Goal: Task Accomplishment & Management: Use online tool/utility

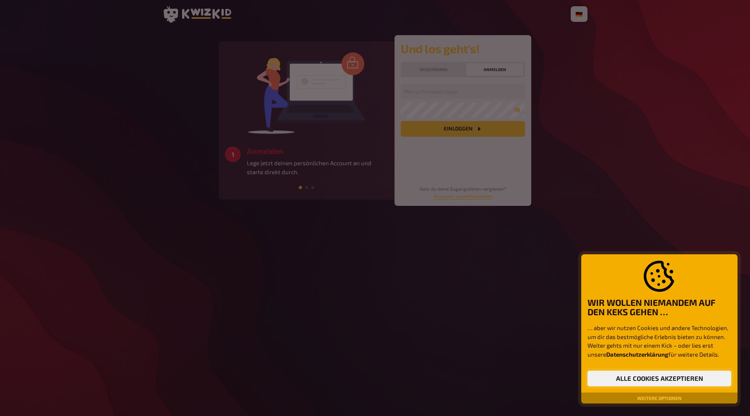
drag, startPoint x: 674, startPoint y: 378, endPoint x: 574, endPoint y: 250, distance: 162.5
click at [674, 377] on button "Alle Cookies akzeptieren" at bounding box center [660, 379] width 144 height 16
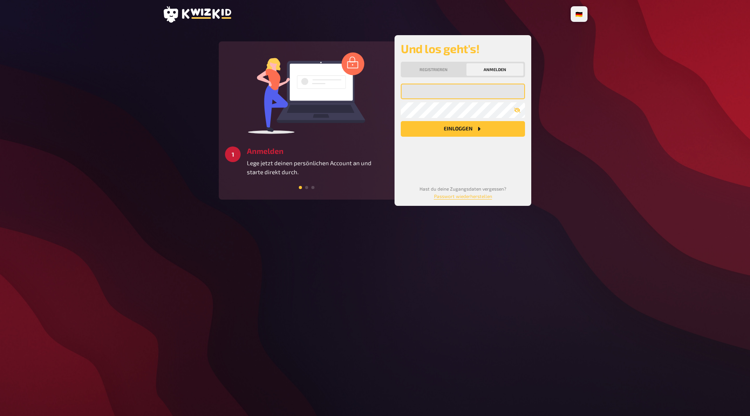
click at [432, 94] on input "email" at bounding box center [463, 92] width 124 height 16
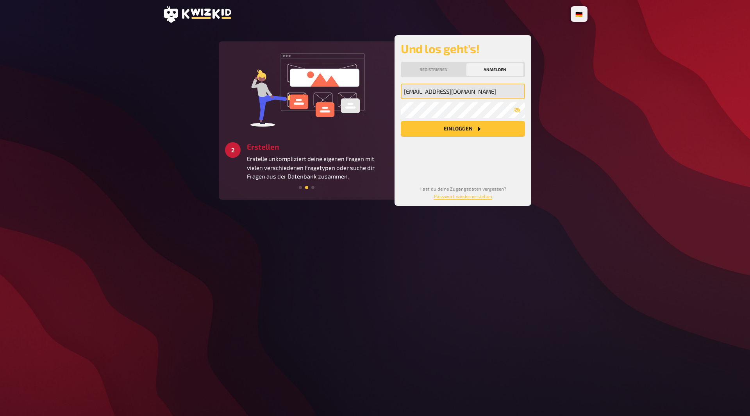
type input "niklaskrammer9@gmail.com"
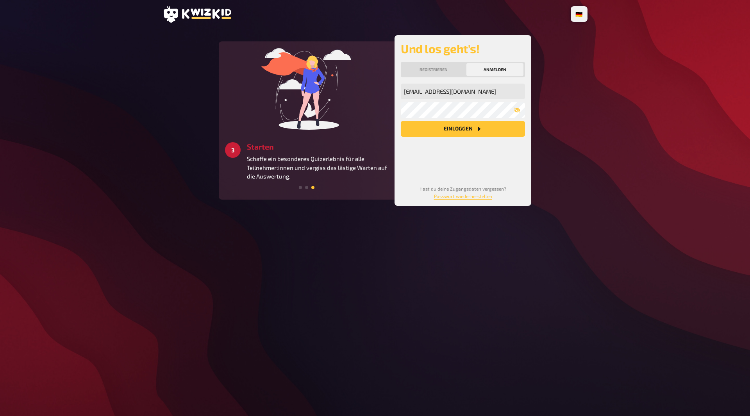
click at [491, 133] on button "Einloggen" at bounding box center [463, 129] width 124 height 16
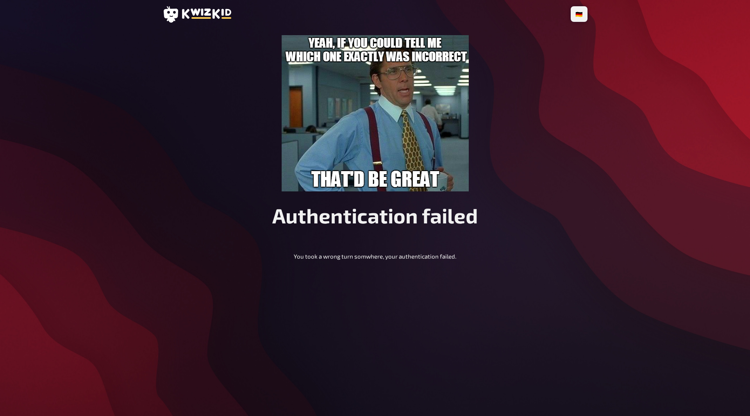
click at [185, 10] on icon at bounding box center [197, 14] width 69 height 16
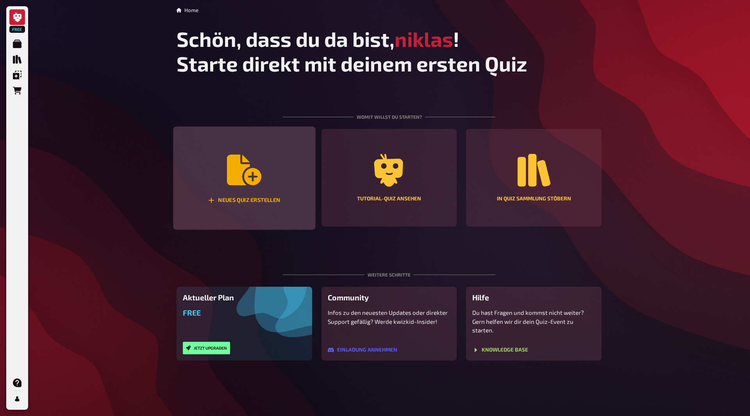
click at [292, 175] on div "Neues Quiz erstellen" at bounding box center [244, 179] width 142 height 104
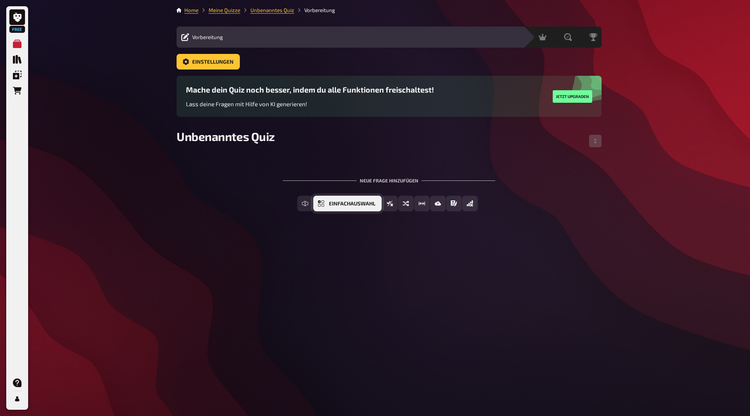
click at [355, 209] on button "Einfachauswahl" at bounding box center [347, 204] width 68 height 16
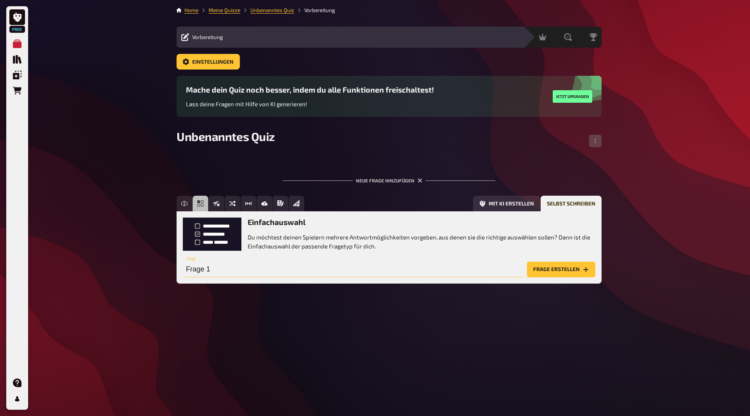
click at [225, 270] on input "Frage 1" at bounding box center [353, 270] width 341 height 16
click at [222, 272] on input "Frage 1" at bounding box center [353, 270] width 341 height 16
click at [207, 271] on input "Frage 1" at bounding box center [353, 270] width 341 height 16
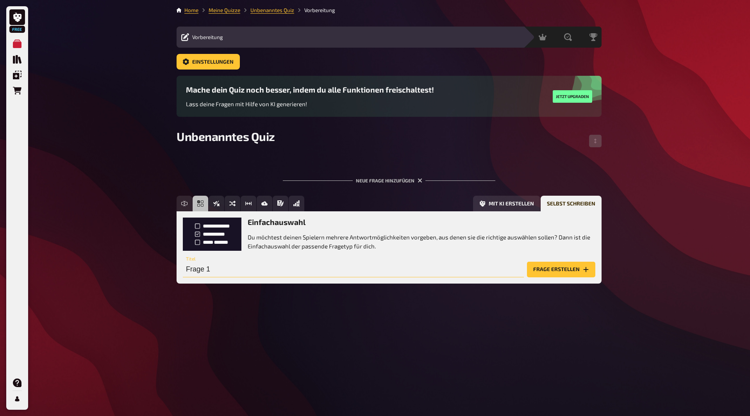
paste input "Was ist der richtige Schritt, um Urlaub zu beantragen?"
type input "Was ist der richtige Schritt, um Urlaub zu beantragen?"
click at [549, 270] on button "Frage erstellen" at bounding box center [561, 270] width 68 height 16
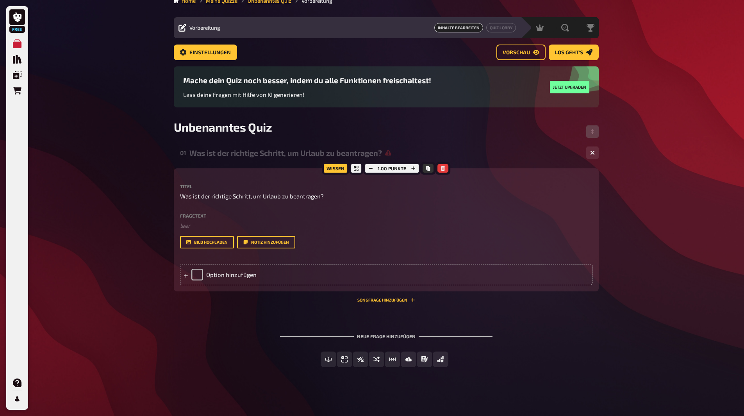
scroll to position [11, 0]
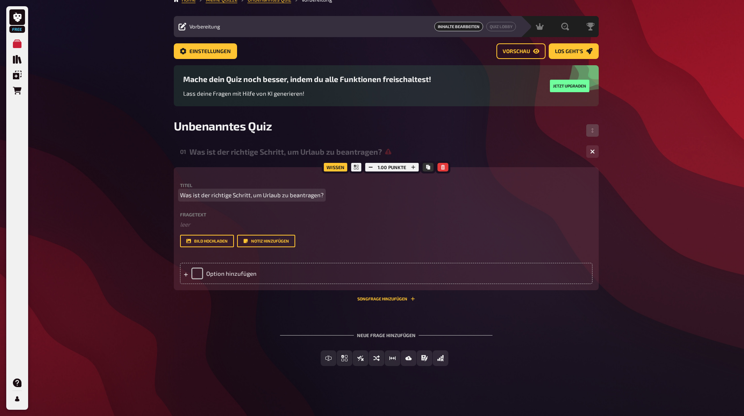
click at [221, 195] on span "Was ist der richtige Schritt, um Urlaub zu beantragen?" at bounding box center [252, 195] width 144 height 9
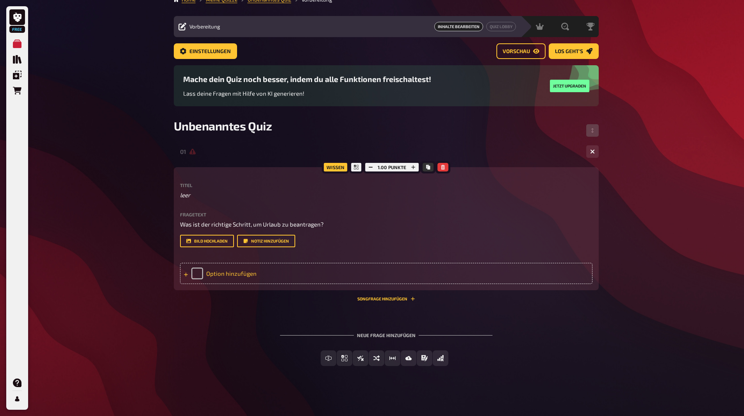
click at [216, 271] on div "Option hinzufügen" at bounding box center [386, 273] width 413 height 21
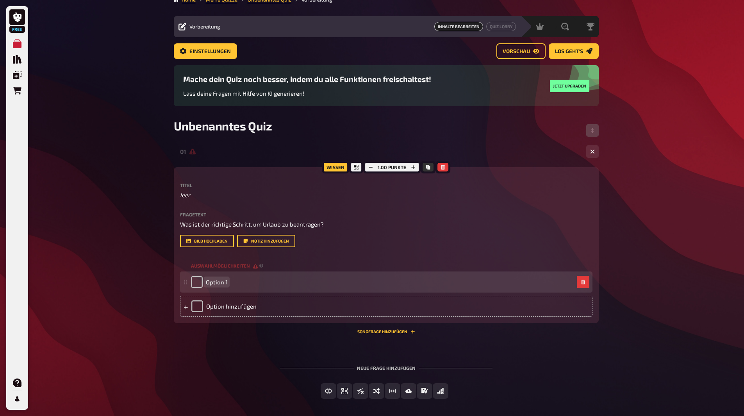
click at [227, 279] on span "Option 1" at bounding box center [217, 282] width 22 height 7
click at [219, 282] on span "Option 1" at bounding box center [217, 282] width 22 height 7
paste span
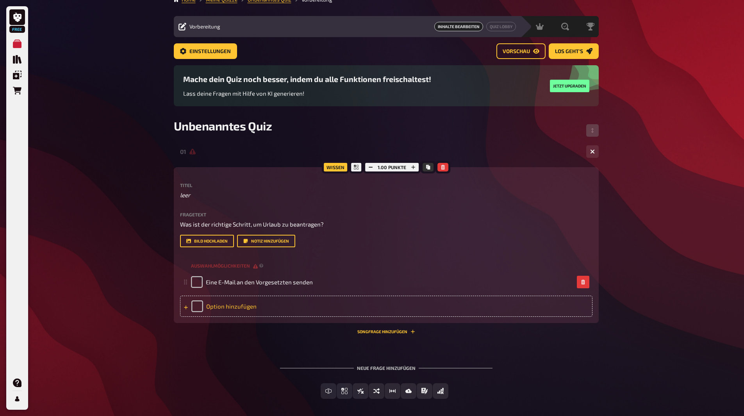
click at [243, 302] on div "Option hinzufügen" at bounding box center [386, 306] width 413 height 21
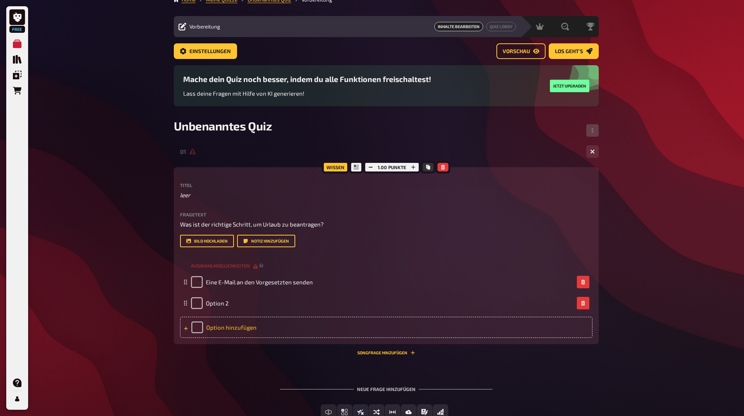
click at [243, 302] on div "Option 2" at bounding box center [382, 303] width 383 height 12
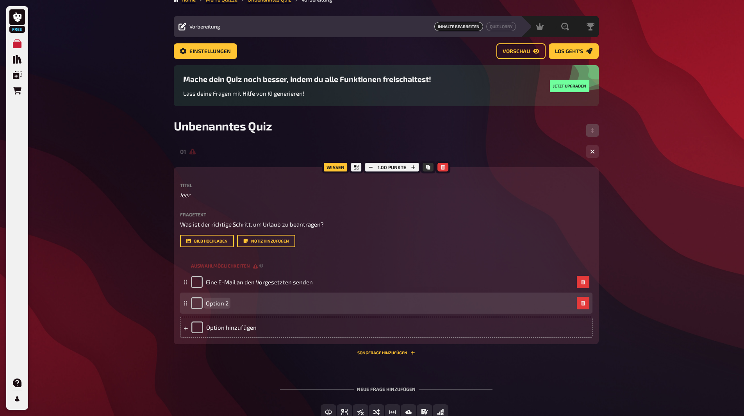
paste span
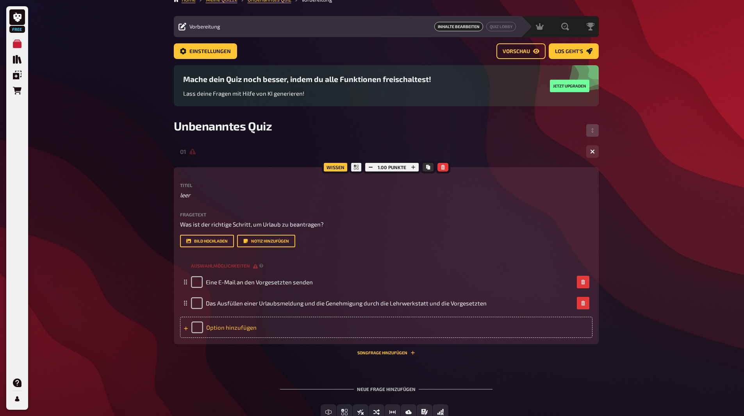
click at [261, 328] on div "Option hinzufügen" at bounding box center [386, 327] width 413 height 21
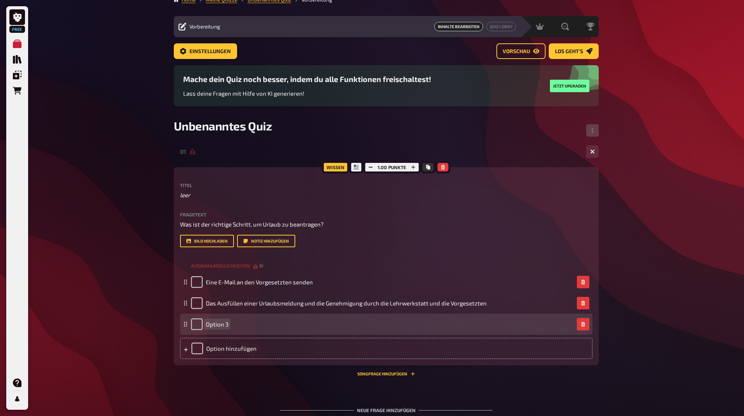
click at [230, 317] on div "Option 3" at bounding box center [386, 324] width 413 height 21
paste span
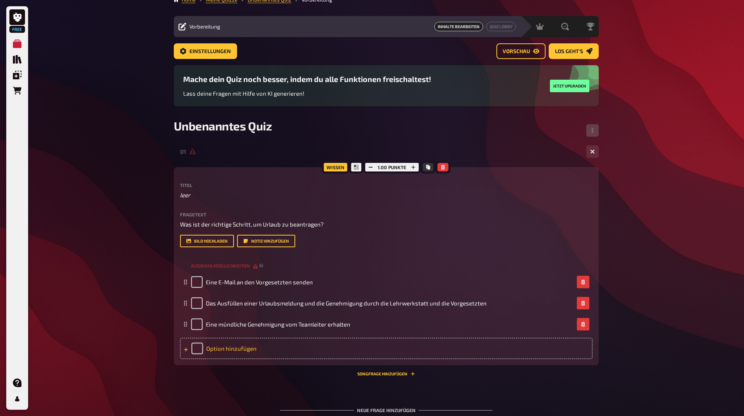
click at [240, 350] on div "Option hinzufügen" at bounding box center [386, 348] width 413 height 21
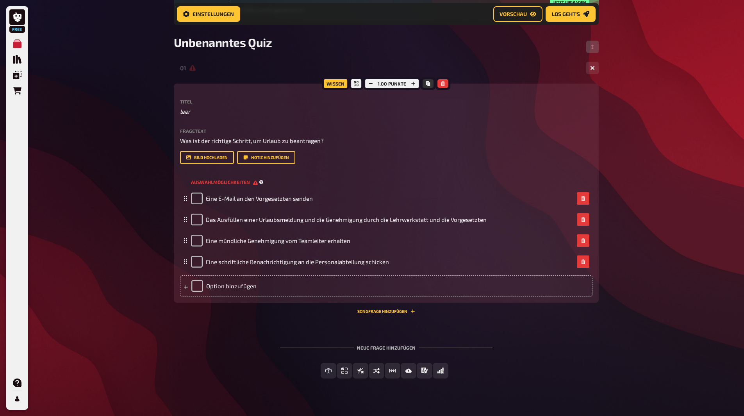
scroll to position [113, 0]
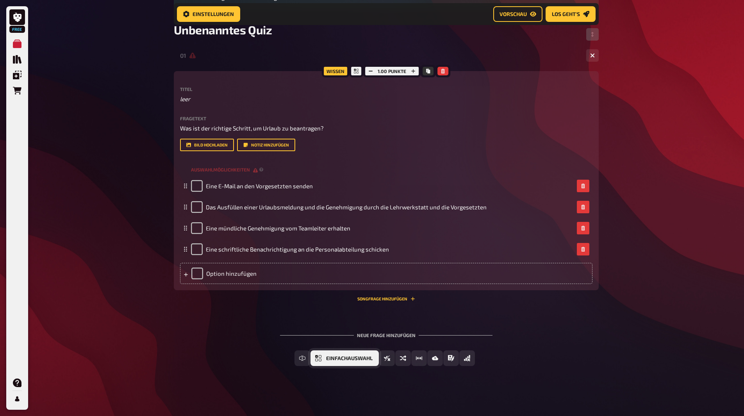
click at [325, 354] on button "Einfachauswahl" at bounding box center [345, 358] width 68 height 16
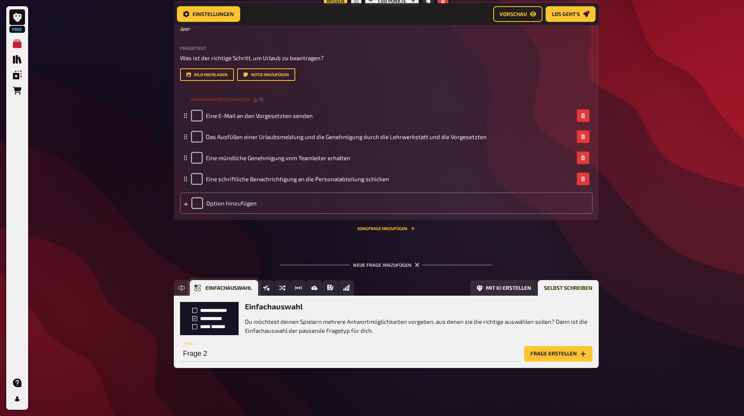
scroll to position [185, 0]
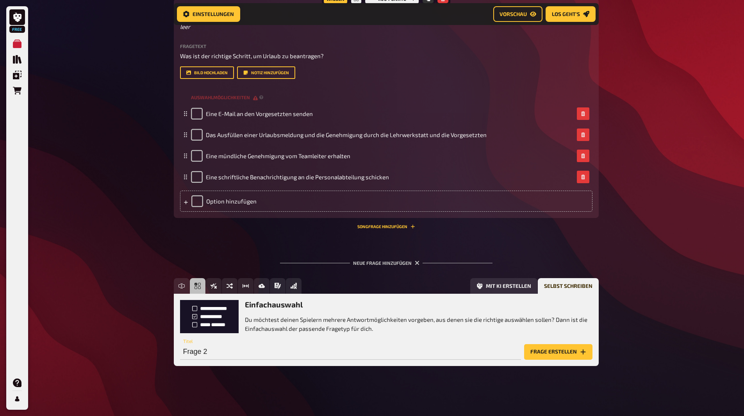
click at [286, 360] on div "Einfachauswahl Du möchtest deinen Spielern mehrere Antwortmöglichkeiten vorgebe…" at bounding box center [386, 330] width 425 height 72
click at [262, 347] on input "Frage 2" at bounding box center [350, 352] width 341 height 16
click at [547, 345] on button "Frage erstellen" at bounding box center [558, 352] width 68 height 16
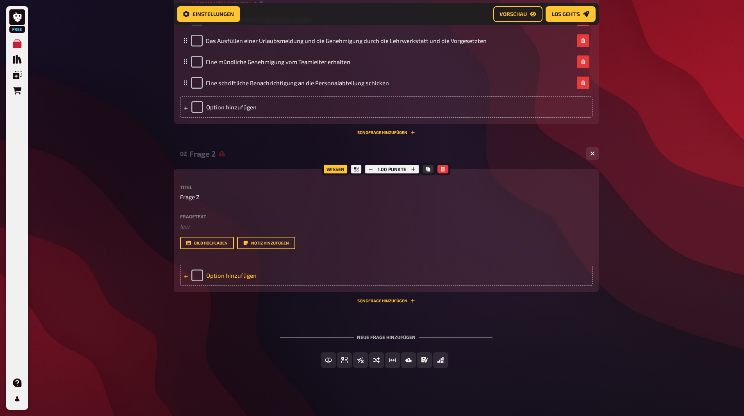
scroll to position [281, 0]
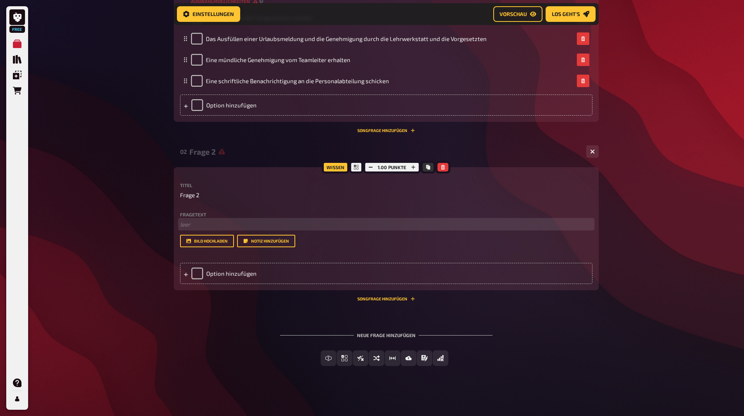
click at [206, 223] on p "﻿ leer" at bounding box center [386, 224] width 413 height 9
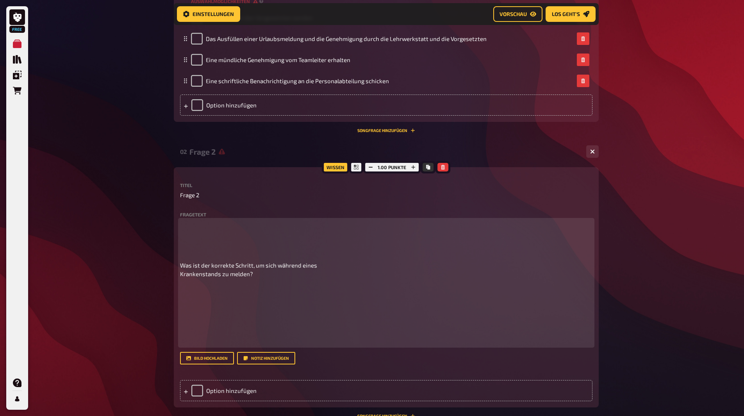
click at [247, 254] on p at bounding box center [386, 237] width 413 height 35
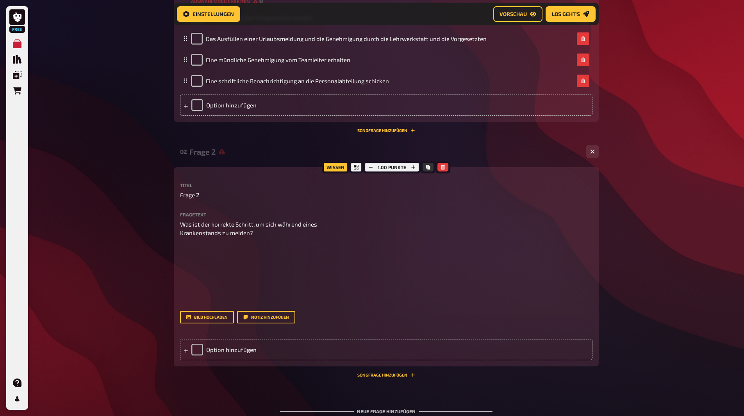
click at [179, 241] on div "Wissen 1.00 Punkte Titel Frage 2 Fragetext Was ist der korrekte Schritt, um sic…" at bounding box center [386, 266] width 425 height 199
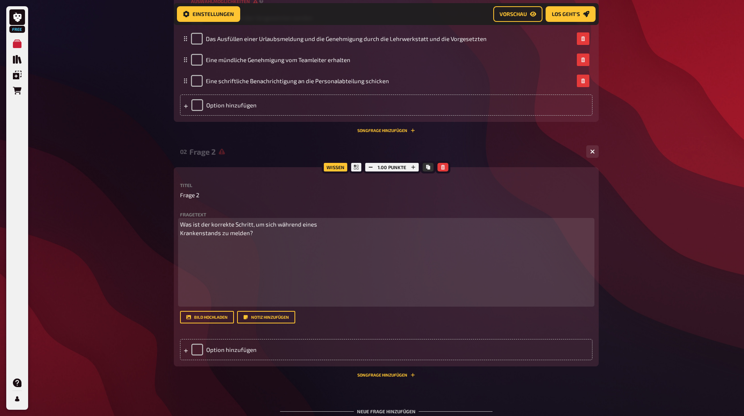
click at [186, 240] on div "Was ist der korrekte Schritt, um sich während eines Krankenstands zu melden?" at bounding box center [386, 262] width 413 height 85
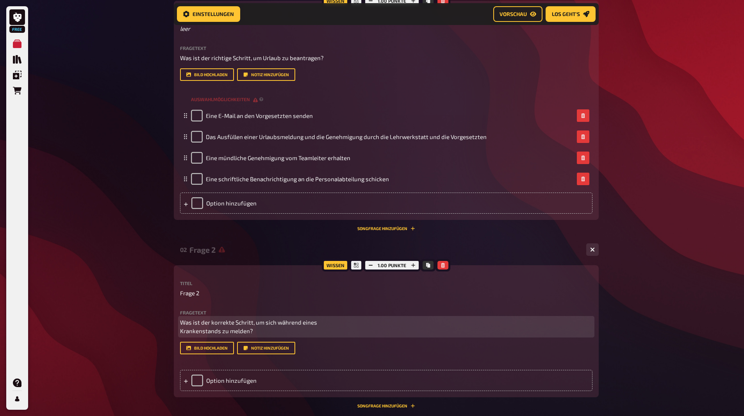
scroll to position [164, 0]
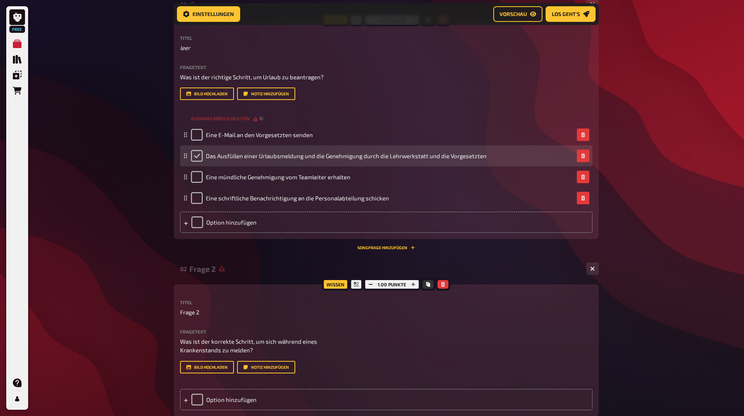
click at [198, 153] on input "checkbox" at bounding box center [197, 156] width 12 height 12
checkbox input "true"
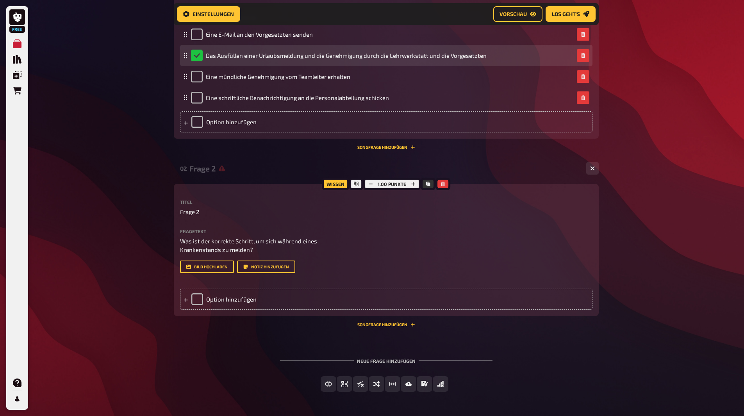
scroll to position [290, 0]
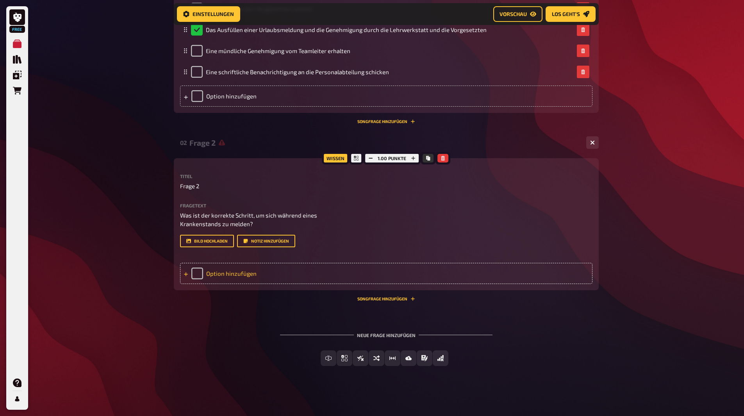
click at [231, 277] on div "Option hinzufügen" at bounding box center [386, 273] width 413 height 21
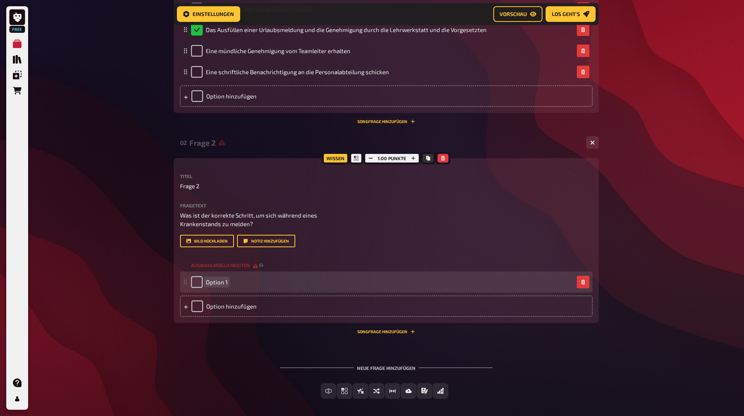
click at [232, 284] on div "Option 1" at bounding box center [382, 282] width 383 height 12
paste span
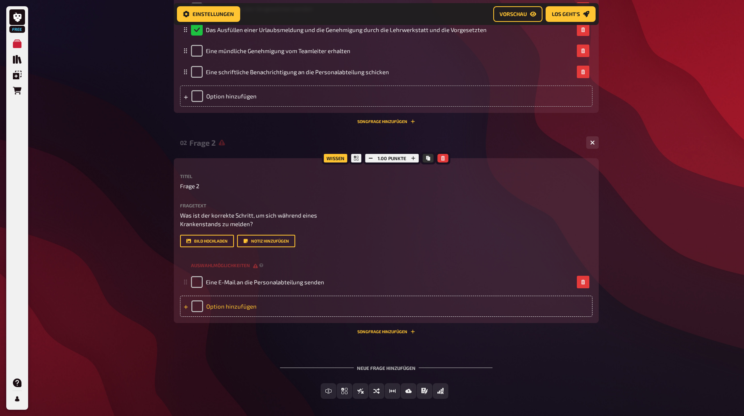
click at [223, 302] on div "Option hinzufügen" at bounding box center [386, 306] width 413 height 21
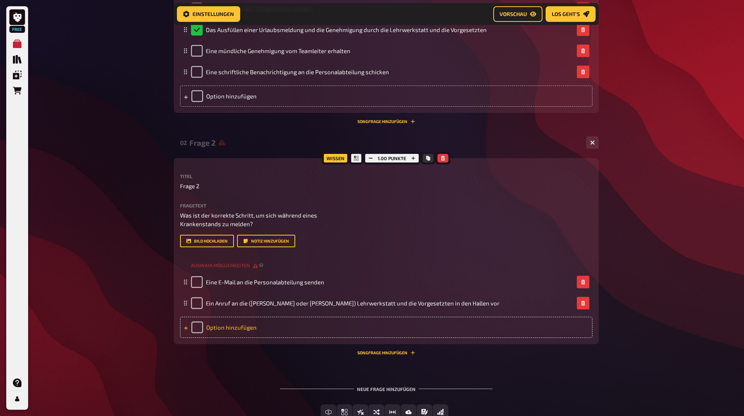
click at [222, 327] on div "Option hinzufügen" at bounding box center [386, 327] width 413 height 21
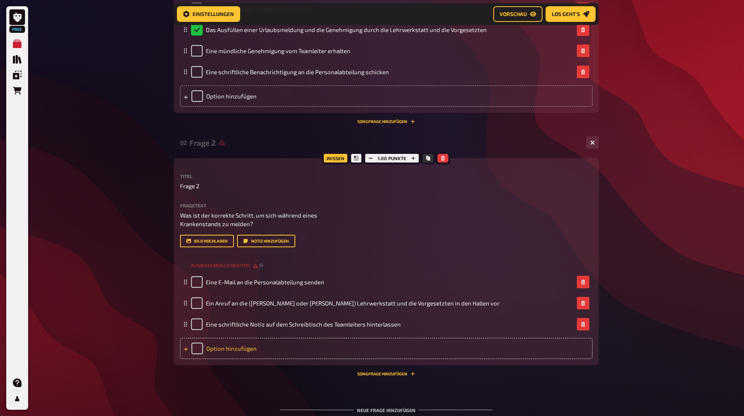
click at [266, 350] on div "Option hinzufügen" at bounding box center [386, 348] width 413 height 21
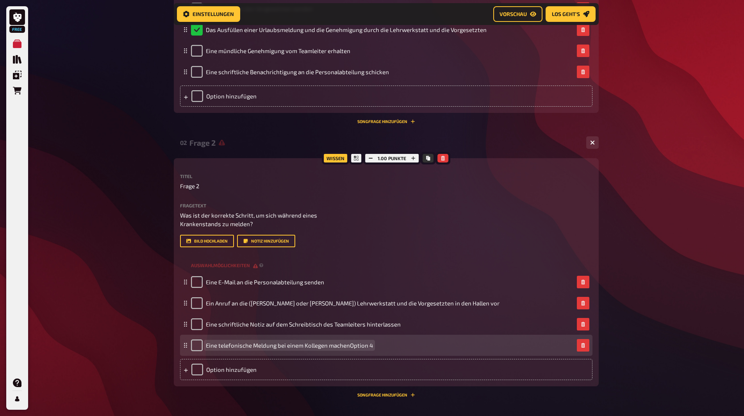
click at [402, 342] on div "Eine telefonische Meldung bei einem Kollegen machenOption 4" at bounding box center [382, 345] width 383 height 12
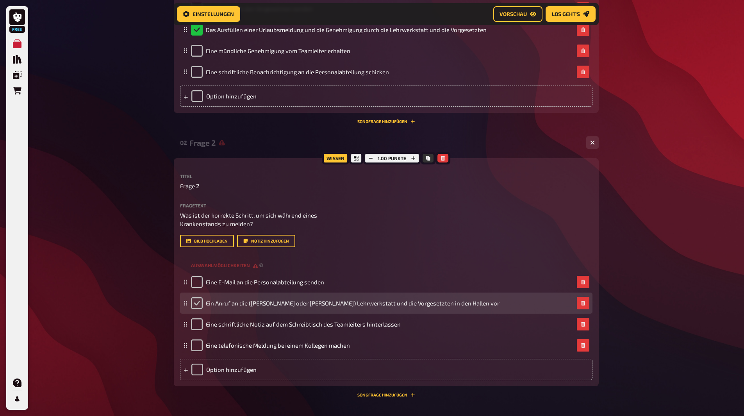
click at [199, 302] on input "checkbox" at bounding box center [197, 303] width 12 height 12
checkbox input "true"
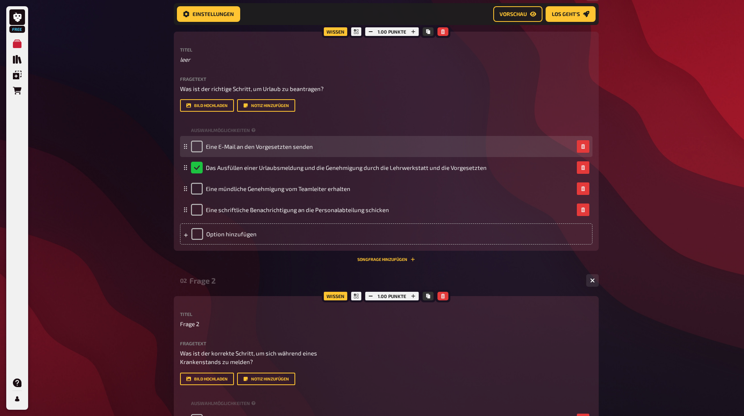
scroll to position [152, 0]
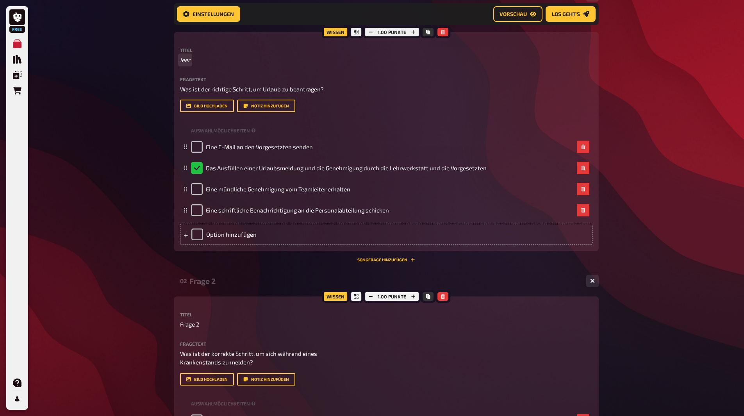
click at [210, 56] on p "leer" at bounding box center [386, 59] width 413 height 9
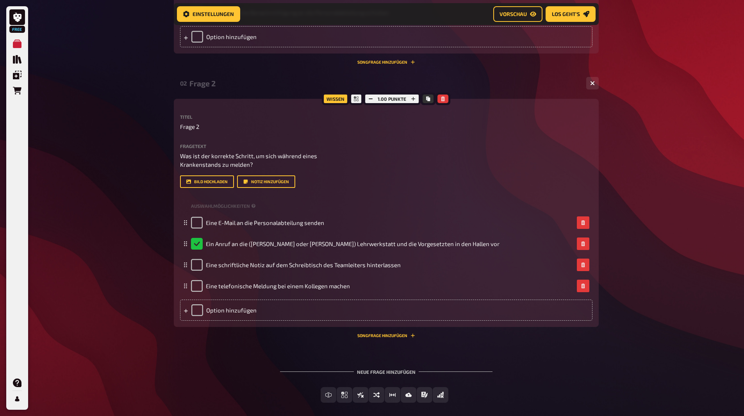
scroll to position [386, 0]
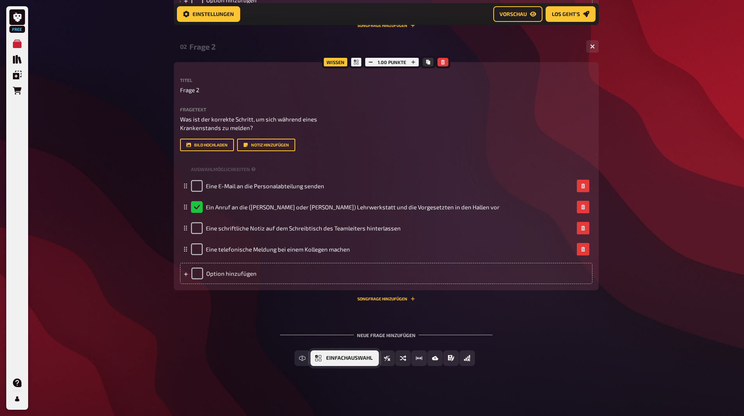
click at [321, 357] on icon "Einfachauswahl" at bounding box center [318, 358] width 6 height 6
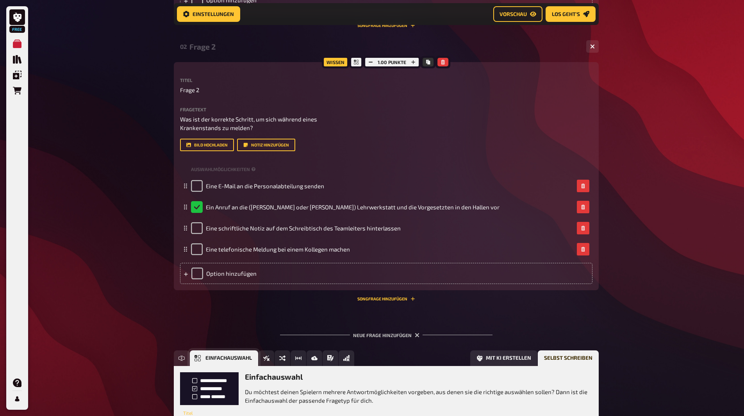
scroll to position [458, 0]
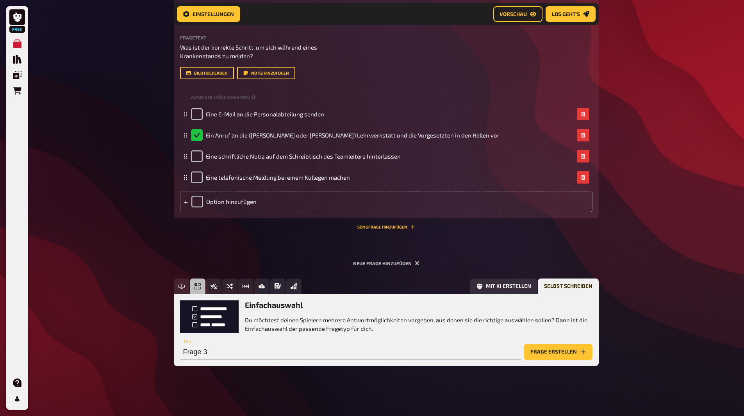
click at [573, 353] on button "Frage erstellen" at bounding box center [558, 352] width 68 height 16
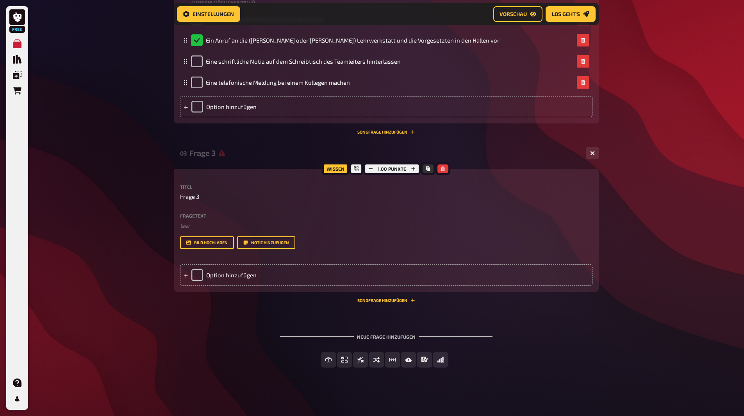
scroll to position [555, 0]
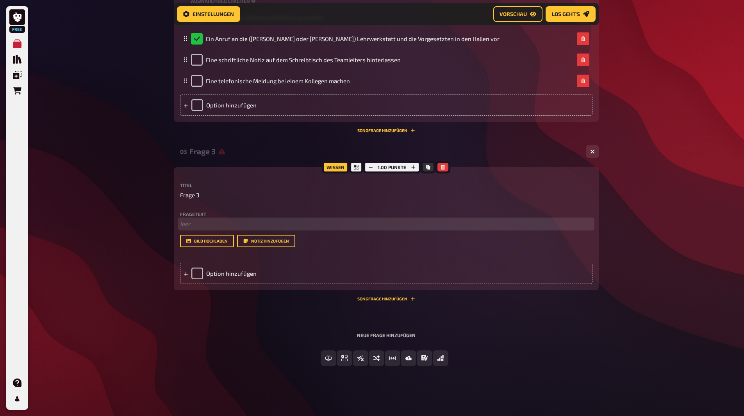
click at [252, 227] on p "﻿ leer" at bounding box center [386, 224] width 413 height 9
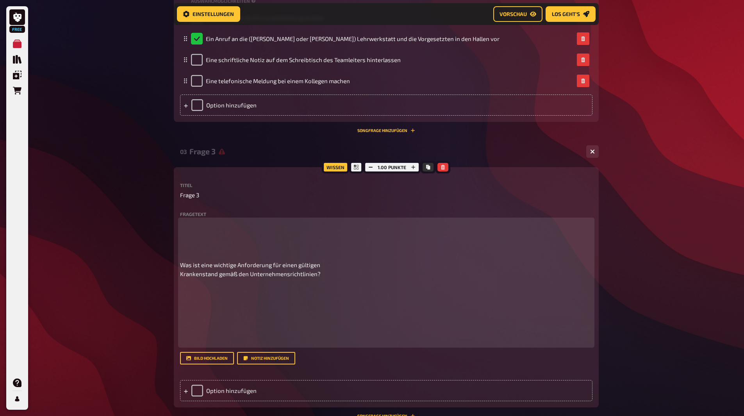
click at [235, 239] on p at bounding box center [386, 237] width 413 height 35
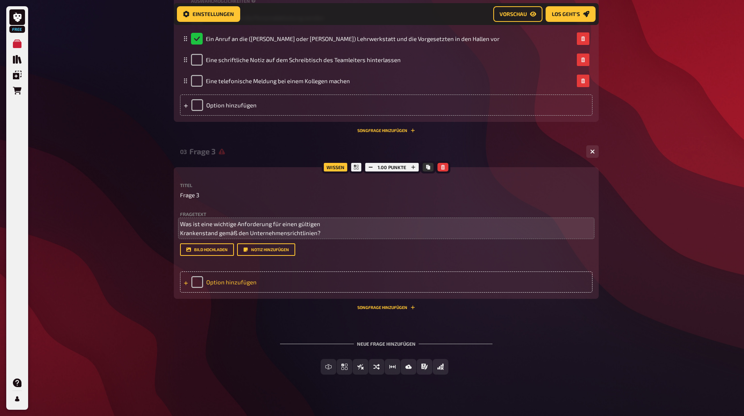
click at [240, 284] on div "Option hinzufügen" at bounding box center [386, 282] width 413 height 21
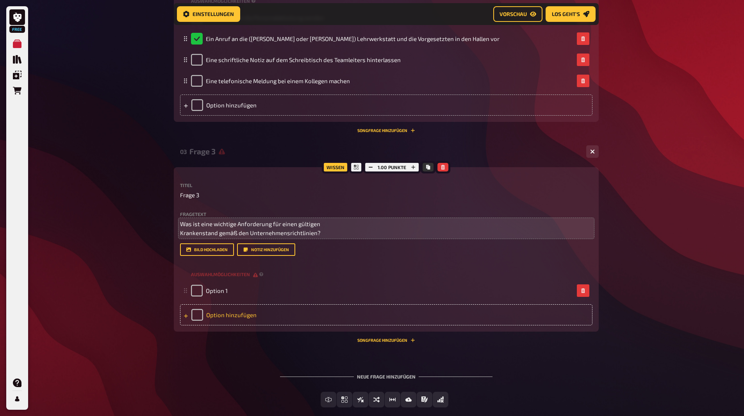
click at [210, 309] on div "Option hinzufügen" at bounding box center [386, 314] width 413 height 21
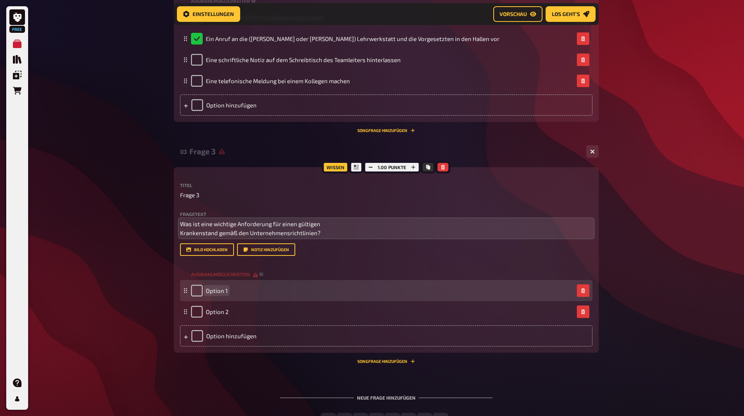
click at [224, 290] on span "Option 1" at bounding box center [217, 290] width 22 height 7
paste span
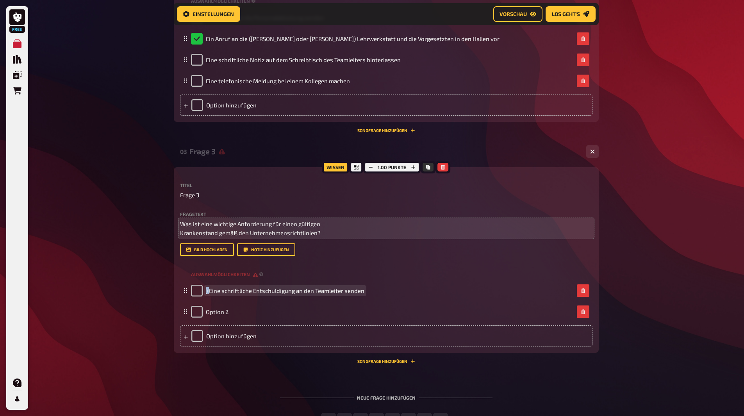
drag, startPoint x: 209, startPoint y: 292, endPoint x: 101, endPoint y: 295, distance: 107.8
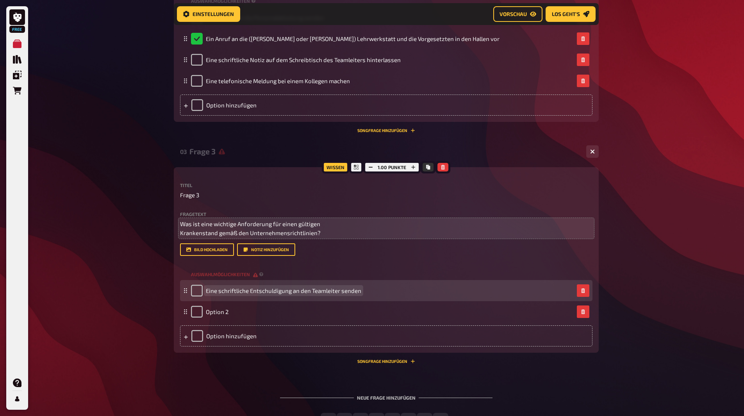
drag, startPoint x: 207, startPoint y: 301, endPoint x: 214, endPoint y: 301, distance: 7.8
click at [214, 301] on fieldset "Eine schriftliche Entschuldigung an den Teamleiter senden Option 2 To pick up a…" at bounding box center [386, 301] width 413 height 42
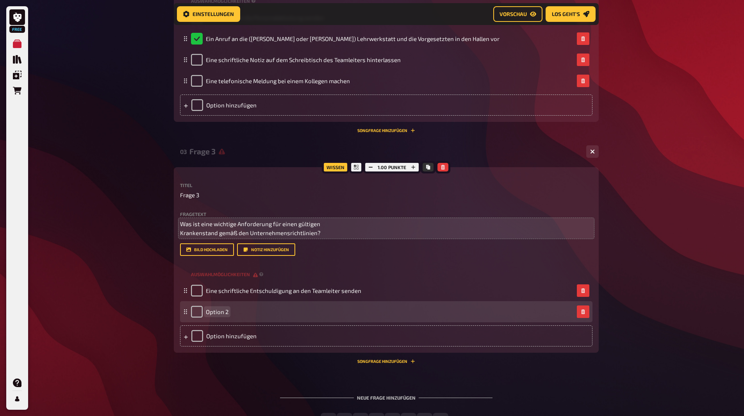
click at [218, 302] on div "Option 2" at bounding box center [386, 311] width 413 height 21
click at [281, 314] on div "Option 2" at bounding box center [382, 312] width 383 height 12
paste span
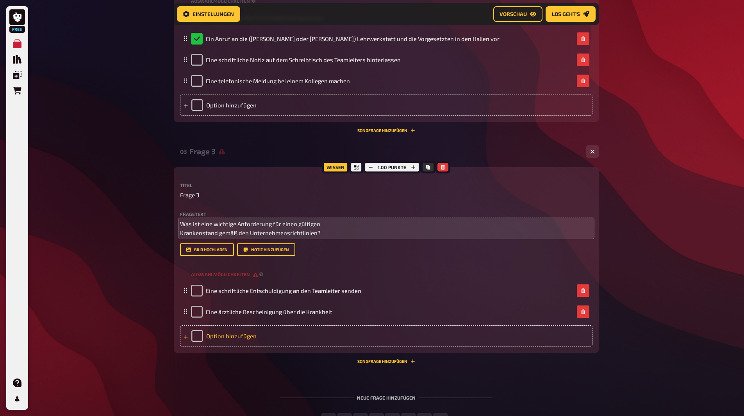
click at [230, 337] on div "Option hinzufügen" at bounding box center [386, 335] width 413 height 21
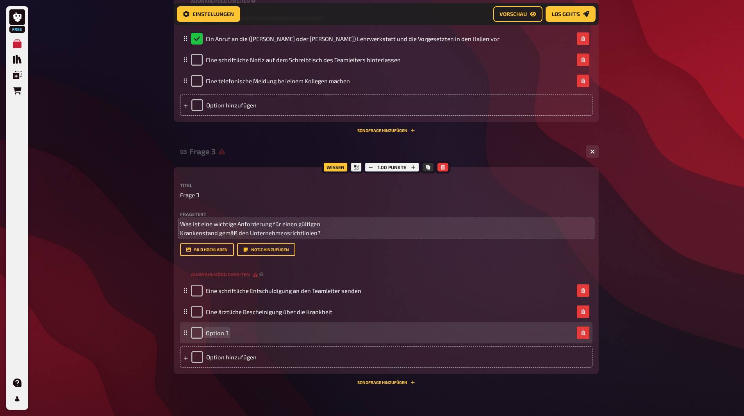
click at [243, 338] on div "Option 3" at bounding box center [382, 333] width 383 height 12
paste span
drag, startPoint x: 208, startPoint y: 332, endPoint x: 453, endPoint y: 341, distance: 245.1
click at [213, 332] on span ") Eine WhatsApp an die Kollegen schicken" at bounding box center [261, 332] width 110 height 7
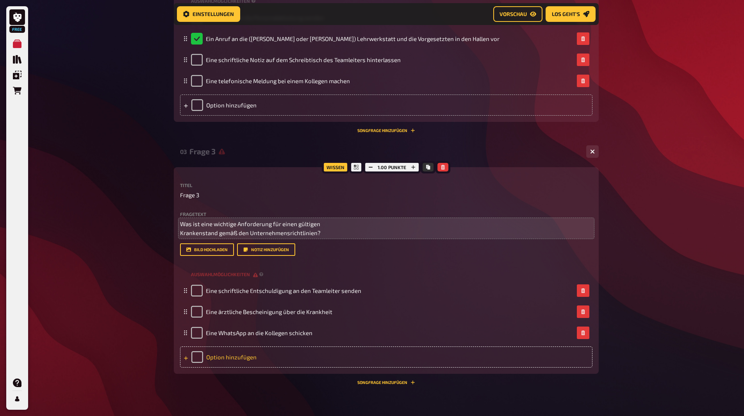
click at [244, 356] on div "Option hinzufügen" at bounding box center [386, 357] width 413 height 21
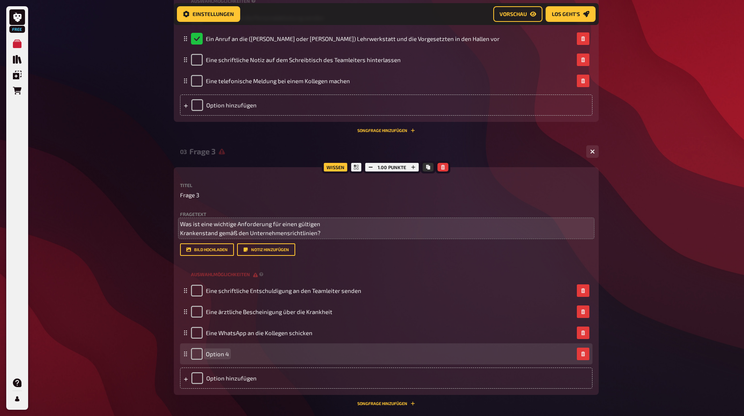
click at [266, 359] on div "Option 4" at bounding box center [382, 354] width 383 height 12
paste span
click at [209, 354] on span ") Eine WhatsApp an die Kollegen schicken" at bounding box center [261, 353] width 110 height 7
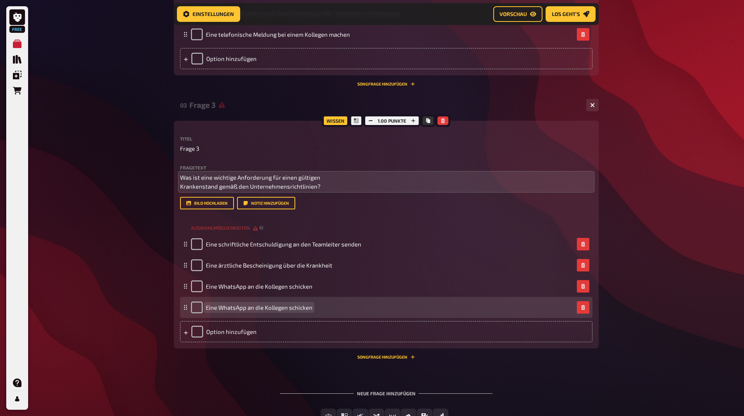
scroll to position [659, 0]
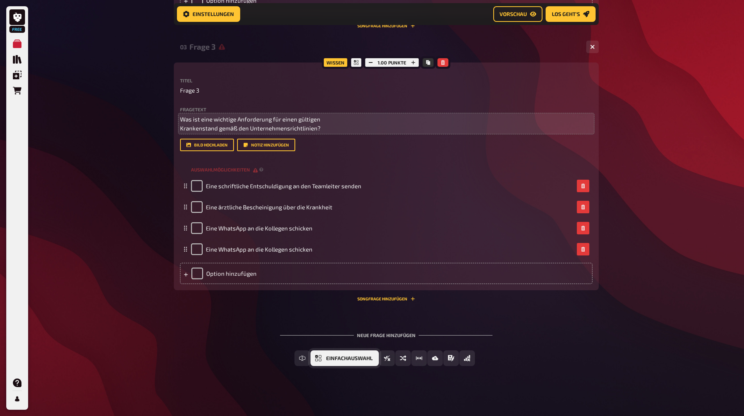
click at [351, 360] on span "Einfachauswahl" at bounding box center [349, 358] width 46 height 5
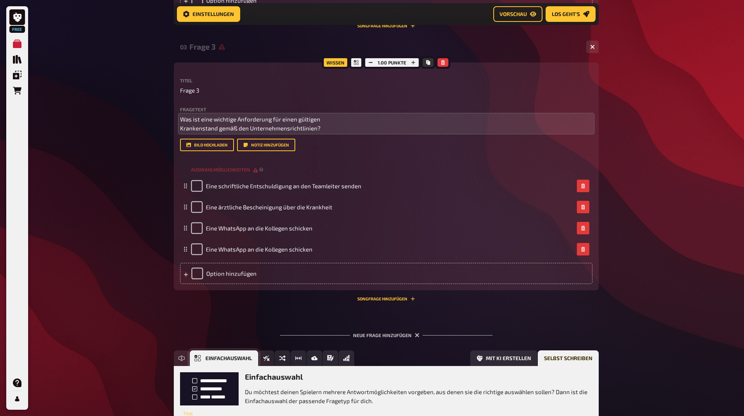
scroll to position [732, 0]
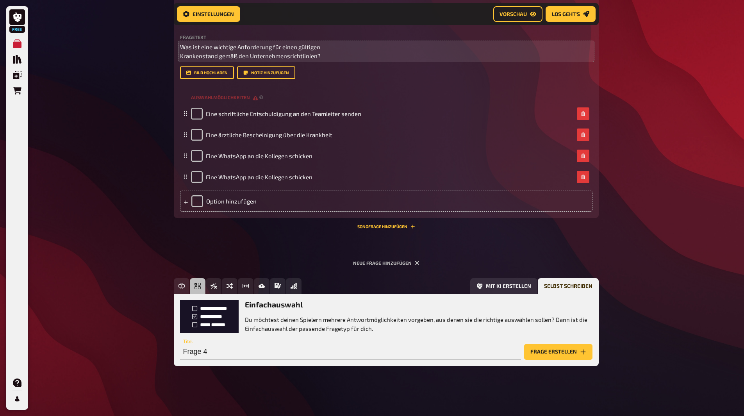
click at [541, 357] on button "Frage erstellen" at bounding box center [558, 352] width 68 height 16
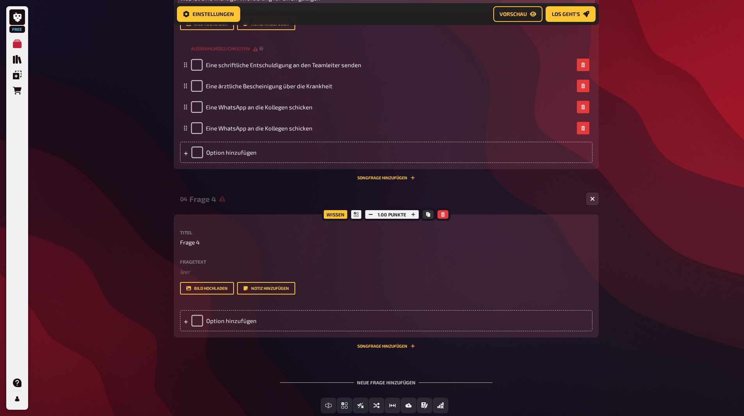
scroll to position [828, 0]
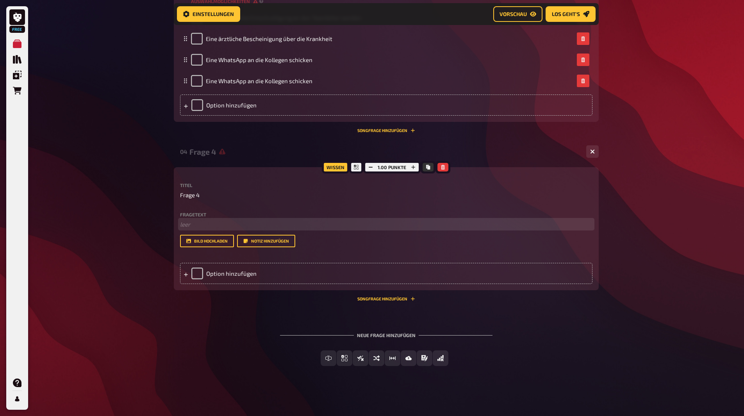
click at [201, 220] on p "﻿ leer" at bounding box center [386, 224] width 413 height 9
click at [222, 223] on p "﻿ leer" at bounding box center [386, 224] width 413 height 9
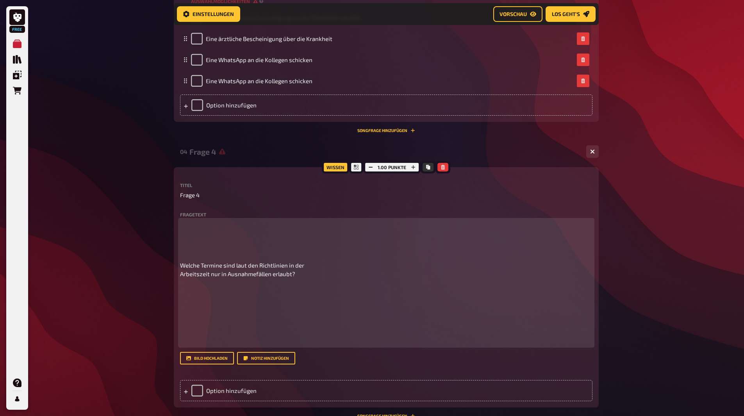
click at [246, 242] on p at bounding box center [386, 237] width 413 height 35
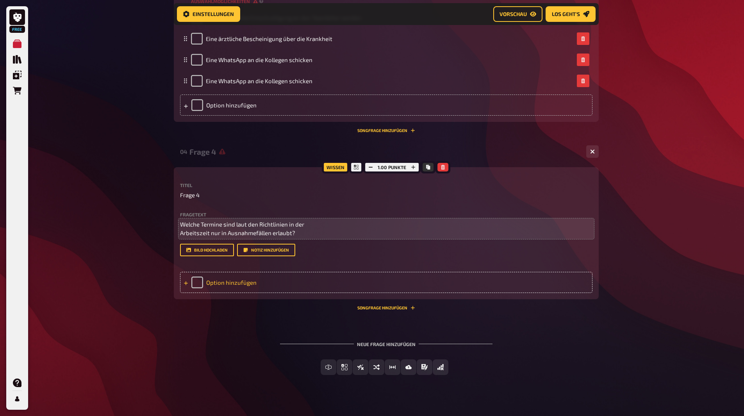
click at [232, 279] on div "Option hinzufügen" at bounding box center [386, 282] width 413 height 21
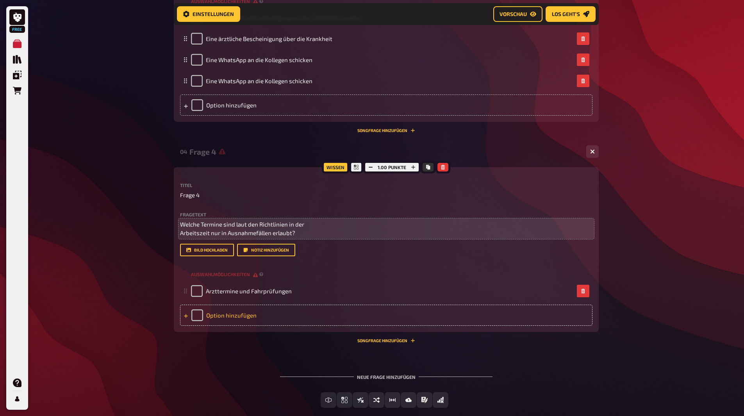
click at [250, 320] on div "Option hinzufügen" at bounding box center [386, 315] width 413 height 21
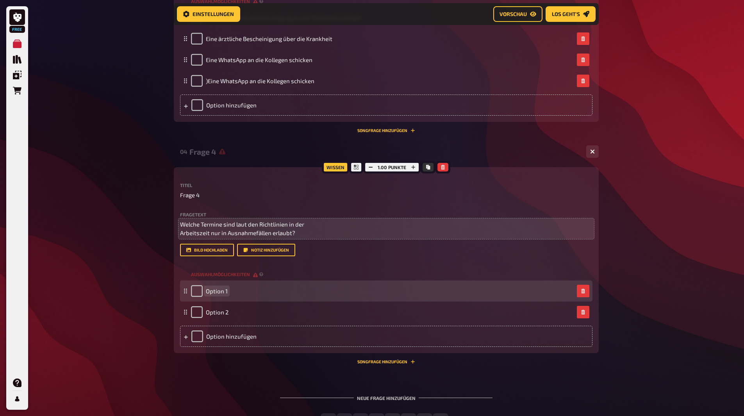
click at [221, 293] on span "Option 1" at bounding box center [217, 291] width 22 height 7
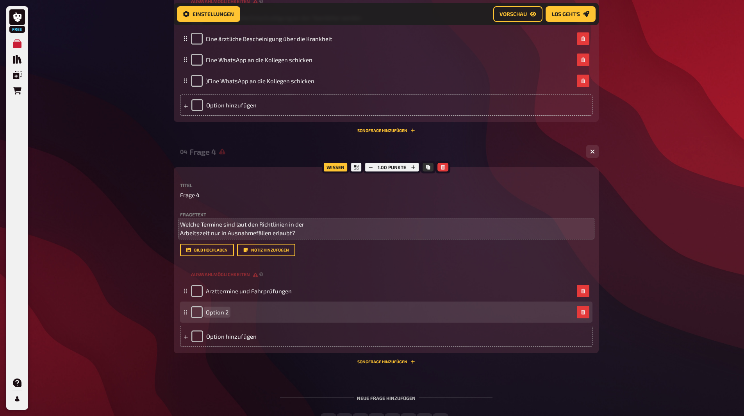
click at [223, 316] on div "Option 2" at bounding box center [210, 312] width 38 height 12
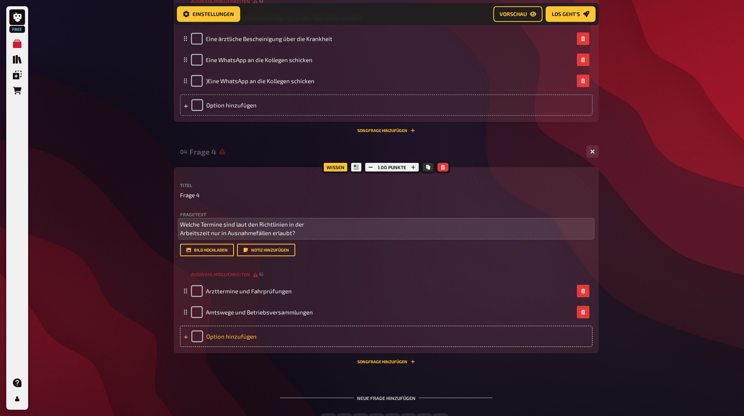
click at [225, 332] on div "Option hinzufügen" at bounding box center [386, 336] width 413 height 21
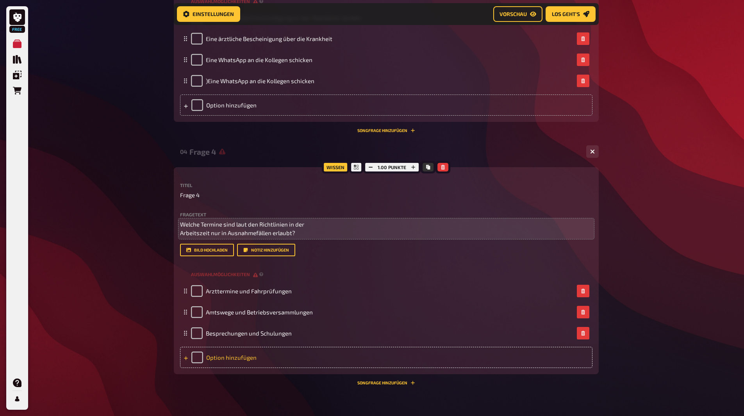
click at [227, 357] on div "Option hinzufügen" at bounding box center [386, 357] width 413 height 21
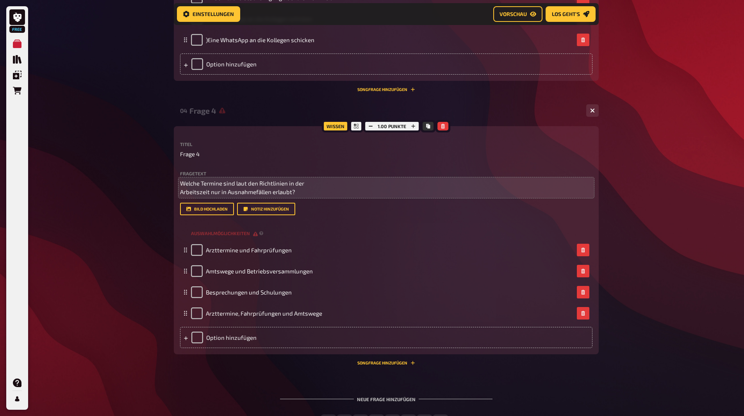
scroll to position [933, 0]
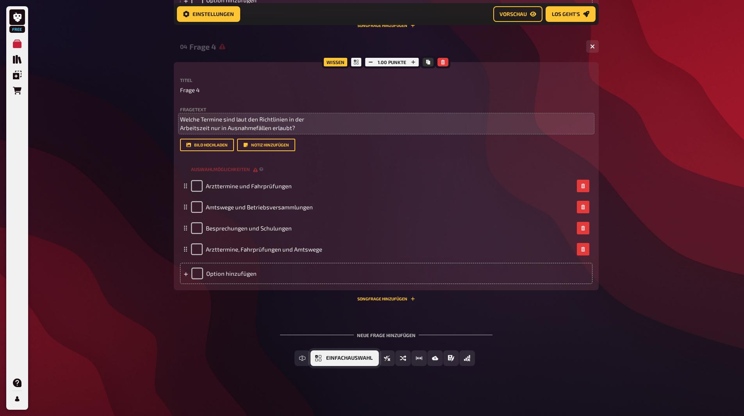
click at [333, 357] on span "Einfachauswahl" at bounding box center [349, 357] width 46 height 5
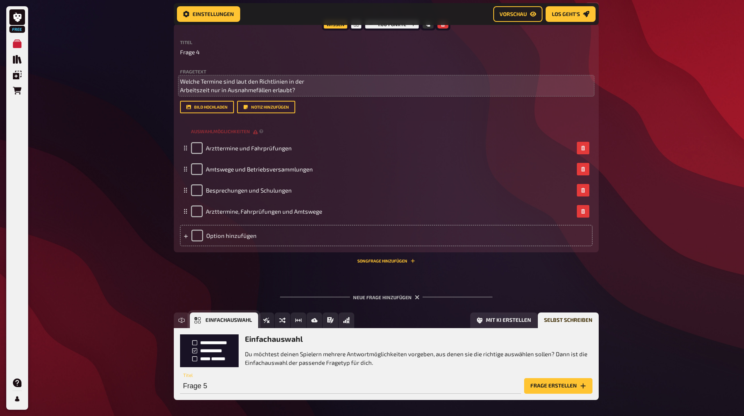
scroll to position [1005, 0]
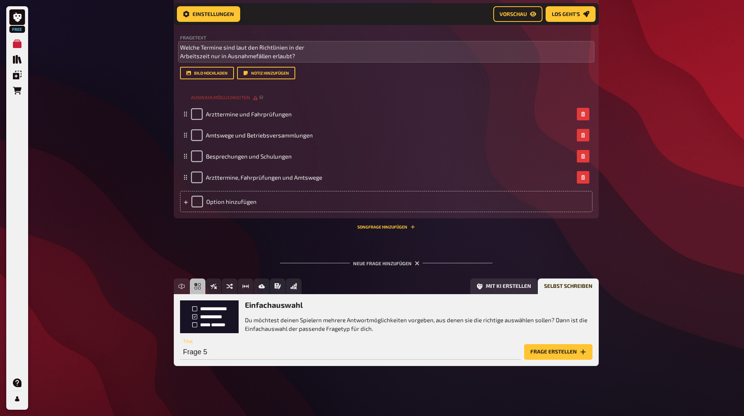
click at [540, 348] on button "Frage erstellen" at bounding box center [558, 352] width 68 height 16
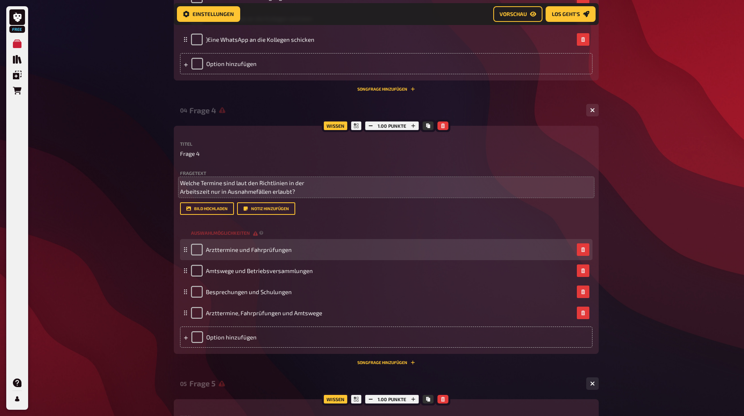
scroll to position [849, 0]
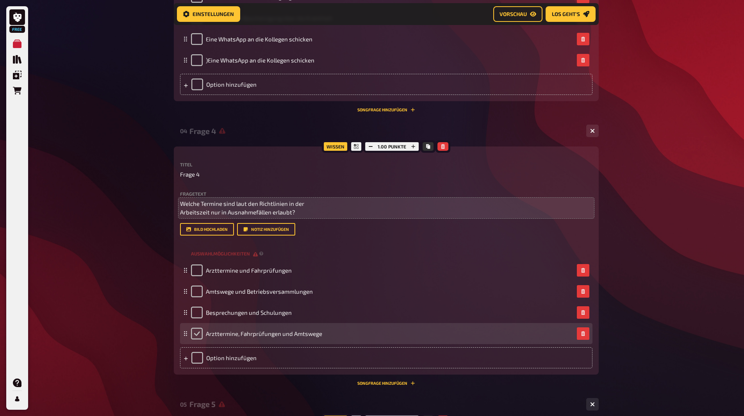
click at [197, 335] on input "checkbox" at bounding box center [197, 334] width 12 height 12
checkbox input "true"
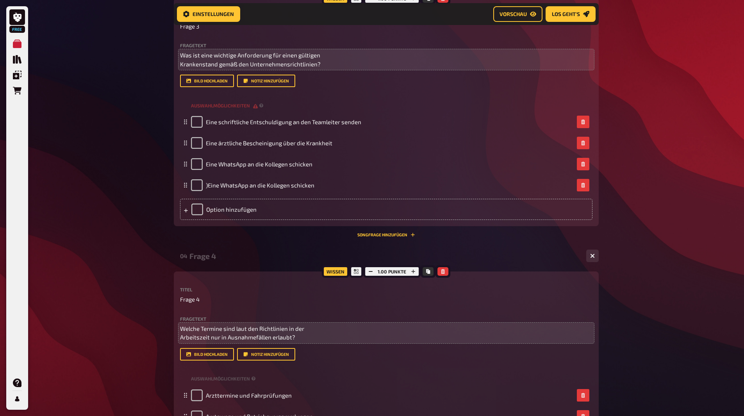
scroll to position [692, 0]
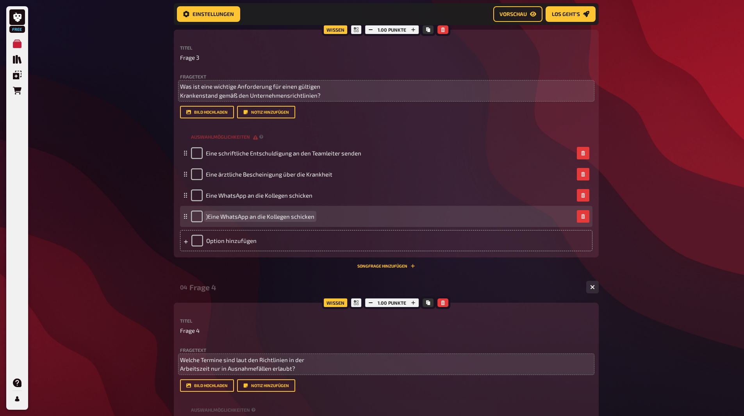
click at [207, 219] on span ")Eine WhatsApp an die Kollegen schicken" at bounding box center [260, 216] width 109 height 7
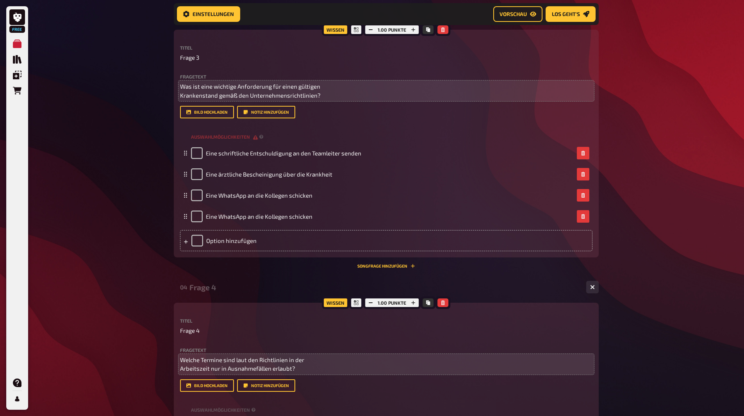
click at [254, 282] on div "04 Frage 4 4" at bounding box center [386, 287] width 425 height 19
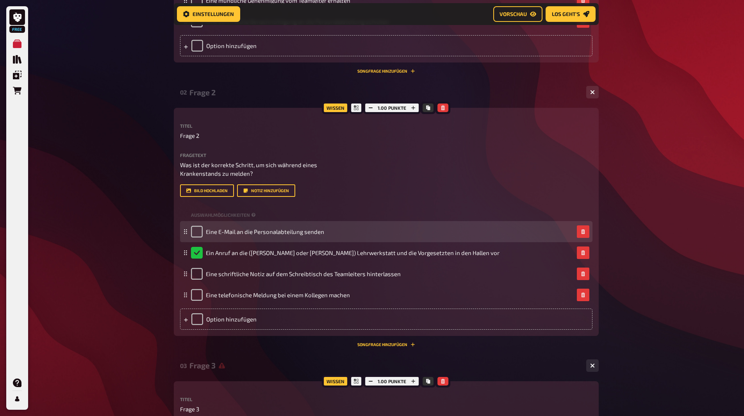
scroll to position [575, 0]
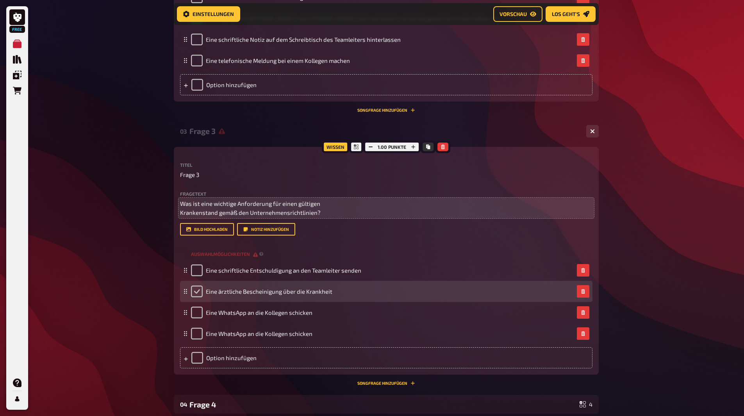
click at [197, 290] on input "checkbox" at bounding box center [197, 292] width 12 height 12
checkbox input "true"
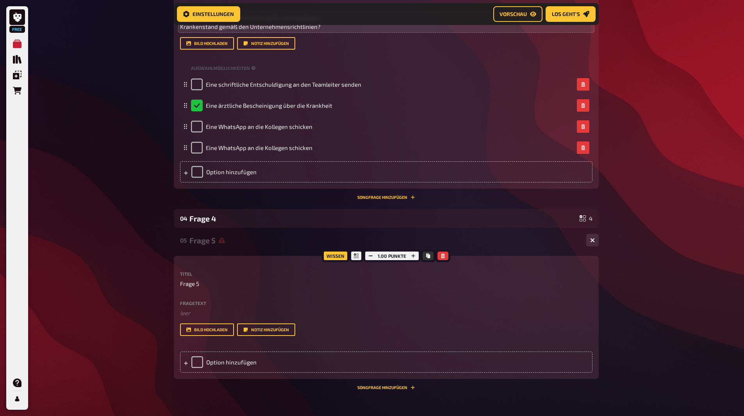
scroll to position [850, 0]
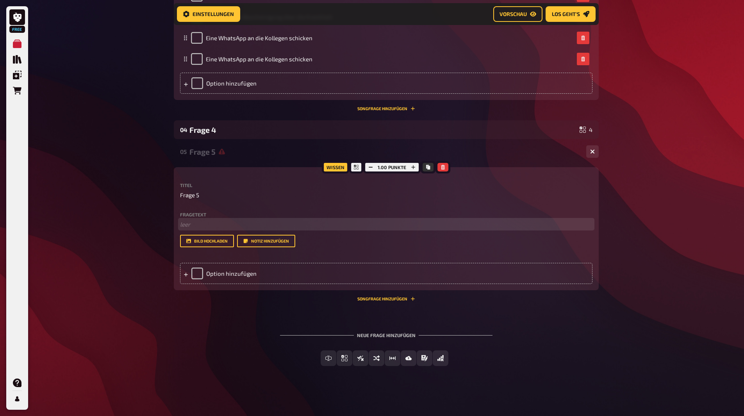
click at [197, 223] on p "﻿ leer" at bounding box center [386, 224] width 413 height 9
click at [196, 222] on p "﻿ leer" at bounding box center [386, 224] width 413 height 9
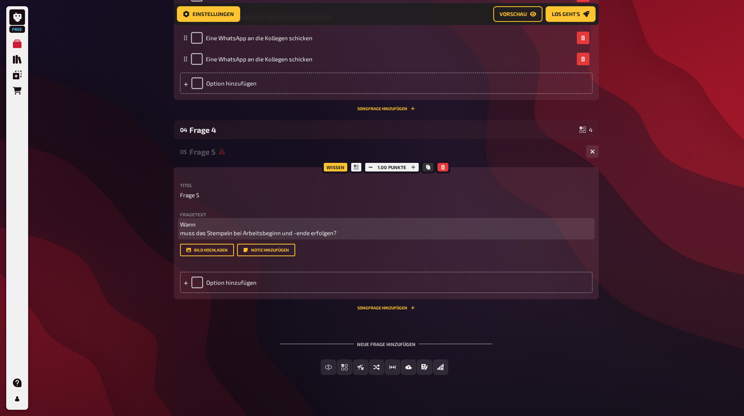
click at [201, 232] on p "Wann muss das Stempeln bei Arbeitsbeginn und -ende erfolgen?" at bounding box center [386, 229] width 413 height 18
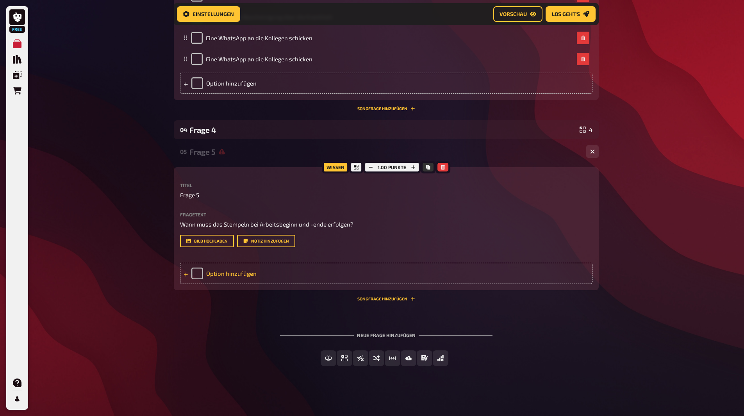
click at [224, 269] on div "Option hinzufügen" at bounding box center [386, 273] width 413 height 21
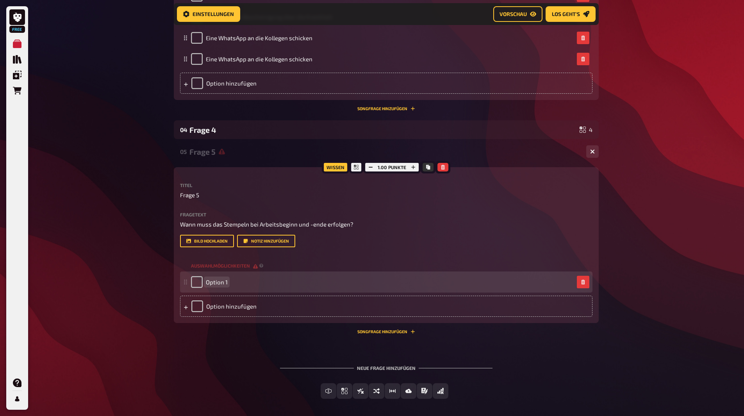
click at [223, 285] on span "Option 1" at bounding box center [217, 282] width 22 height 7
paste span
click at [222, 284] on span "OptionEs gibt keine bestimmte Regelung für das Stempeln 1" at bounding box center [285, 282] width 159 height 7
click at [343, 283] on span "Es gibt keine bestimmte Regelung für das Stempeln 1" at bounding box center [276, 282] width 140 height 7
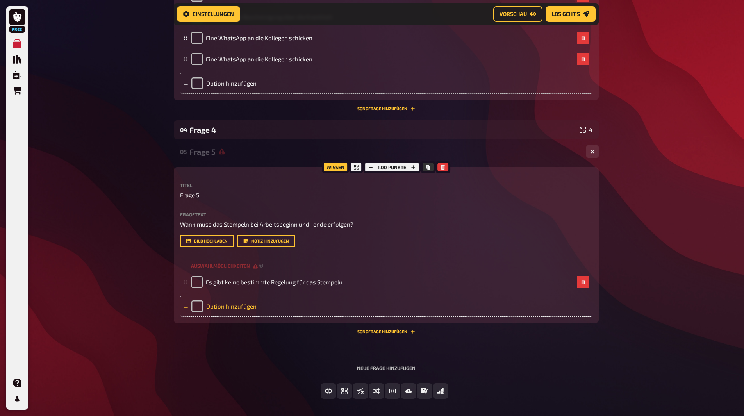
click at [239, 304] on div "Option hinzufügen" at bounding box center [386, 306] width 413 height 21
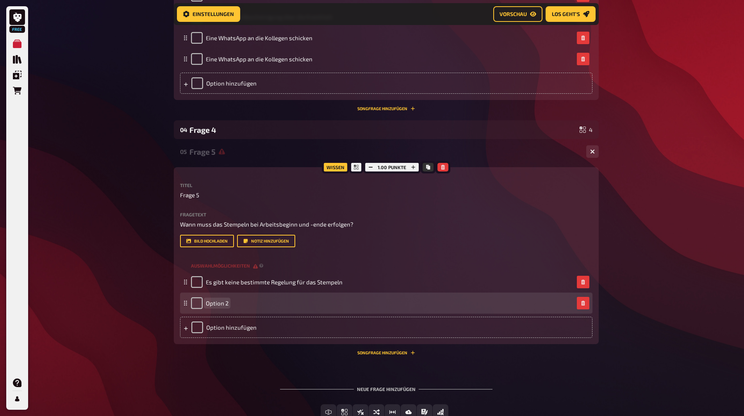
click at [223, 299] on div "Option 2" at bounding box center [210, 303] width 38 height 12
click at [221, 305] on span "Option 2" at bounding box center [217, 303] width 23 height 7
paste span
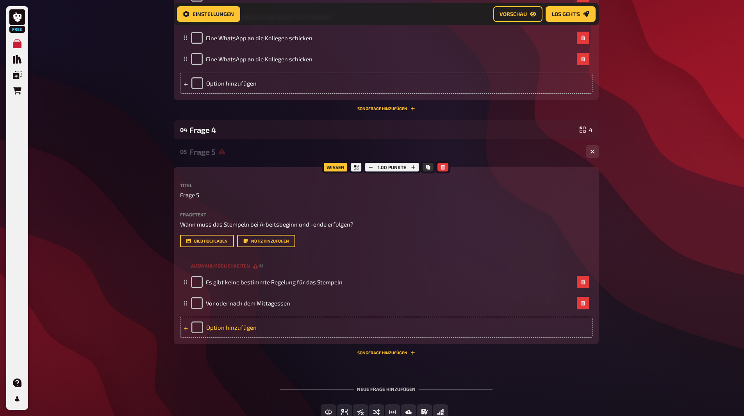
click at [244, 334] on div "Option hinzufügen" at bounding box center [386, 327] width 413 height 21
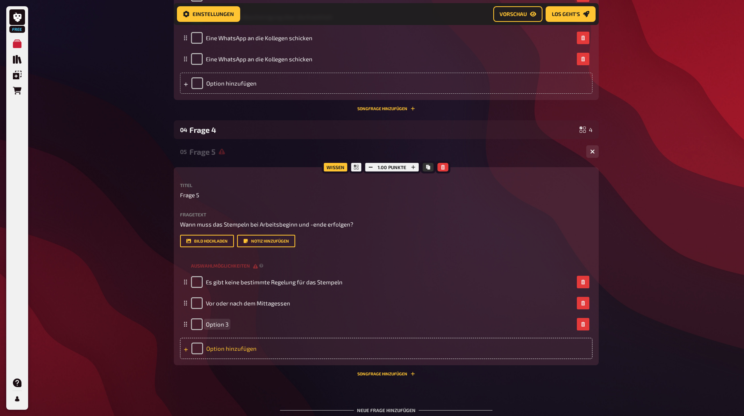
click at [231, 328] on div "Option 3" at bounding box center [382, 324] width 383 height 12
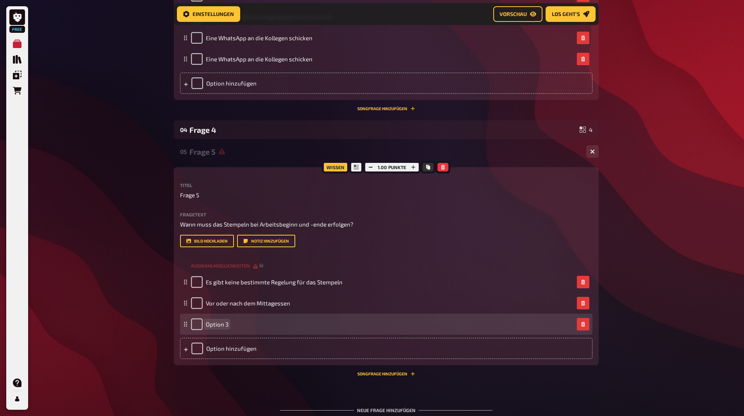
paste span
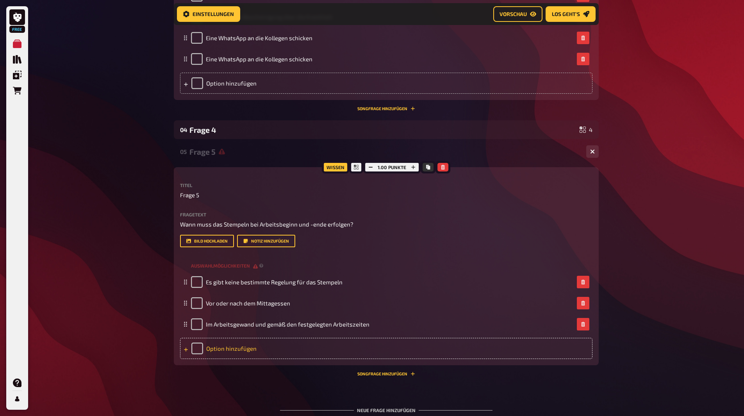
click at [236, 345] on div "Option hinzufügen" at bounding box center [386, 348] width 413 height 21
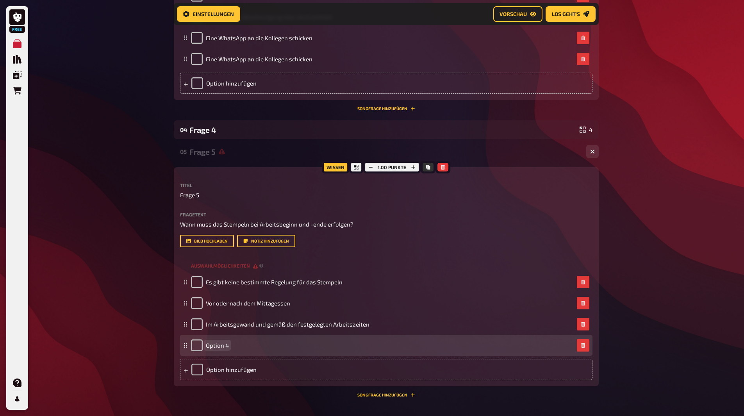
click at [221, 348] on span "Option 4" at bounding box center [217, 345] width 23 height 7
paste span
click at [227, 343] on span "OptioIm Arbeitsgewand und gemäß den festgelegten Arbeitszeitenn 4" at bounding box center [299, 345] width 187 height 7
drag, startPoint x: 223, startPoint y: 345, endPoint x: 277, endPoint y: 346, distance: 53.5
click at [223, 345] on span "OptioIm Arbeitsgewand und gemäß den festgelegten Arbeitszeitenn 4" at bounding box center [299, 345] width 187 height 7
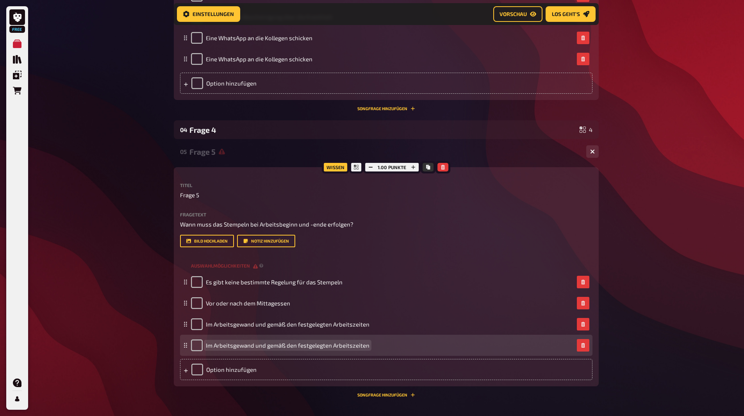
click at [231, 346] on span "Im Arbeitsgewand und gemäß den festgelegten Arbeitszeiten" at bounding box center [288, 345] width 164 height 7
drag, startPoint x: 211, startPoint y: 343, endPoint x: 218, endPoint y: 343, distance: 7.0
click at [213, 343] on div "leer" at bounding box center [382, 345] width 383 height 12
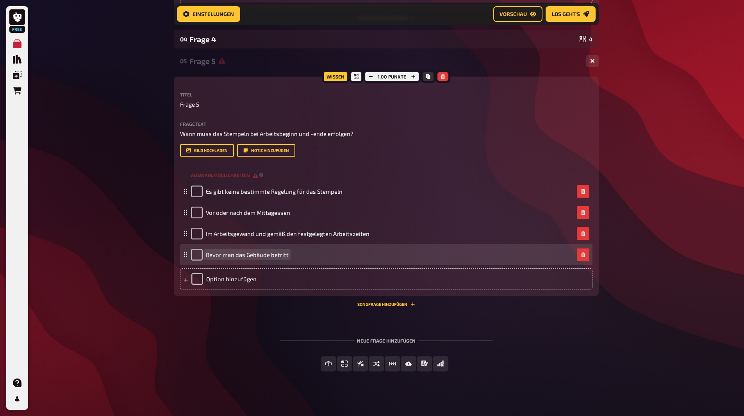
scroll to position [946, 0]
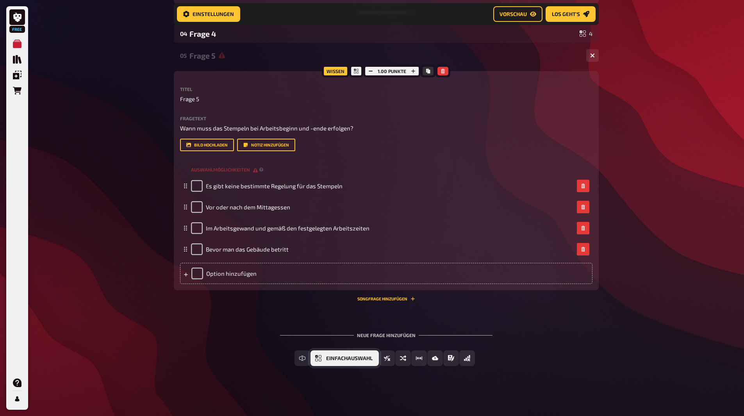
click at [322, 359] on button "Einfachauswahl" at bounding box center [345, 358] width 68 height 16
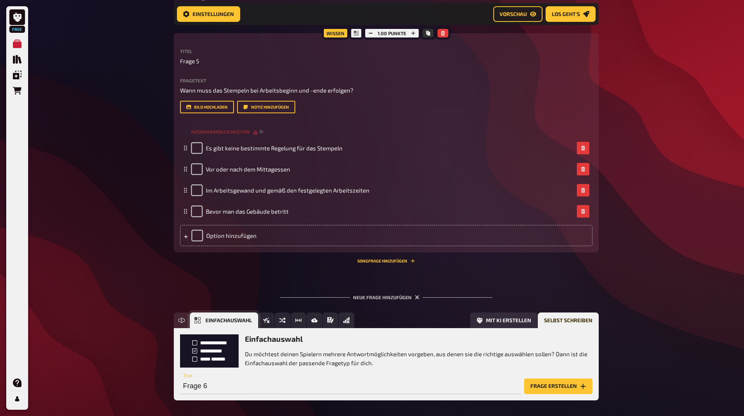
scroll to position [1018, 0]
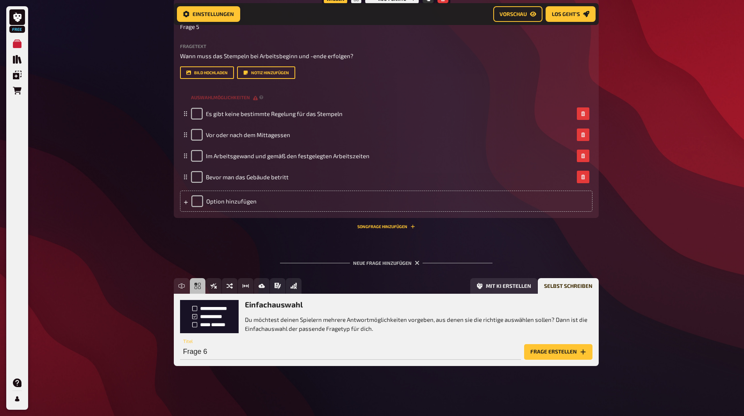
click at [559, 352] on button "Frage erstellen" at bounding box center [558, 352] width 68 height 16
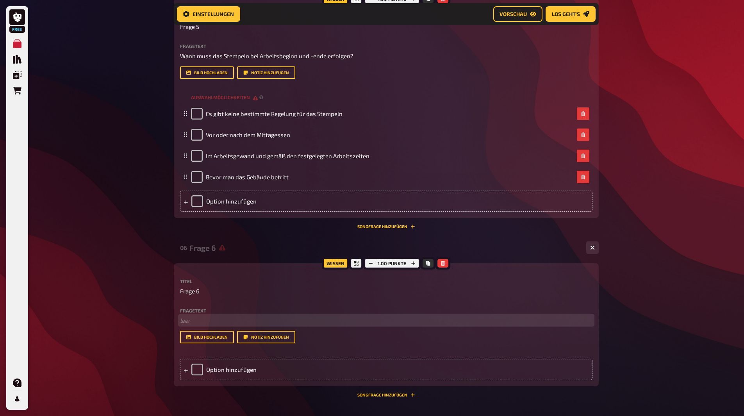
click at [184, 317] on p "﻿ leer" at bounding box center [386, 320] width 413 height 9
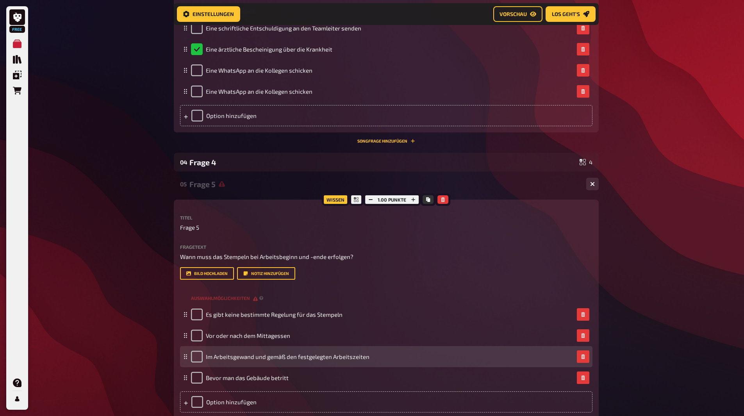
scroll to position [901, 0]
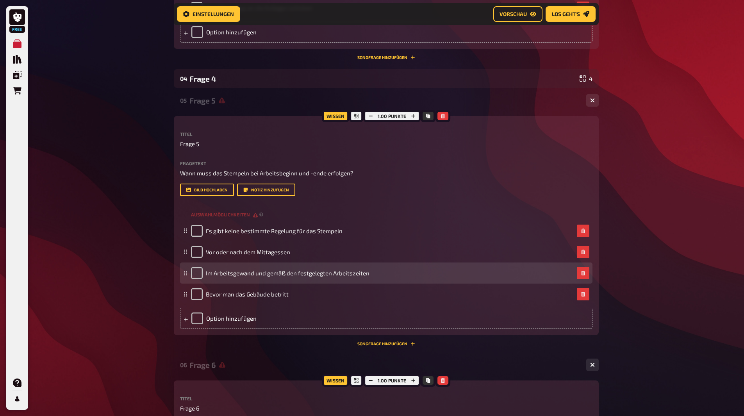
click at [190, 274] on div "Im Arbeitsgewand und gemäß den festgelegten Arbeitszeiten" at bounding box center [386, 273] width 413 height 21
click at [201, 272] on input "checkbox" at bounding box center [197, 273] width 12 height 12
checkbox input "true"
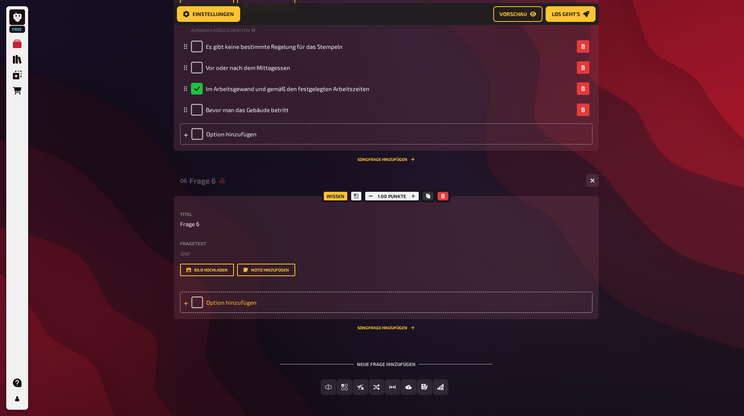
scroll to position [1114, 0]
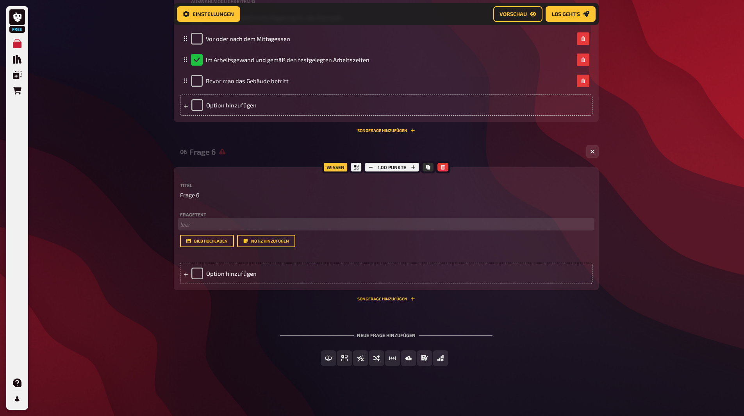
click at [197, 225] on p "﻿ leer" at bounding box center [386, 224] width 413 height 9
click at [224, 226] on p "﻿ leer" at bounding box center [386, 224] width 413 height 9
paste div
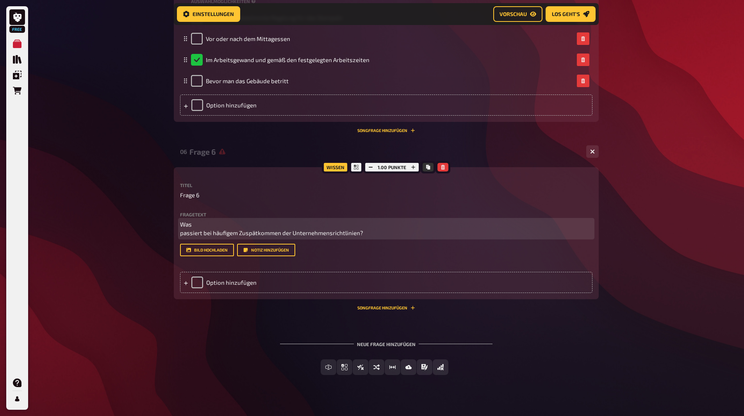
click at [196, 234] on p "Was passiert bei häufigem Zuspätkommen der Unternehmensrichtlinien?" at bounding box center [386, 229] width 413 height 18
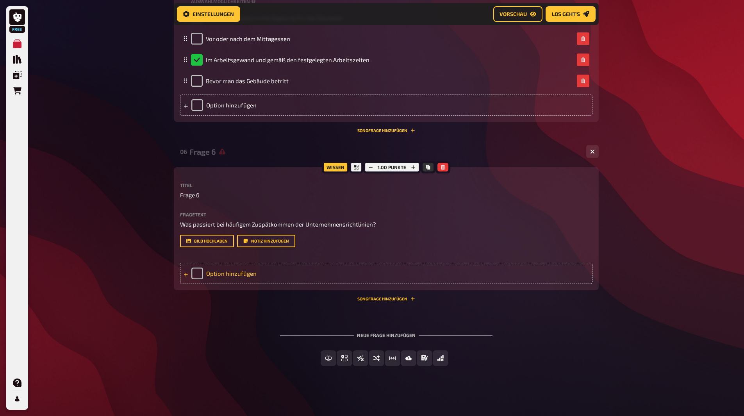
click at [236, 275] on div "Option hinzufügen" at bounding box center [386, 273] width 413 height 21
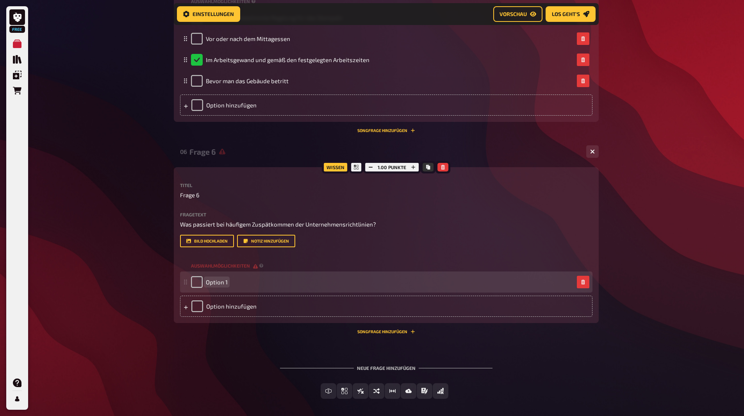
click at [217, 286] on span "Option 1" at bounding box center [217, 282] width 22 height 7
paste span
click at [222, 282] on span "Option 1" at bounding box center [217, 282] width 22 height 7
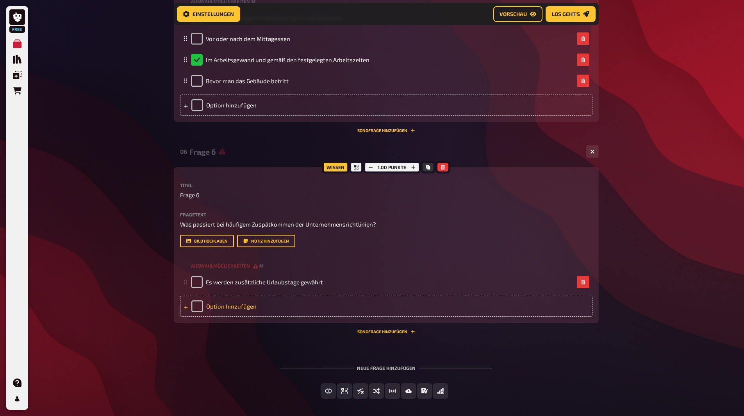
click at [238, 312] on div "Option hinzufügen" at bounding box center [386, 306] width 413 height 21
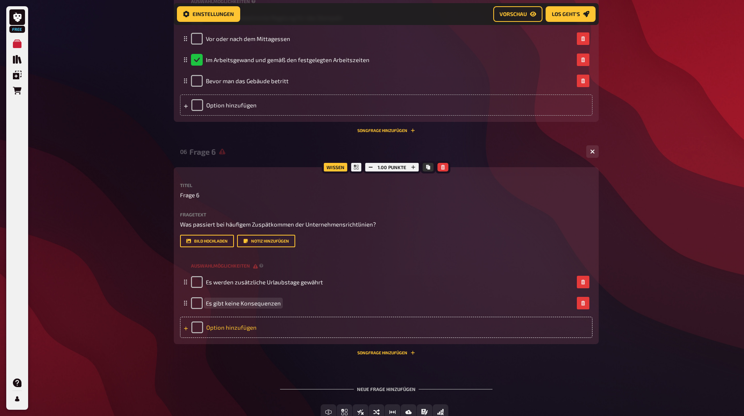
click at [247, 325] on div "Option hinzufügen" at bounding box center [386, 327] width 413 height 21
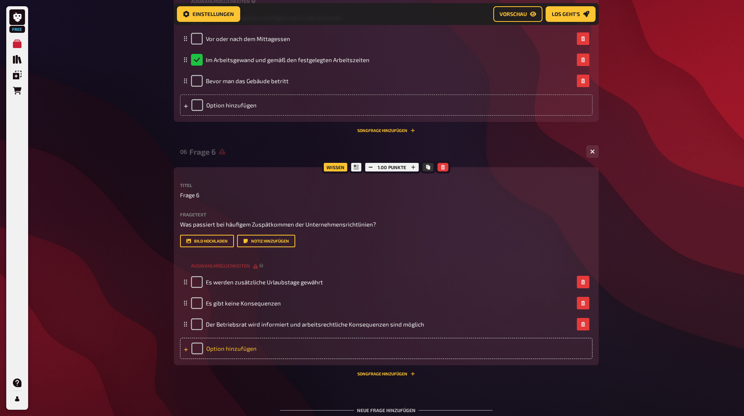
click at [221, 351] on div "Option hinzufügen" at bounding box center [386, 348] width 413 height 21
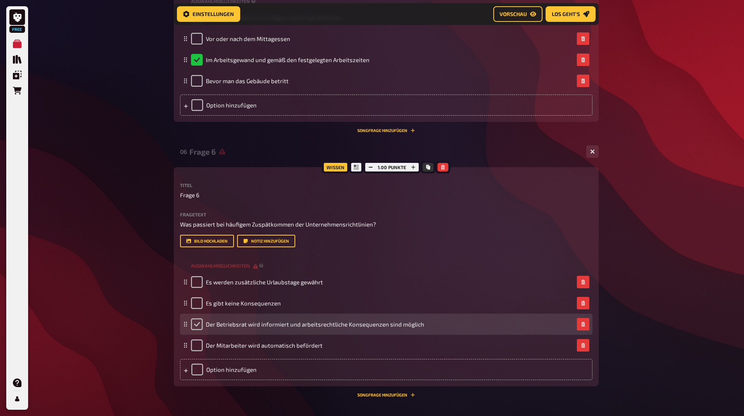
click at [198, 323] on input "checkbox" at bounding box center [197, 324] width 12 height 12
checkbox input "true"
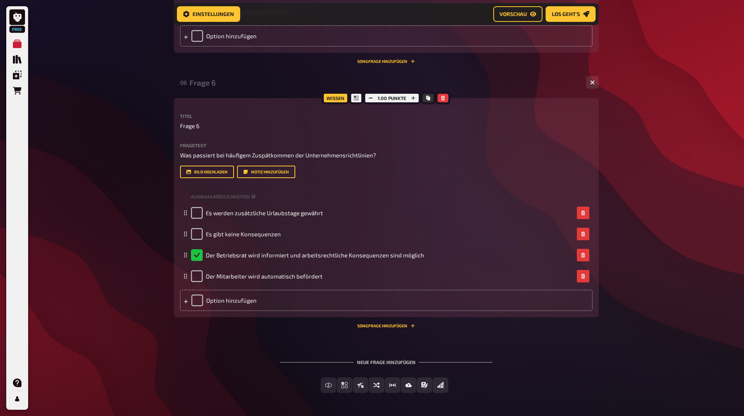
scroll to position [1192, 0]
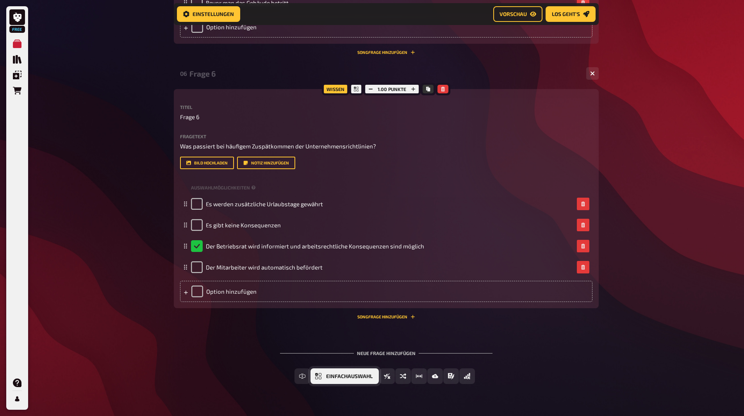
click at [329, 377] on span "Einfachauswahl" at bounding box center [349, 376] width 46 height 5
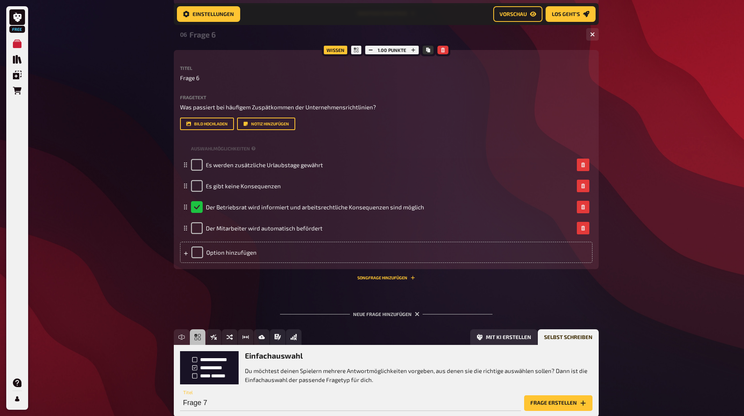
scroll to position [1283, 0]
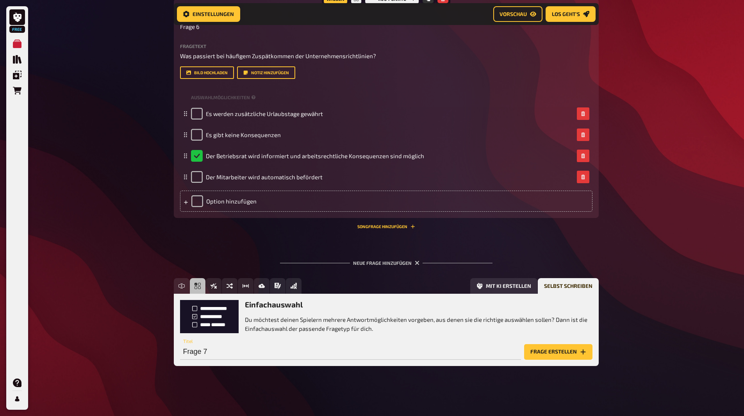
click at [554, 353] on button "Frage erstellen" at bounding box center [558, 352] width 68 height 16
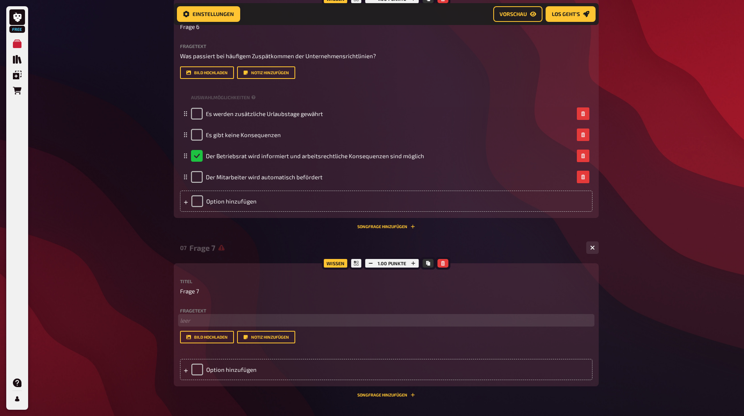
click at [212, 319] on p "﻿ leer" at bounding box center [386, 320] width 413 height 9
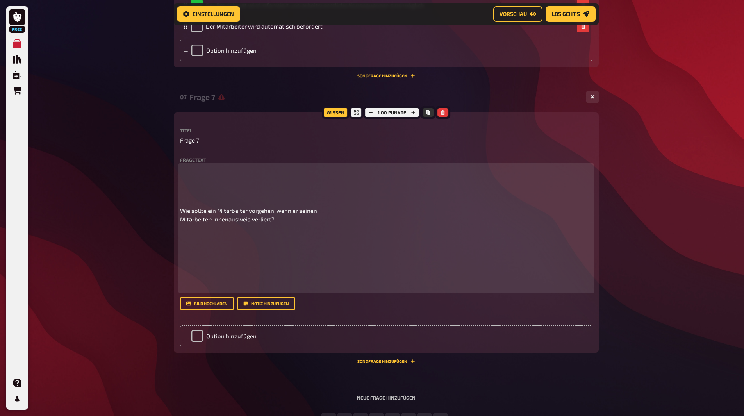
scroll to position [1439, 0]
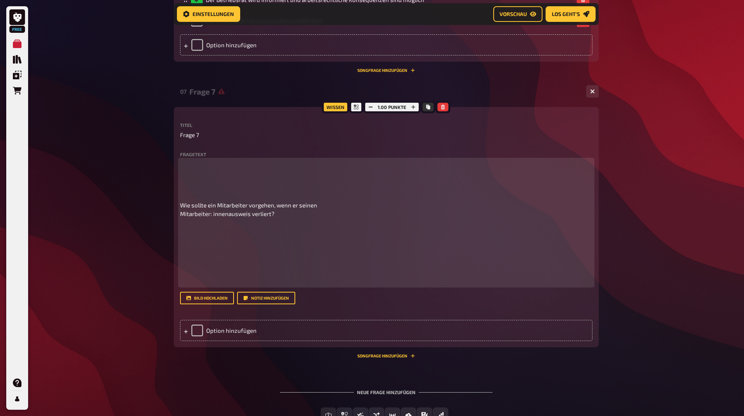
click at [197, 203] on span "Wie sollte ein Mitarbeiter vorgehen, wenn er seinen Mitarbeiter: innenausweis v…" at bounding box center [248, 210] width 137 height 16
click at [199, 191] on p at bounding box center [386, 177] width 413 height 35
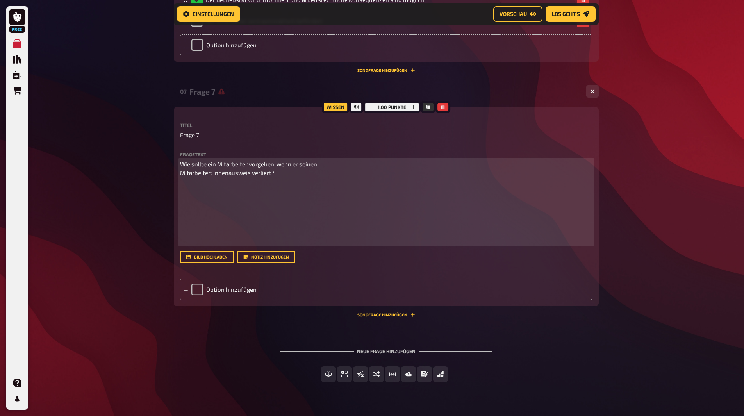
click at [319, 168] on p "Wie sollte ein Mitarbeiter vorgehen, wenn er seinen Mitarbeiter: innenausweis v…" at bounding box center [386, 169] width 413 height 18
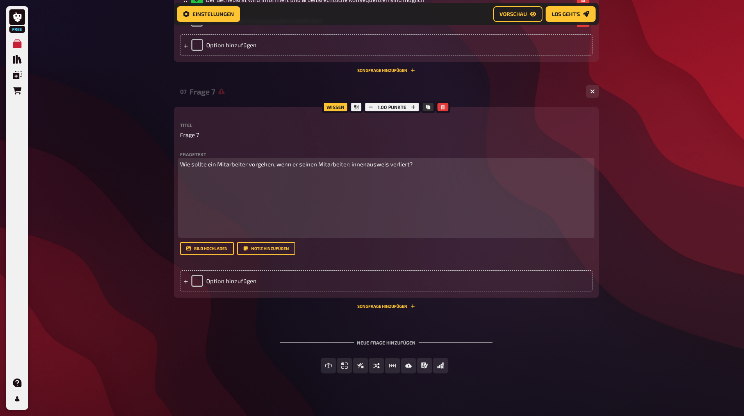
click at [201, 177] on p at bounding box center [386, 205] width 413 height 62
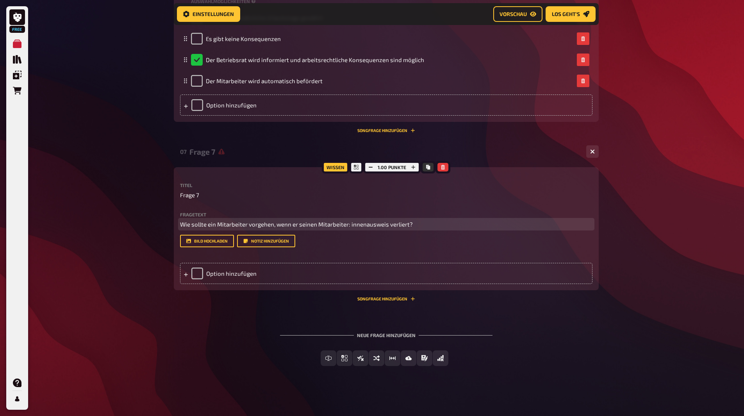
scroll to position [1379, 0]
click at [218, 269] on div "Option hinzufügen" at bounding box center [386, 273] width 413 height 21
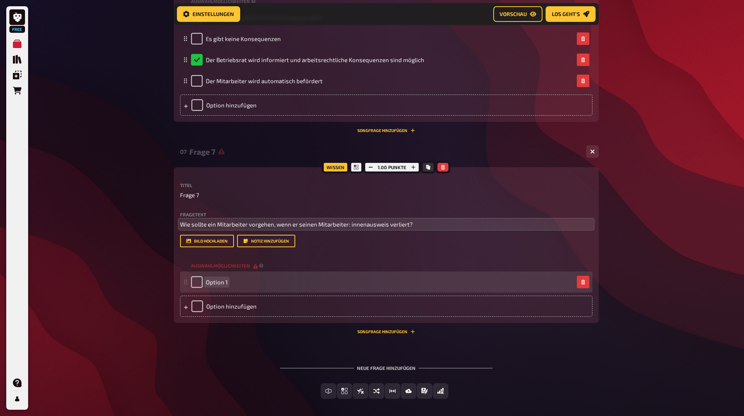
click at [226, 279] on span "Option 1" at bounding box center [217, 282] width 22 height 7
click at [226, 281] on span "Option 1" at bounding box center [217, 282] width 22 height 7
paste span
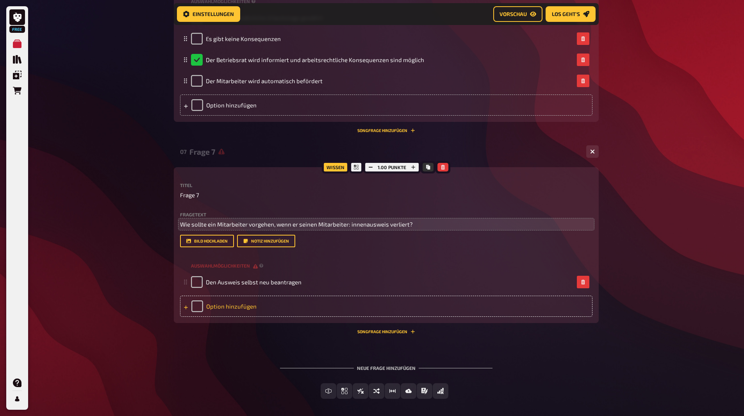
click at [226, 308] on div "Option hinzufügen" at bounding box center [386, 306] width 413 height 21
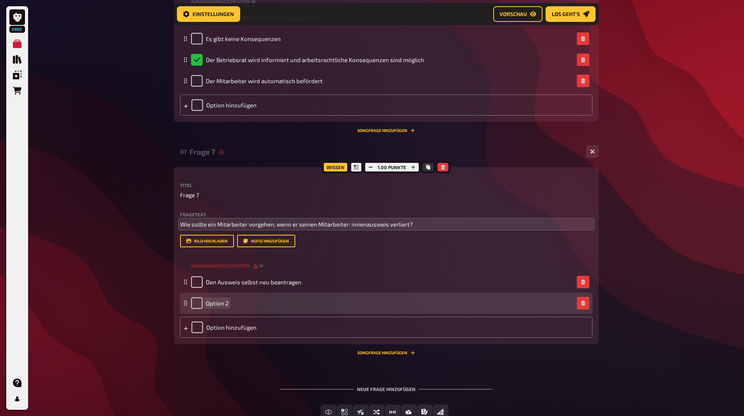
drag, startPoint x: 241, startPoint y: 313, endPoint x: 235, endPoint y: 311, distance: 6.5
click at [240, 313] on div "Option 2" at bounding box center [386, 303] width 413 height 21
paste span
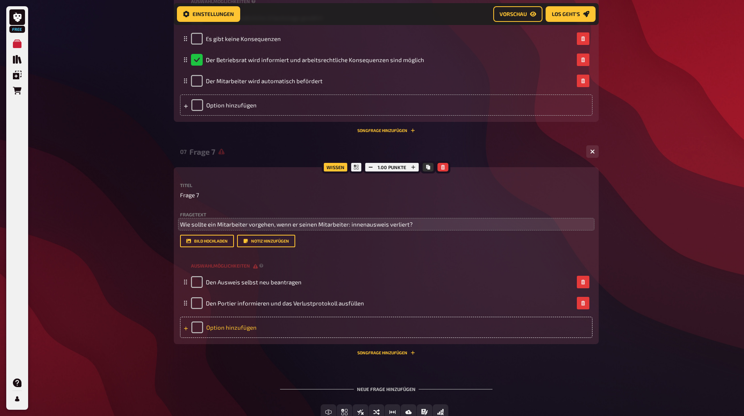
click at [218, 331] on div "Option hinzufügen" at bounding box center [386, 327] width 413 height 21
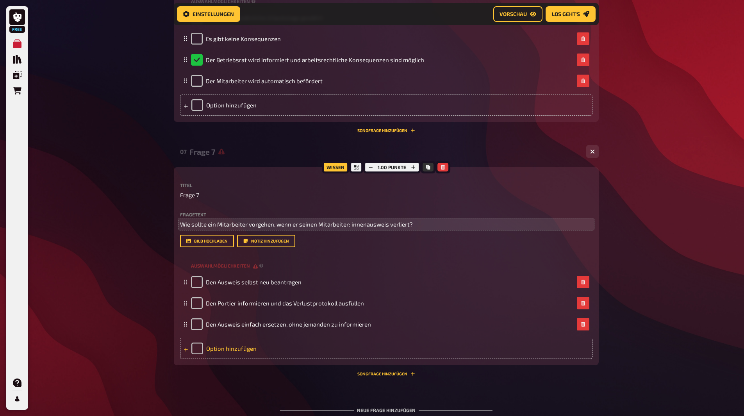
click at [254, 349] on div "Option hinzufügen" at bounding box center [386, 348] width 413 height 21
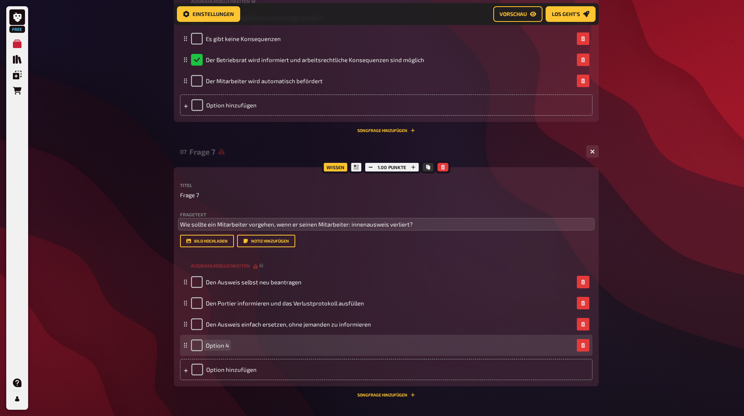
click at [216, 347] on span "Option 4" at bounding box center [217, 345] width 23 height 7
click at [221, 346] on span "Option 4" at bounding box center [217, 345] width 23 height 7
paste span
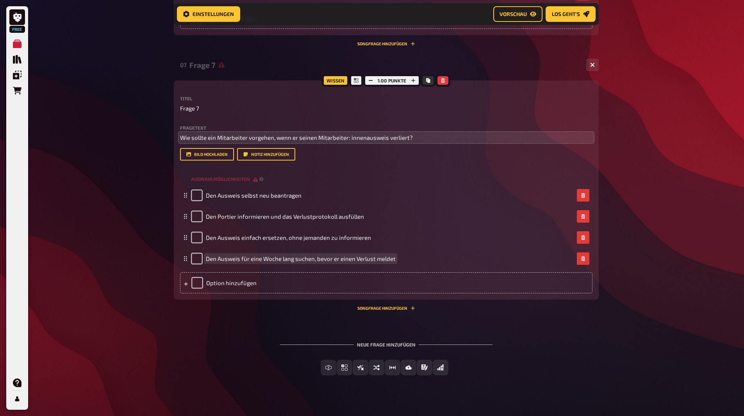
scroll to position [1475, 0]
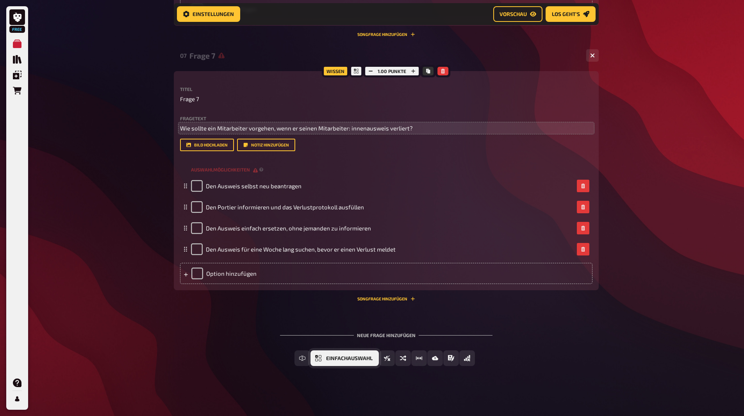
click at [334, 357] on span "Einfachauswahl" at bounding box center [349, 358] width 46 height 5
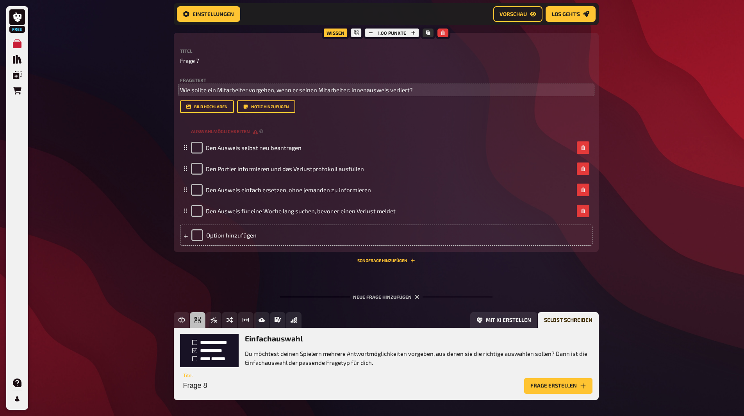
scroll to position [1547, 0]
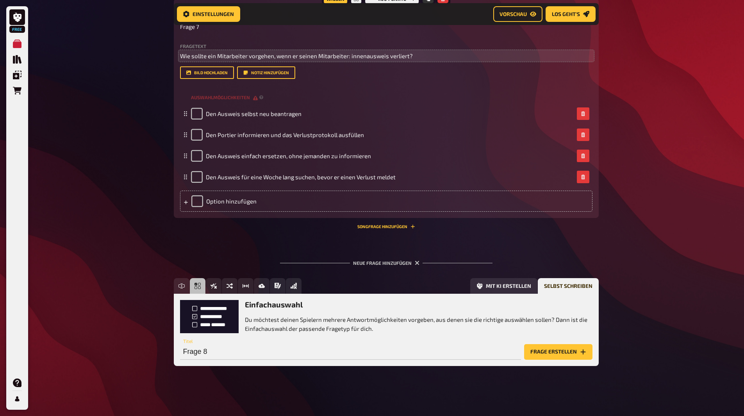
click at [558, 349] on button "Frage erstellen" at bounding box center [558, 352] width 68 height 16
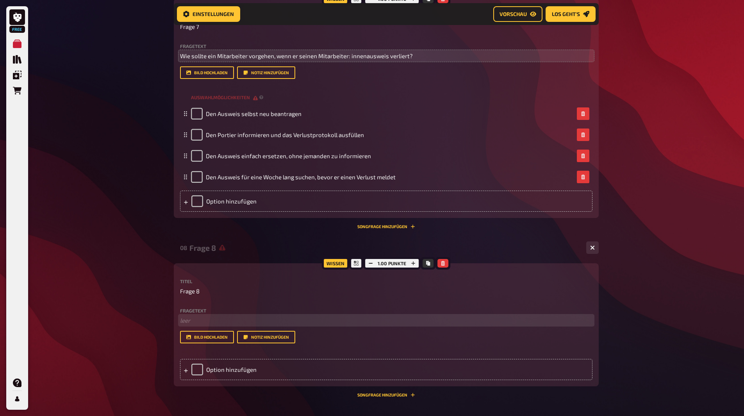
click at [183, 323] on p "﻿ leer" at bounding box center [386, 320] width 413 height 9
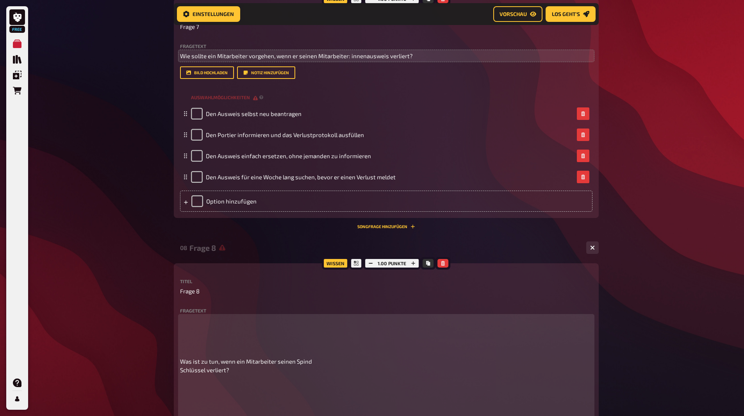
click at [209, 339] on p at bounding box center [386, 333] width 413 height 35
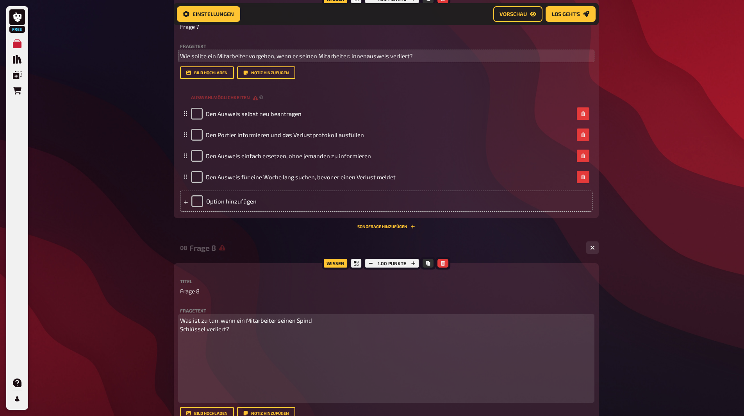
click at [229, 330] on p "Was ist zu tun, wenn ein Mitarbeiter seinen Spind Schlüssel verliert?" at bounding box center [386, 325] width 413 height 18
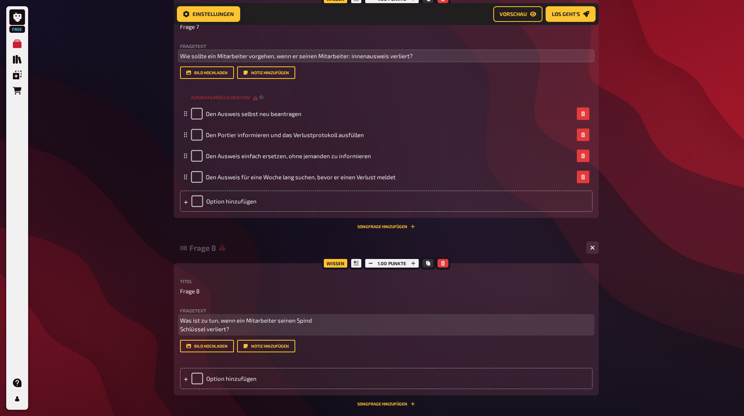
click at [310, 325] on p "Was ist zu tun, wenn ein Mitarbeiter seinen Spind Schlüssel verliert?" at bounding box center [386, 325] width 413 height 18
click at [314, 323] on p "Was ist zu tun, wenn ein Mitarbeiter seinen Spind Schlüssel verliert?" at bounding box center [386, 325] width 413 height 18
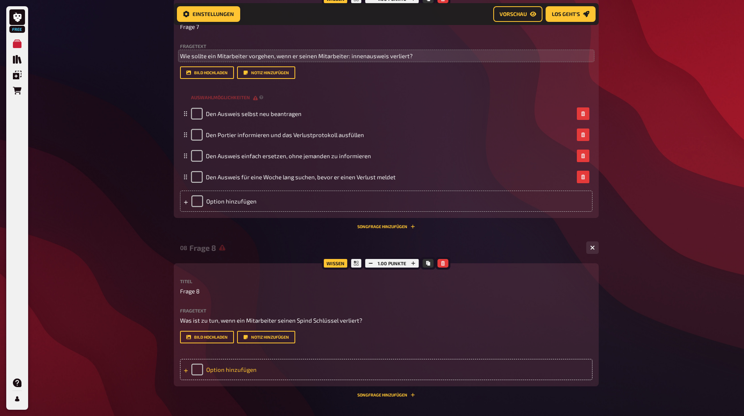
click at [220, 366] on div "Option hinzufügen" at bounding box center [386, 369] width 413 height 21
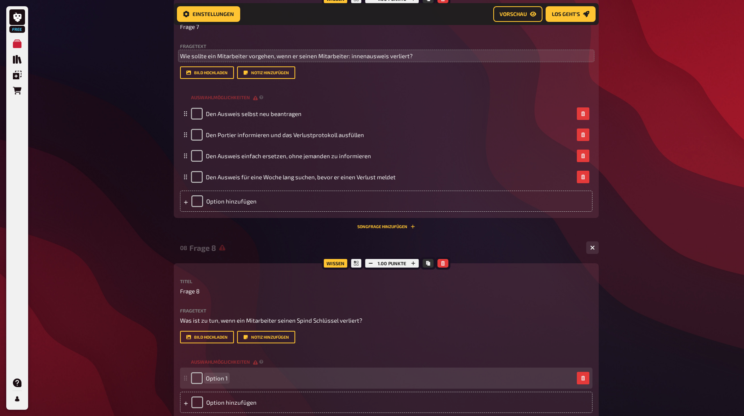
click at [218, 377] on span "Option 1" at bounding box center [217, 378] width 22 height 7
paste span
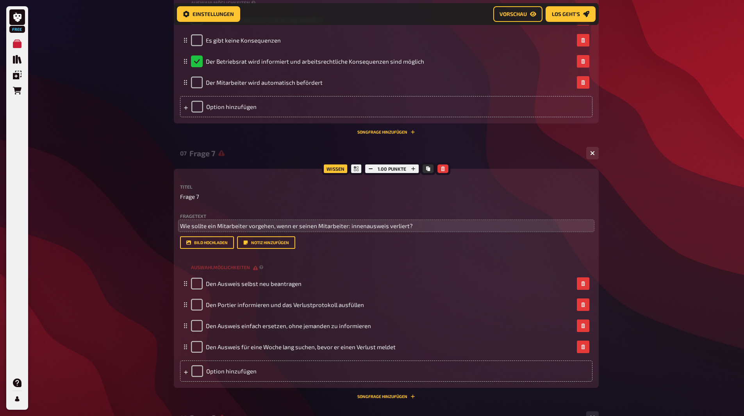
scroll to position [1391, 0]
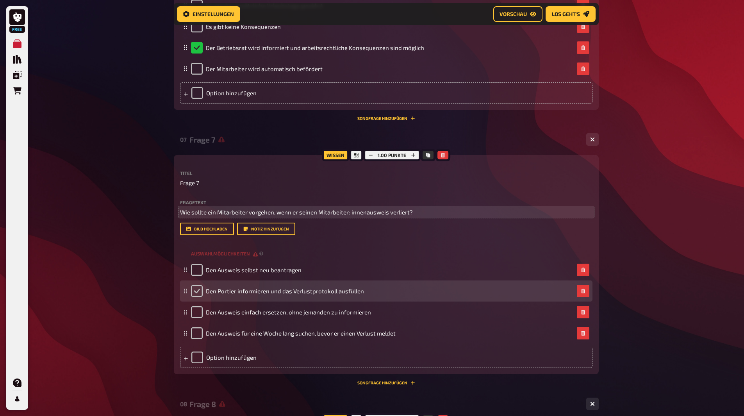
click at [198, 291] on input "checkbox" at bounding box center [197, 291] width 12 height 12
checkbox input "true"
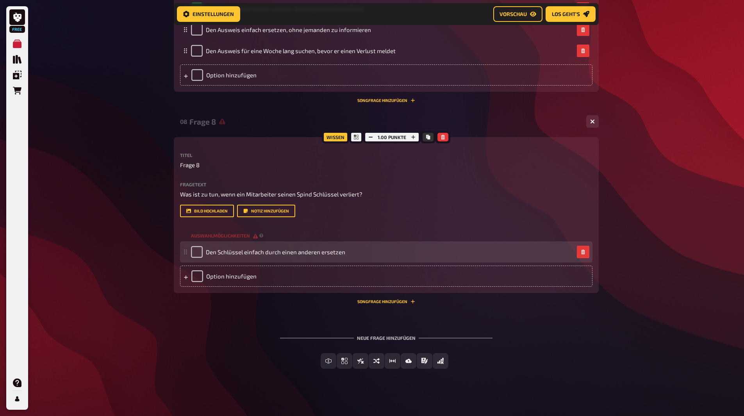
scroll to position [1676, 0]
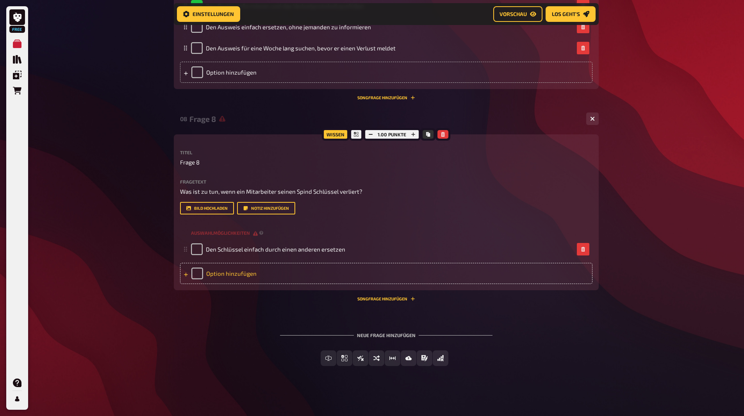
click at [231, 273] on div "Option hinzufügen" at bounding box center [386, 273] width 413 height 21
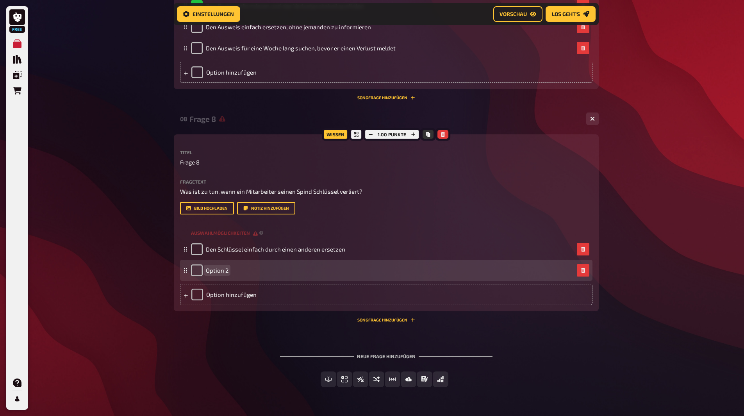
drag, startPoint x: 225, startPoint y: 273, endPoint x: 232, endPoint y: 273, distance: 7.4
click at [225, 273] on span "Option 2" at bounding box center [217, 270] width 23 height 7
click at [226, 274] on div "Option 2" at bounding box center [210, 270] width 38 height 12
click at [225, 274] on span "Option 2" at bounding box center [217, 270] width 23 height 7
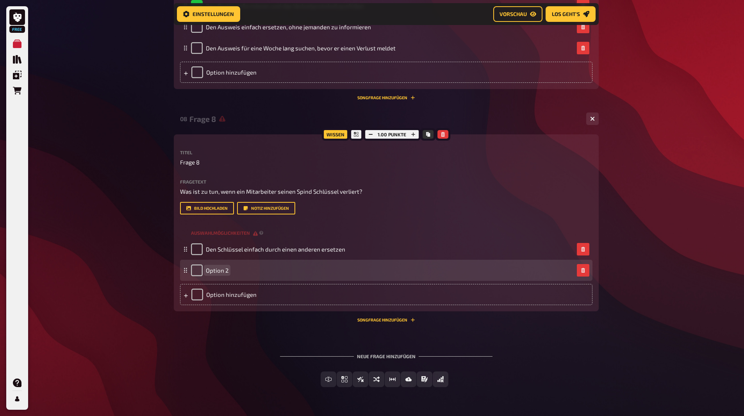
paste span
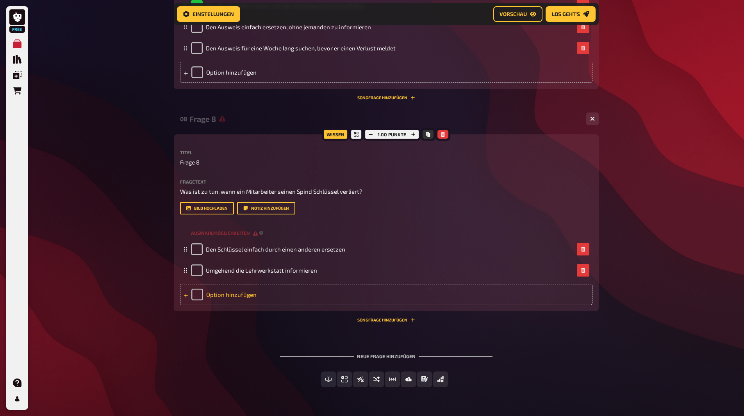
click at [228, 289] on div "Option hinzufügen" at bounding box center [386, 294] width 413 height 21
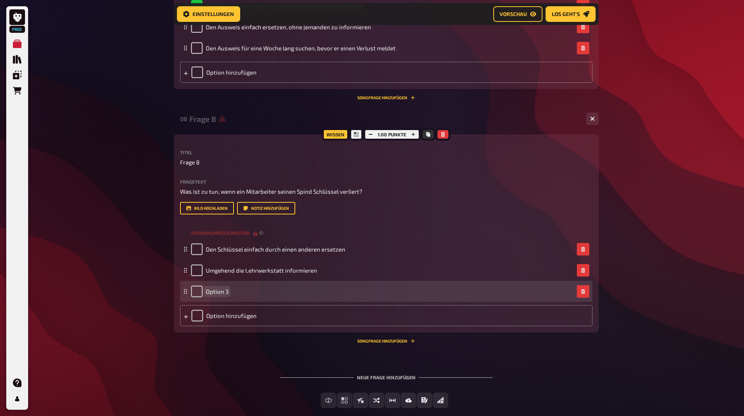
click at [239, 293] on div "Option 3" at bounding box center [382, 292] width 383 height 12
paste span
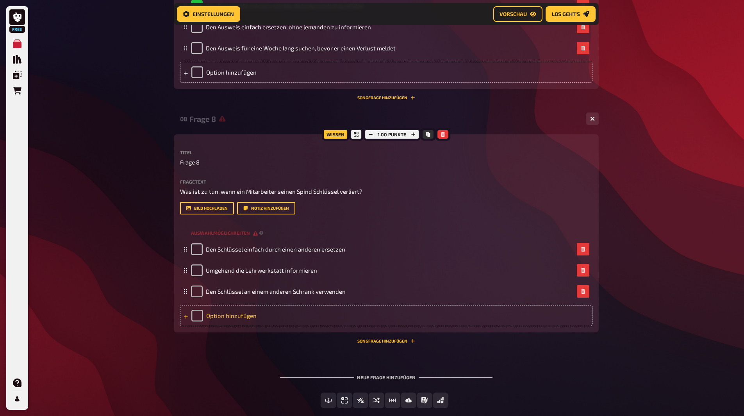
click at [241, 323] on div "Option hinzufügen" at bounding box center [386, 315] width 413 height 21
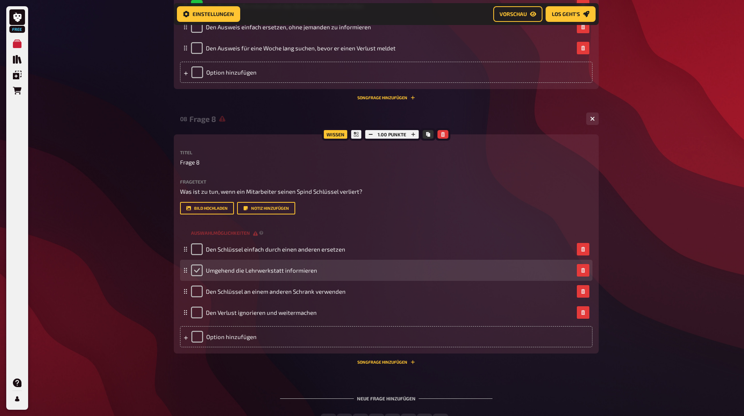
click at [195, 273] on input "checkbox" at bounding box center [197, 270] width 12 height 12
checkbox input "true"
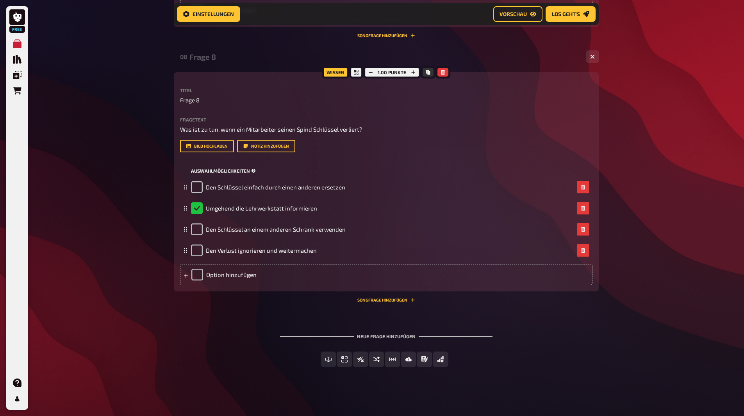
scroll to position [1739, 0]
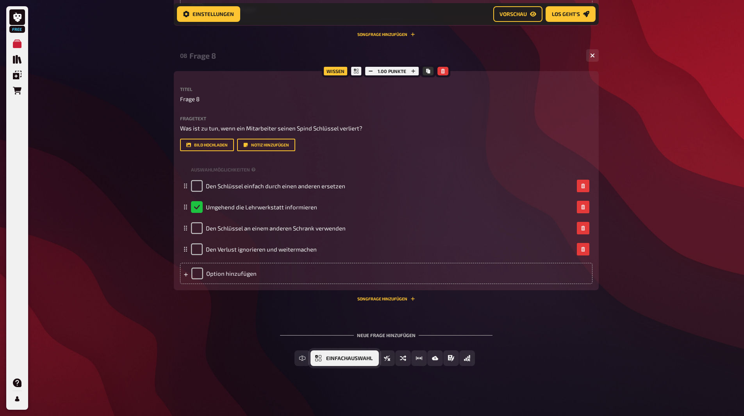
click at [326, 357] on button "Einfachauswahl" at bounding box center [345, 358] width 68 height 16
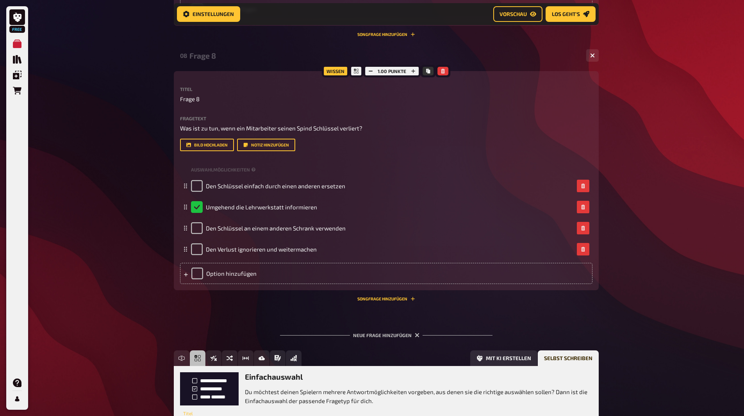
scroll to position [1811, 0]
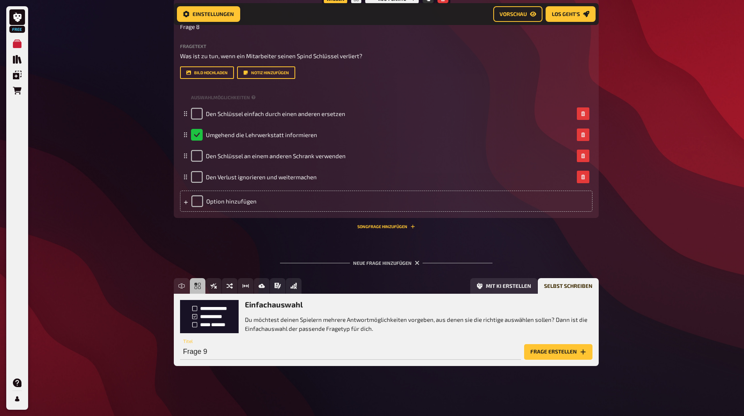
click at [547, 349] on button "Frage erstellen" at bounding box center [558, 352] width 68 height 16
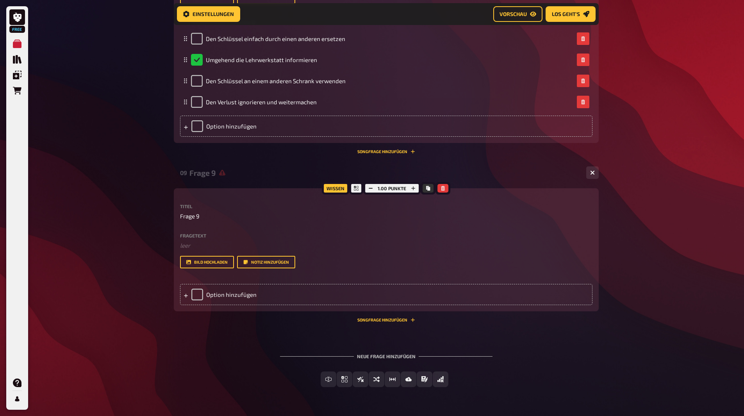
scroll to position [1890, 0]
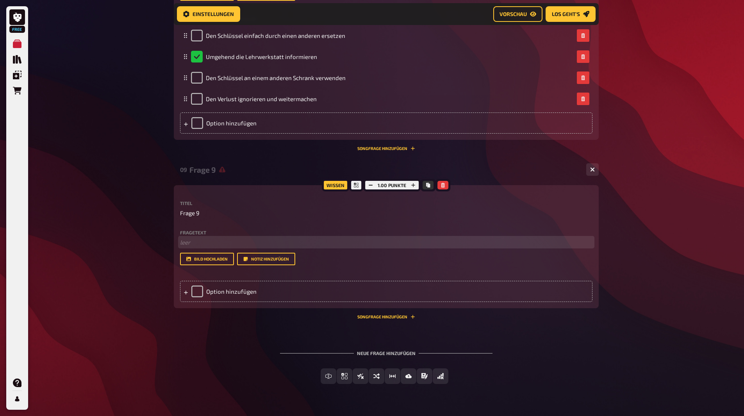
click at [190, 243] on p "﻿ leer" at bounding box center [386, 242] width 413 height 9
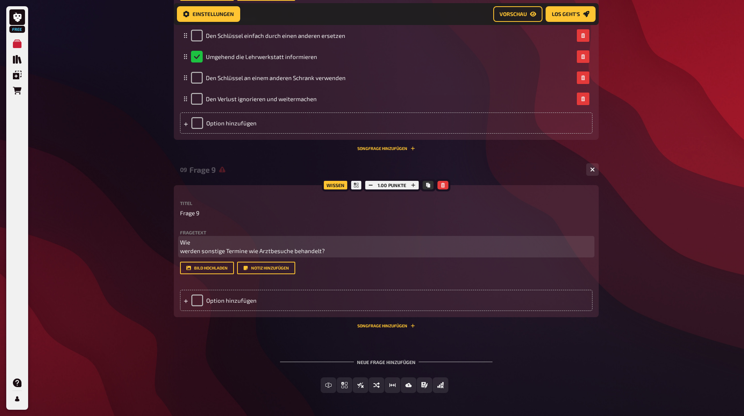
click at [183, 245] on p "Wie werden sonstige Termine wie Arztbesuche behandelt?" at bounding box center [386, 247] width 413 height 18
click at [189, 245] on span "Wie werden sonstige Termine wie Arztbesuche behandelt?" at bounding box center [252, 247] width 145 height 16
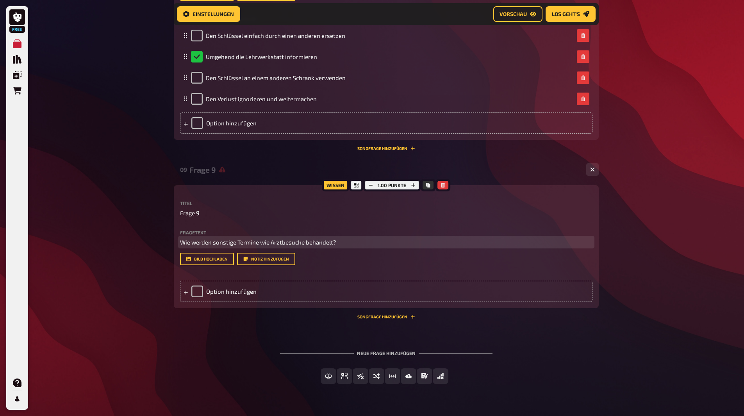
click at [190, 247] on p "Wie werden sonstige Termine wie Arztbesuche behandelt?" at bounding box center [386, 242] width 413 height 9
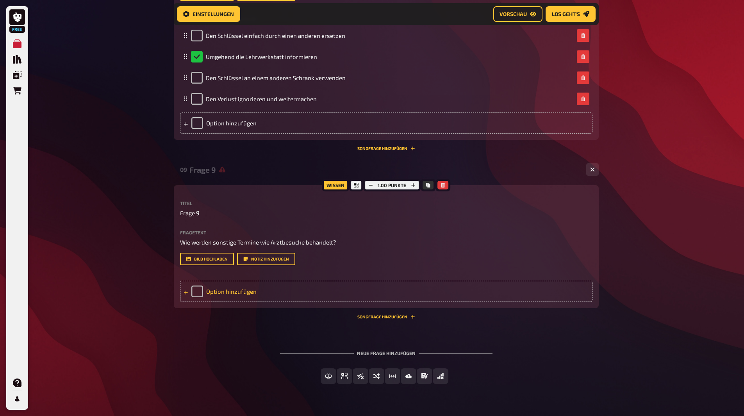
click at [218, 292] on div "Option hinzufügen" at bounding box center [386, 291] width 413 height 21
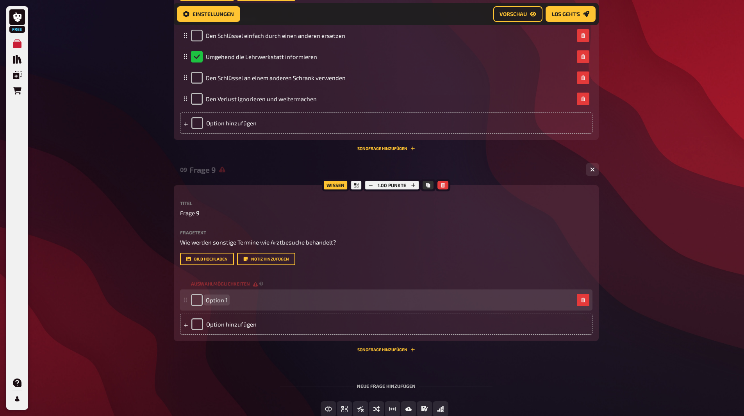
click at [242, 300] on div "Option 1" at bounding box center [382, 300] width 383 height 12
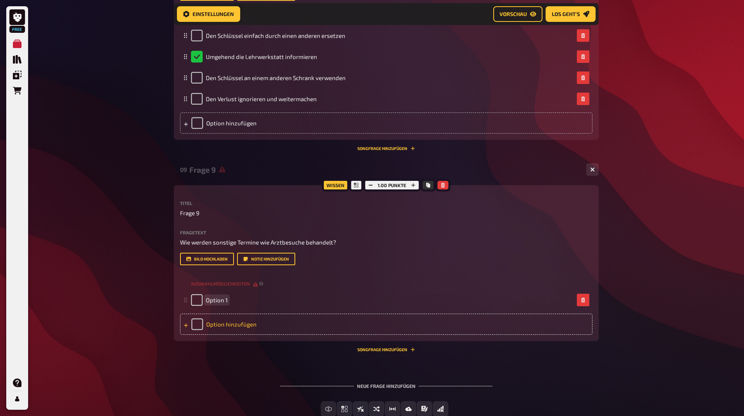
paste span
click at [248, 318] on div "Option hinzufügen" at bounding box center [386, 324] width 413 height 21
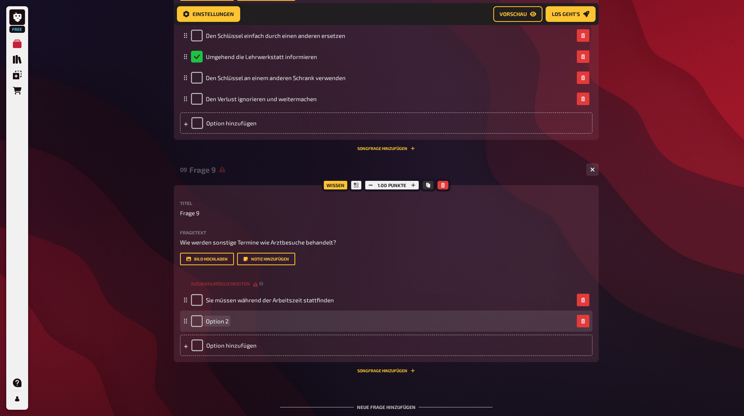
click at [312, 327] on div "Option 2" at bounding box center [382, 321] width 383 height 12
paste span
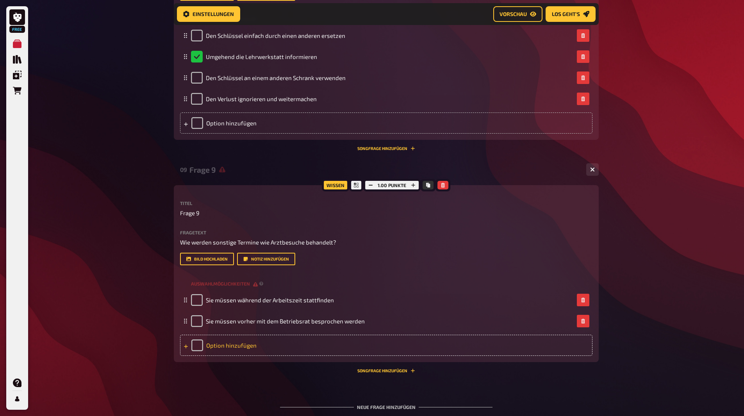
click at [213, 345] on div "Option hinzufügen" at bounding box center [386, 345] width 413 height 21
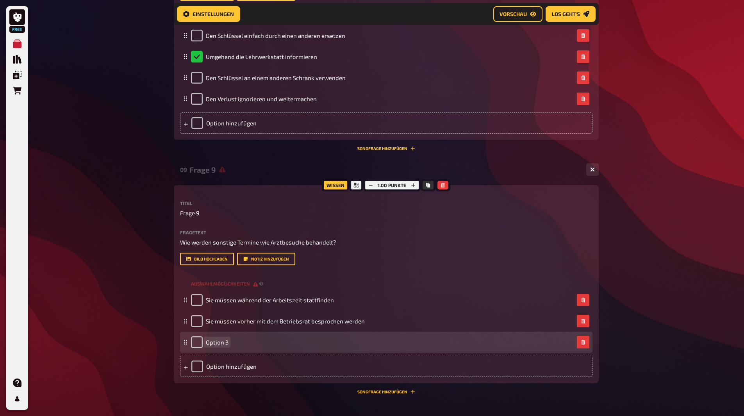
click at [248, 344] on div "Option 3" at bounding box center [382, 342] width 383 height 12
paste span
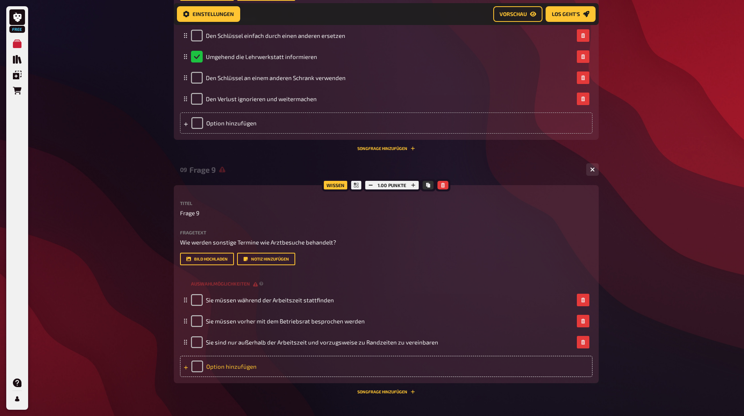
click at [229, 366] on div "Option hinzufügen" at bounding box center [386, 366] width 413 height 21
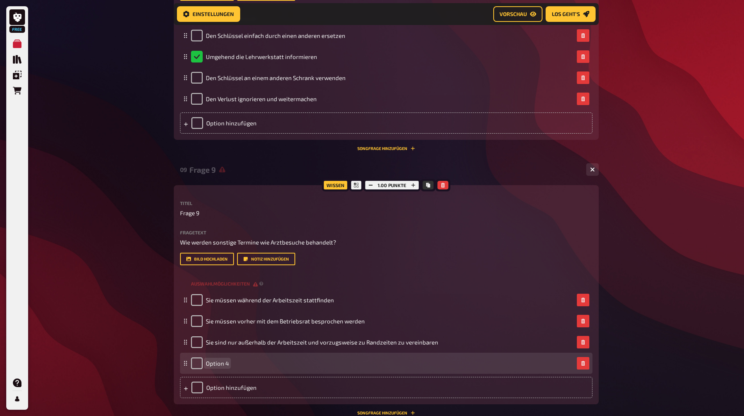
click at [279, 358] on div "Option 4" at bounding box center [382, 363] width 383 height 12
paste span
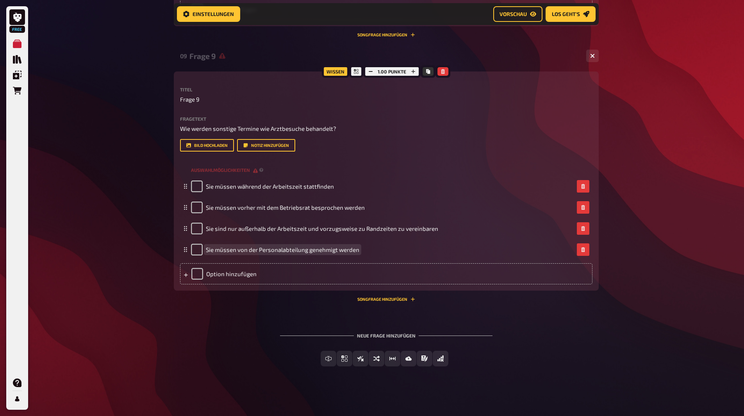
scroll to position [2004, 0]
click at [323, 357] on button "Einfachauswahl" at bounding box center [345, 358] width 68 height 16
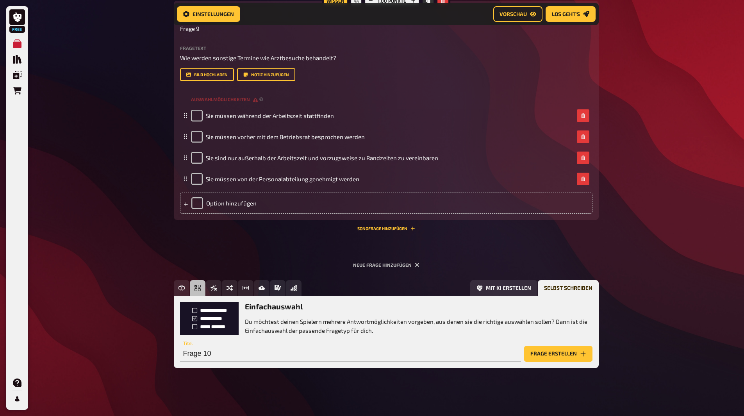
scroll to position [2076, 0]
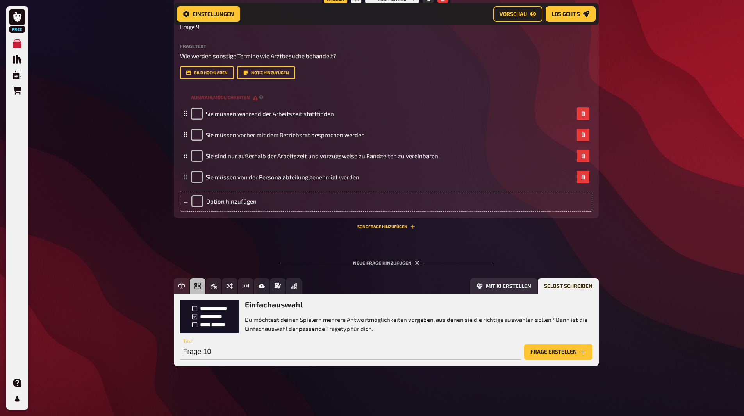
click at [541, 351] on button "Frage erstellen" at bounding box center [558, 352] width 68 height 16
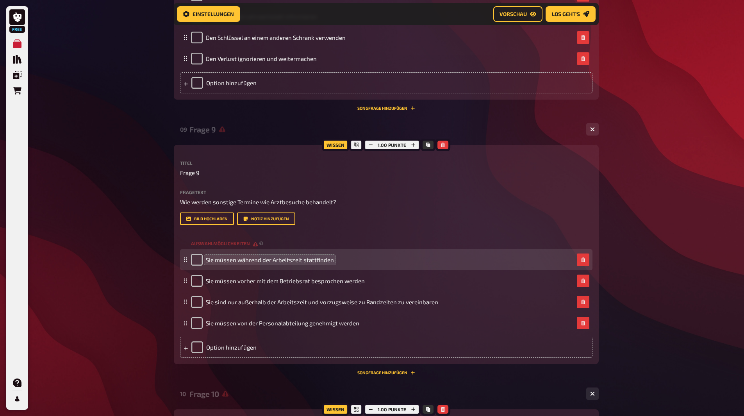
scroll to position [1977, 0]
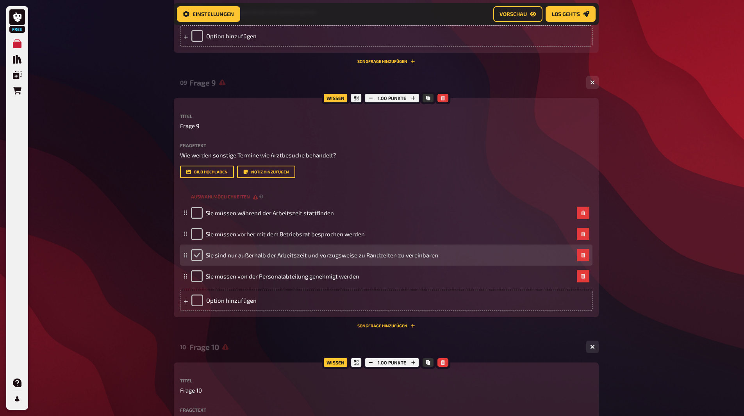
click at [195, 254] on input "checkbox" at bounding box center [197, 255] width 12 height 12
checkbox input "true"
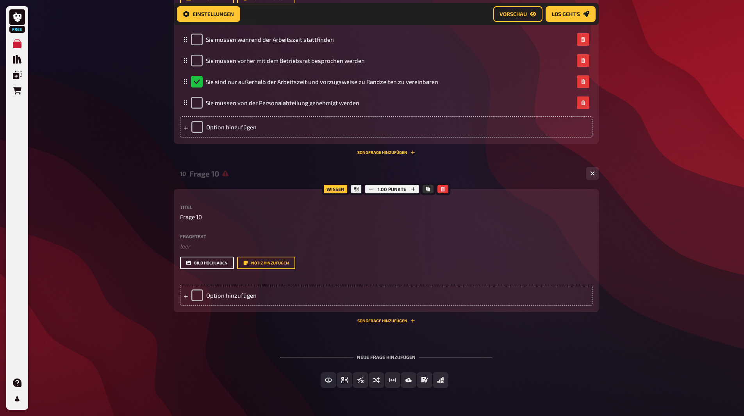
scroll to position [2172, 0]
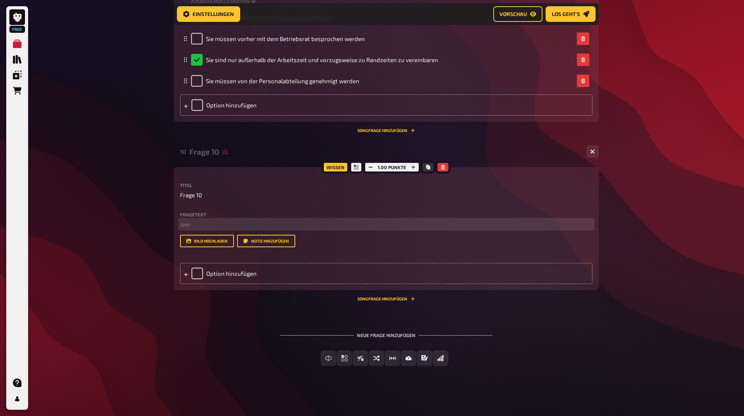
click at [201, 223] on p "﻿ leer" at bounding box center [386, 224] width 413 height 9
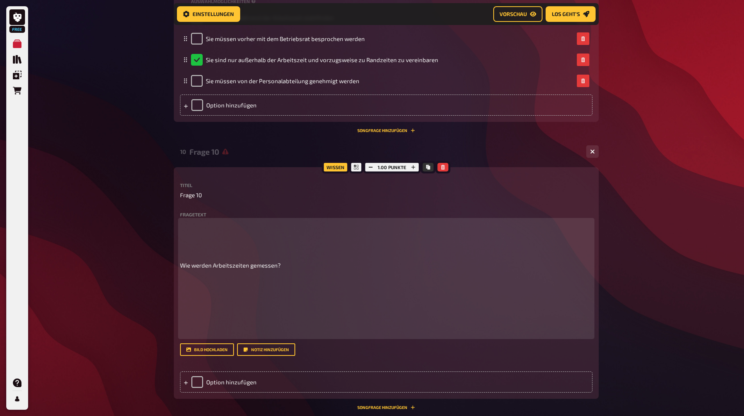
click at [202, 259] on div "Wie werden Arbeitszeiten gemessen?" at bounding box center [386, 278] width 413 height 117
click at [182, 263] on span "Wie werden Arbeitszeiten gemessen?" at bounding box center [230, 265] width 101 height 7
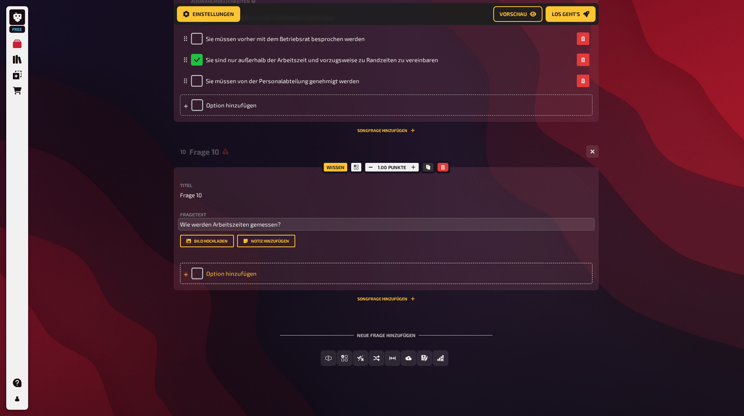
click at [222, 273] on div "Option hinzufügen" at bounding box center [386, 273] width 413 height 21
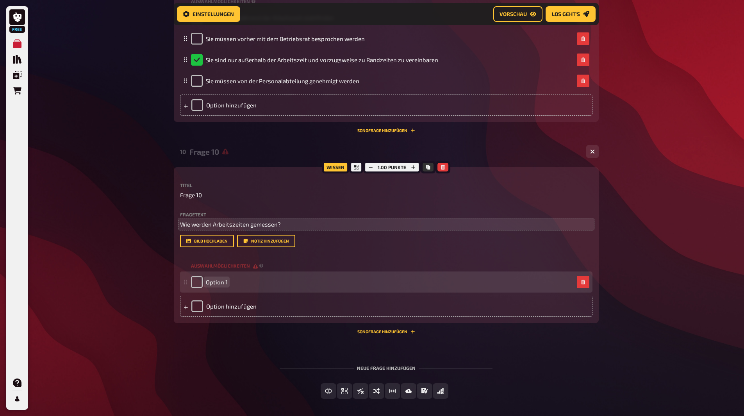
click at [252, 281] on div "Option 1" at bounding box center [382, 282] width 383 height 12
paste span
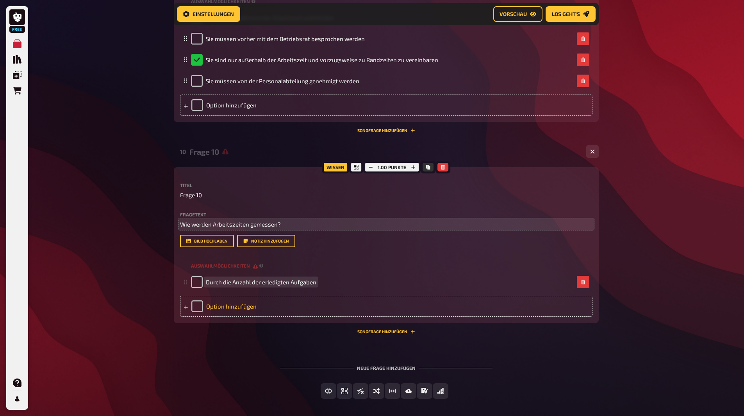
click at [214, 302] on div "Option hinzufügen" at bounding box center [386, 306] width 413 height 21
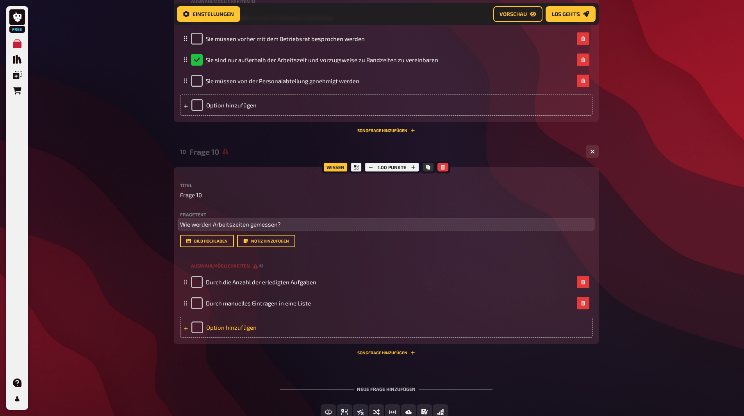
click at [214, 324] on div "Option hinzufügen" at bounding box center [386, 327] width 413 height 21
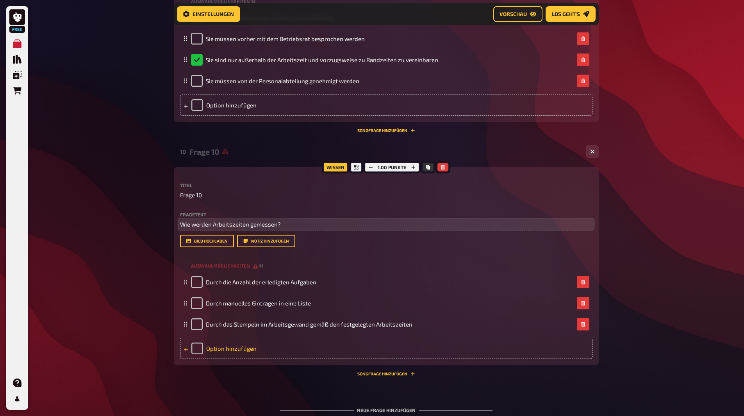
click at [240, 348] on div "Option hinzufügen" at bounding box center [386, 348] width 413 height 21
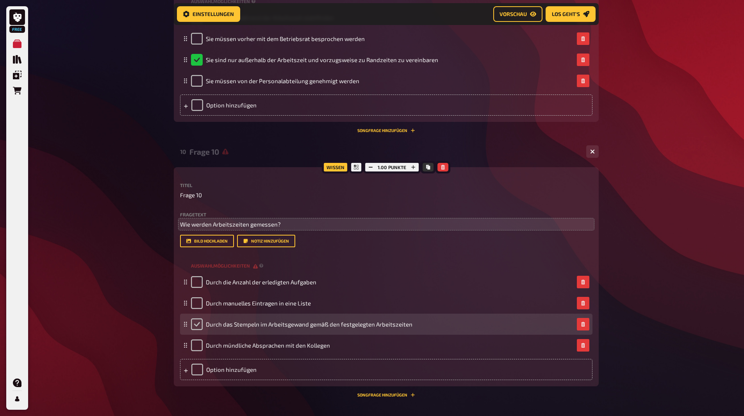
click at [196, 327] on input "checkbox" at bounding box center [197, 324] width 12 height 12
checkbox input "true"
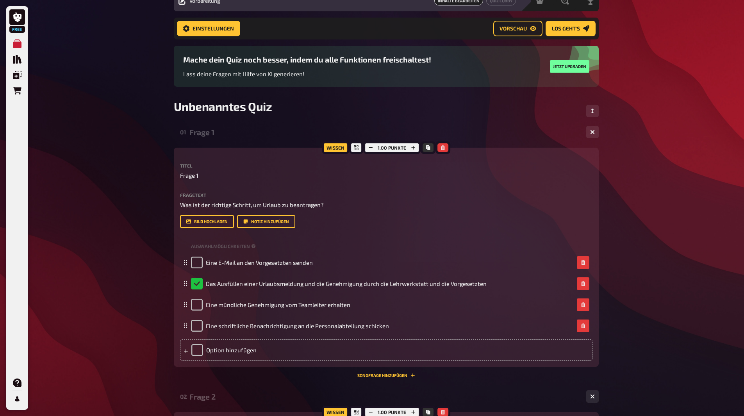
scroll to position [0, 0]
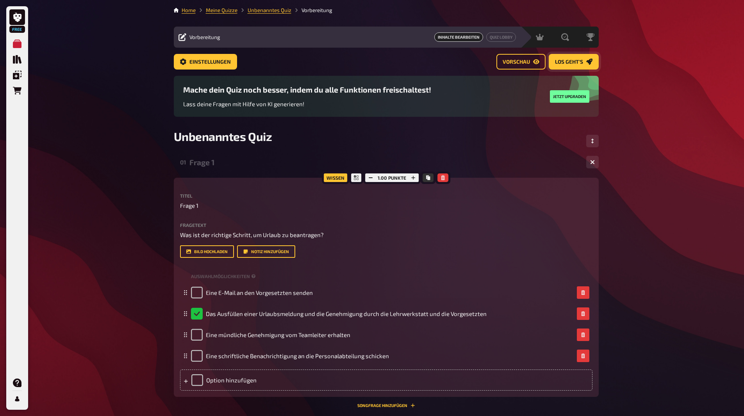
click at [570, 61] on span "Los geht's" at bounding box center [569, 61] width 28 height 5
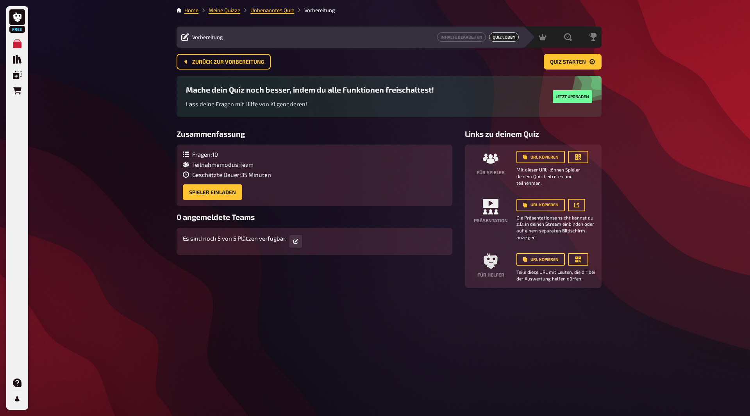
click at [182, 38] on icon at bounding box center [185, 37] width 8 height 8
click at [294, 244] on button "button" at bounding box center [295, 241] width 13 height 13
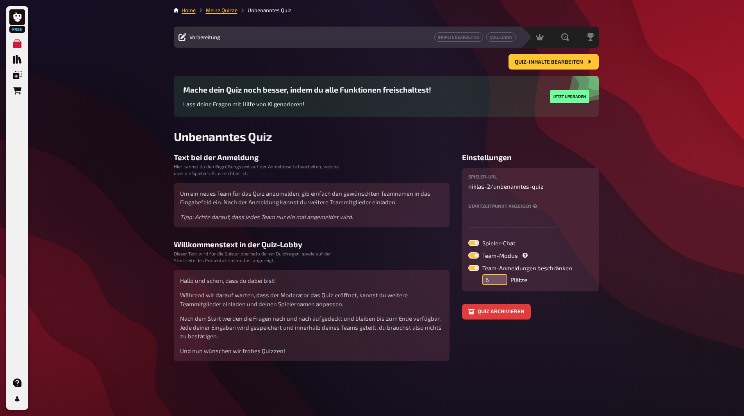
click at [503, 276] on input "6" at bounding box center [494, 279] width 25 height 11
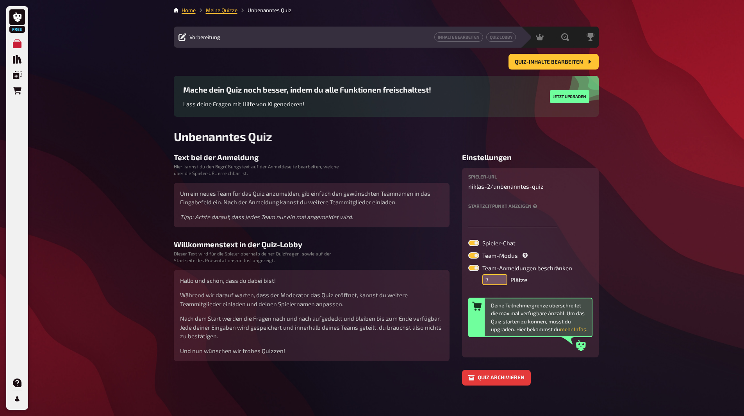
click at [503, 276] on input "7" at bounding box center [494, 279] width 25 height 11
click at [501, 283] on input "6" at bounding box center [494, 279] width 25 height 11
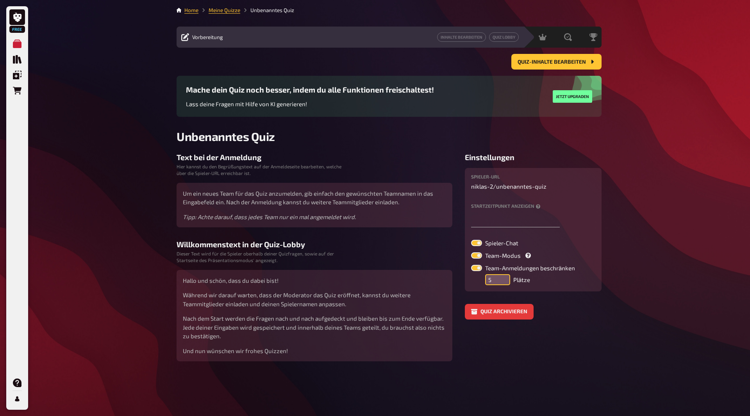
type input "5"
click at [501, 283] on input "5" at bounding box center [497, 279] width 25 height 11
click at [480, 258] on label at bounding box center [476, 255] width 11 height 6
click at [471, 252] on input "Team-Modus" at bounding box center [471, 252] width 0 height 0
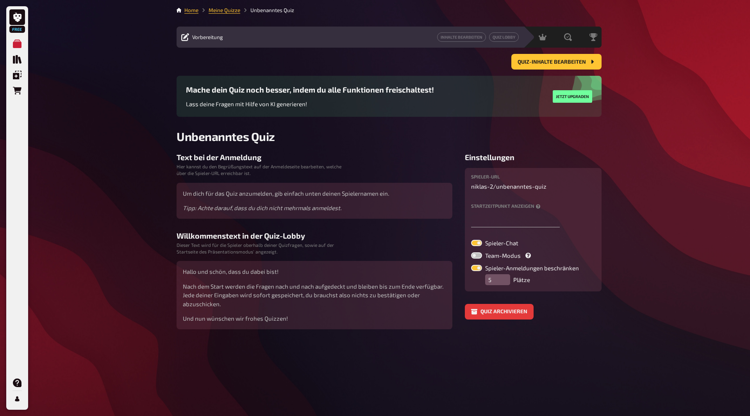
click at [480, 258] on label at bounding box center [476, 255] width 11 height 6
click at [471, 252] on input "Team-Modus" at bounding box center [471, 252] width 0 height 0
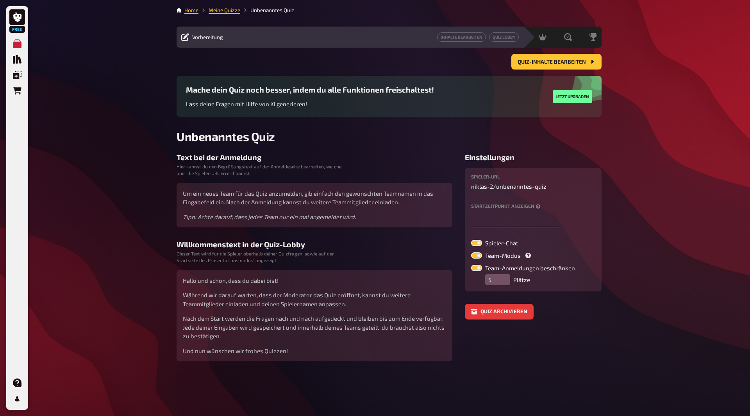
click at [480, 258] on label at bounding box center [476, 255] width 11 height 6
click at [471, 252] on input "Team-Modus" at bounding box center [471, 252] width 0 height 0
checkbox input "false"
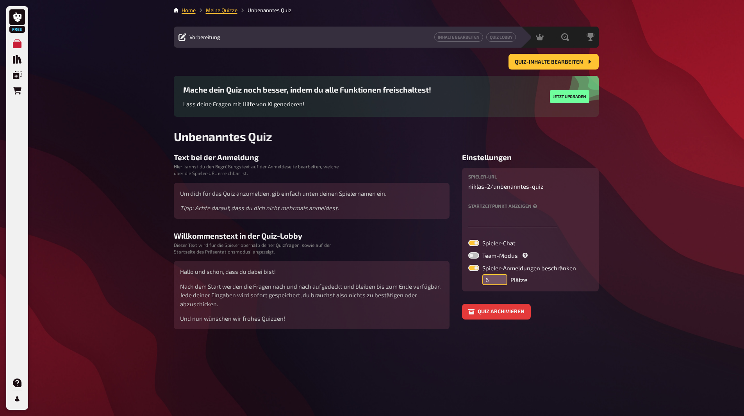
click at [502, 276] on input "6" at bounding box center [494, 279] width 25 height 11
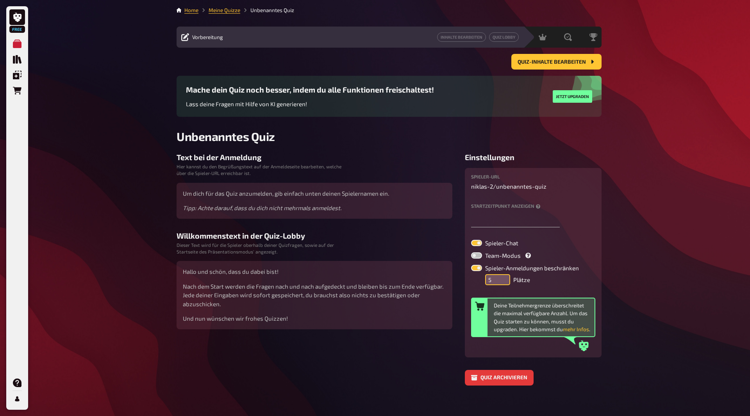
type input "5"
click at [500, 281] on input "5" at bounding box center [497, 279] width 25 height 11
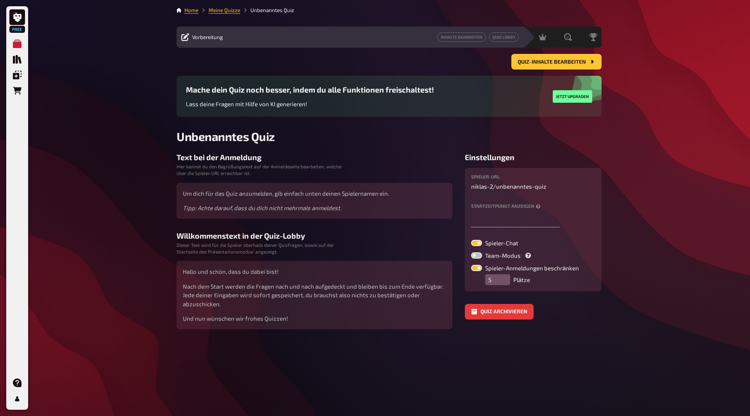
click at [477, 259] on div "Spieler-Chat Team-Modus Spieler-Anmeldungen beschränken 5 Plätze" at bounding box center [533, 262] width 124 height 45
click at [478, 256] on label at bounding box center [476, 255] width 11 height 6
click at [471, 252] on input "Team-Modus" at bounding box center [471, 252] width 0 height 0
checkbox input "true"
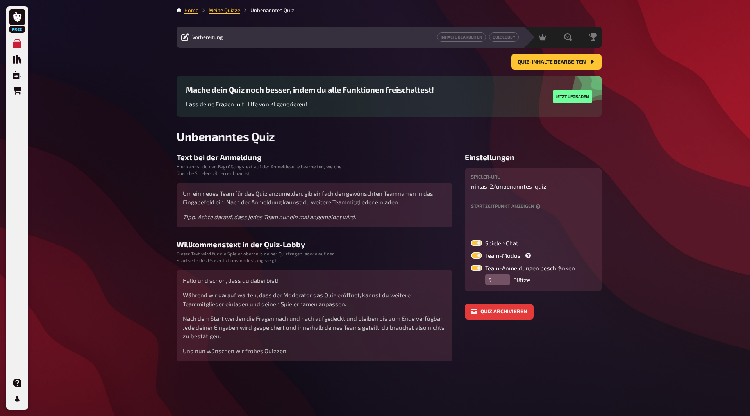
click at [604, 157] on div "Home Meine Quizze Unbenanntes Quiz Vorbereitung Inhalte Bearbeiten Quiz Lobby M…" at bounding box center [389, 208] width 438 height 416
click at [558, 62] on span "Quiz-Inhalte bearbeiten" at bounding box center [552, 61] width 68 height 5
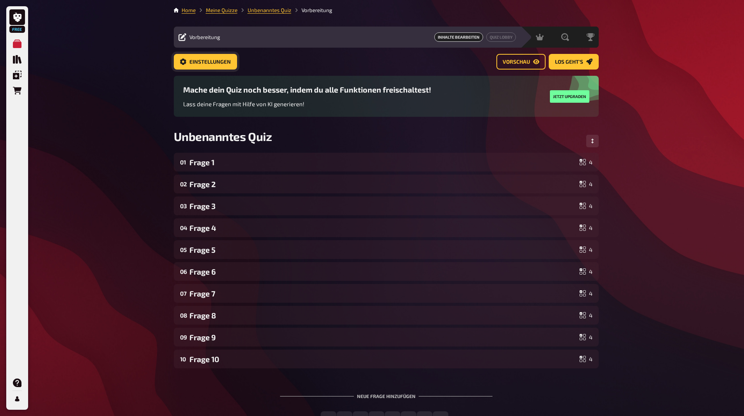
click at [189, 61] on span "Einstellungen" at bounding box center [209, 61] width 41 height 5
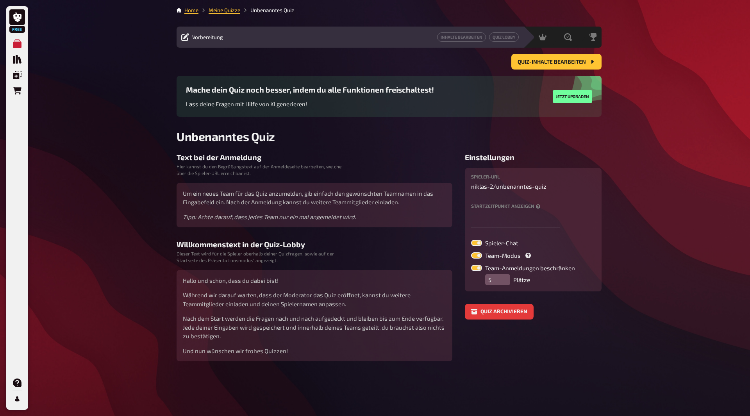
click at [476, 270] on label at bounding box center [476, 268] width 11 height 6
click at [471, 265] on input "Team-Anmeldungen beschränken" at bounding box center [471, 264] width 0 height 0
checkbox input "false"
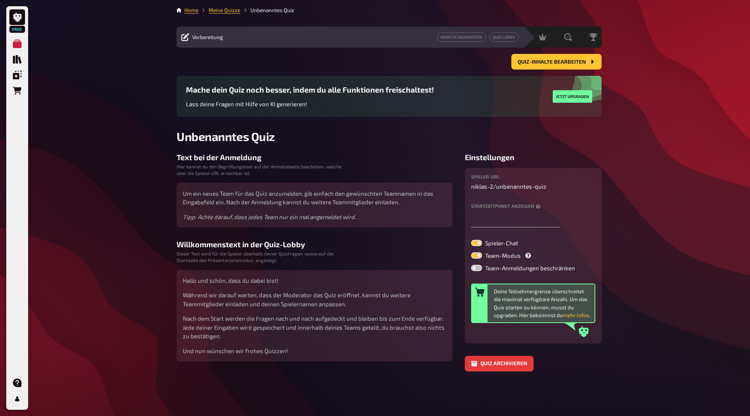
click at [476, 254] on label at bounding box center [476, 255] width 11 height 6
click at [471, 252] on input "Team-Modus" at bounding box center [471, 252] width 0 height 0
checkbox input "false"
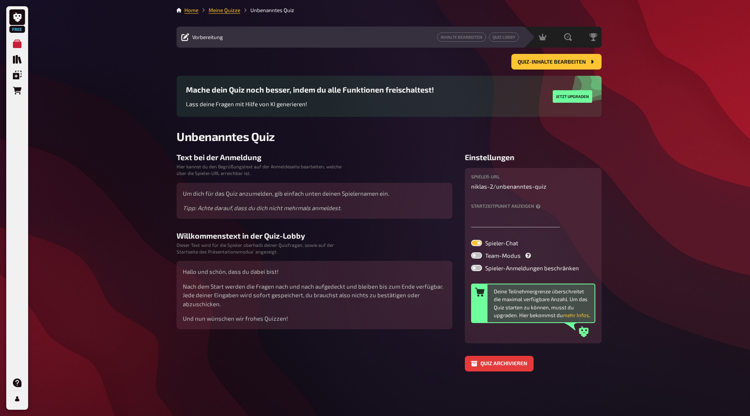
click at [475, 268] on label at bounding box center [476, 268] width 11 height 6
click at [471, 265] on input "Spieler-Anmeldungen beschränken" at bounding box center [471, 264] width 0 height 0
checkbox input "true"
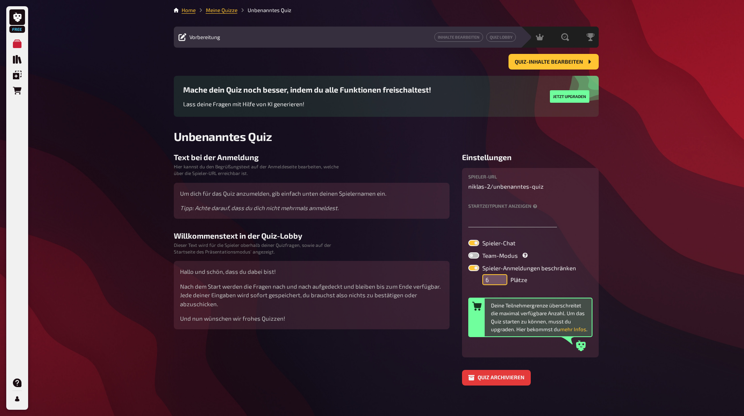
click at [503, 277] on input "6" at bounding box center [494, 279] width 25 height 11
click at [573, 329] on button "mehr Infos" at bounding box center [573, 329] width 26 height 8
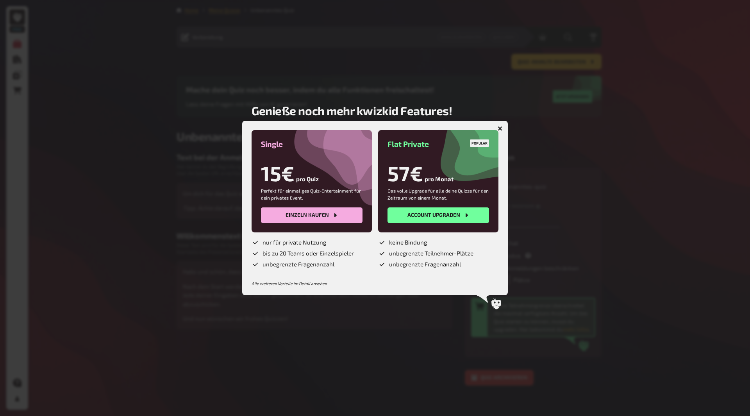
click at [500, 125] on button "button" at bounding box center [500, 128] width 13 height 13
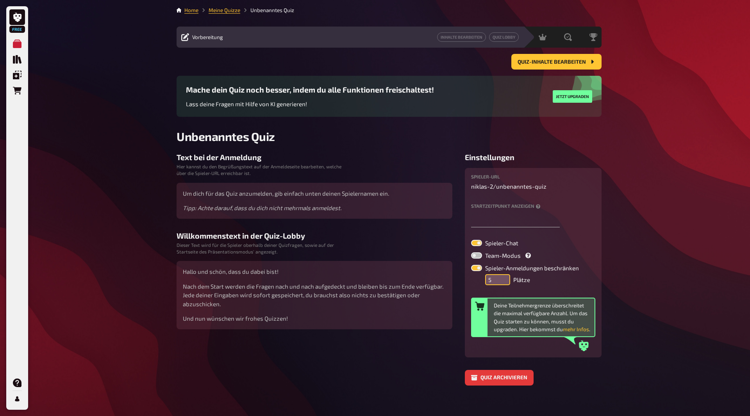
type input "5"
click at [501, 282] on input "5" at bounding box center [497, 279] width 25 height 11
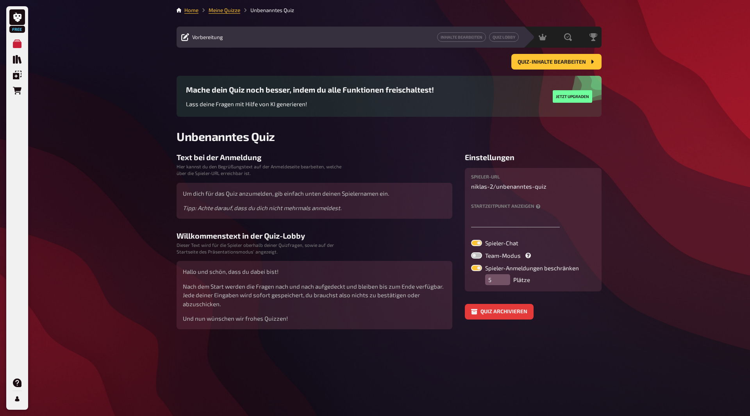
click at [207, 39] on span "Vorbereitung" at bounding box center [207, 37] width 31 height 6
click at [468, 38] on button "Inhalte Bearbeiten" at bounding box center [461, 36] width 49 height 9
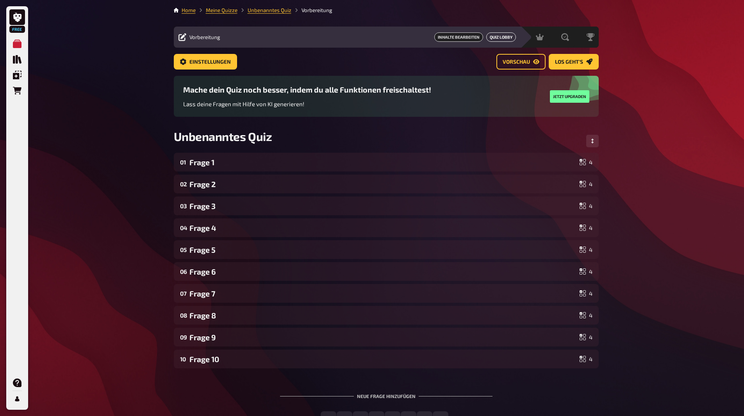
click at [497, 36] on button "Quiz Lobby" at bounding box center [501, 36] width 30 height 9
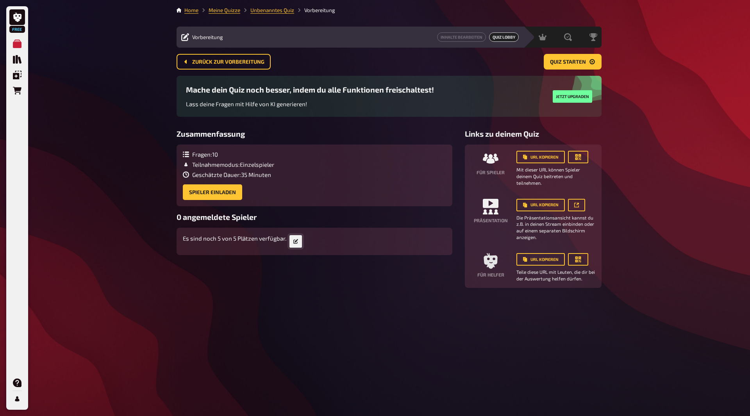
click at [295, 241] on icon "button" at bounding box center [295, 241] width 5 height 5
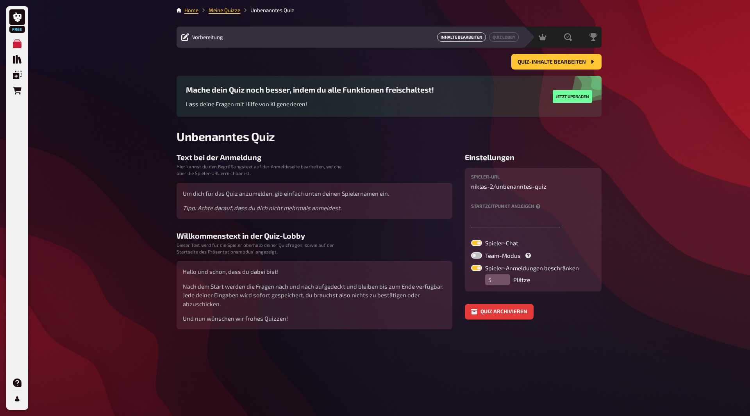
click at [482, 34] on button "Inhalte Bearbeiten" at bounding box center [461, 36] width 49 height 9
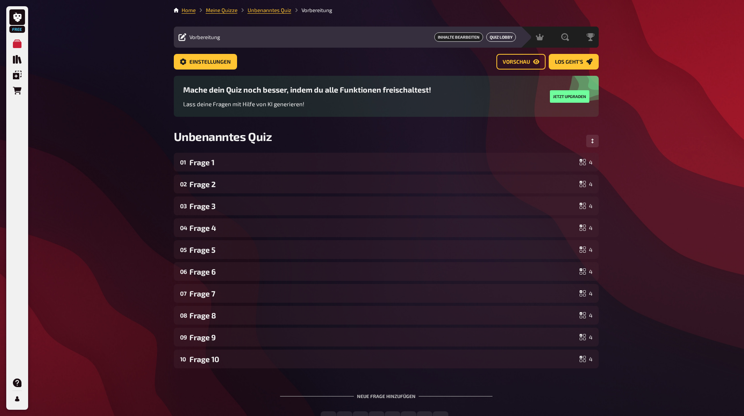
click at [492, 36] on button "Quiz Lobby" at bounding box center [501, 36] width 30 height 9
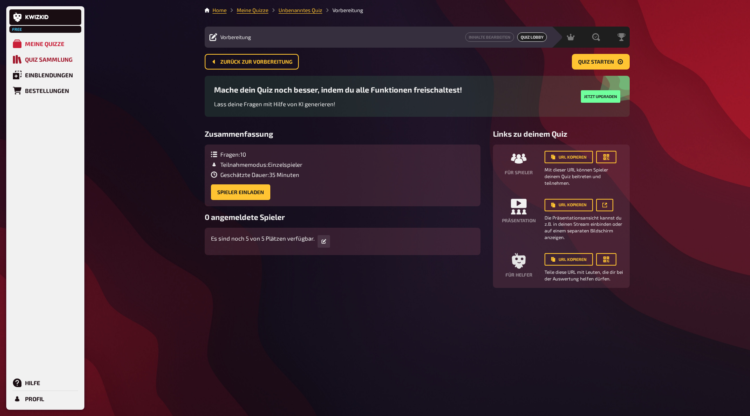
click at [27, 57] on div "Quiz Sammlung" at bounding box center [49, 59] width 48 height 7
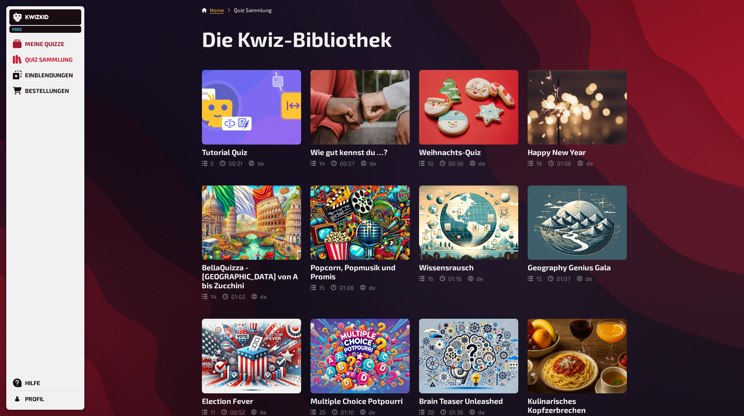
click at [29, 45] on div "Meine Quizze" at bounding box center [44, 43] width 39 height 7
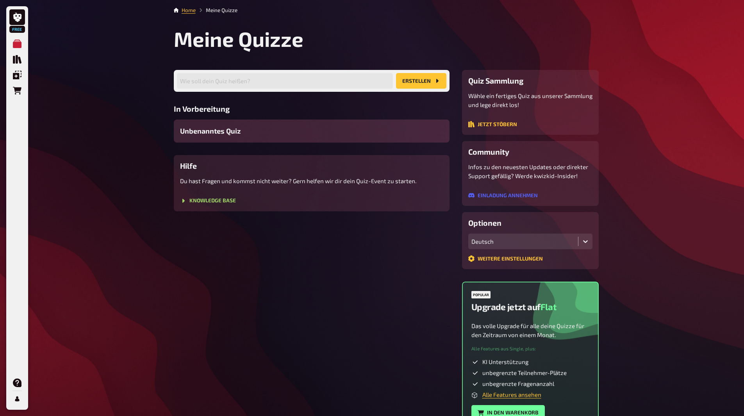
click at [220, 133] on span "Unbenanntes Quiz" at bounding box center [210, 131] width 61 height 11
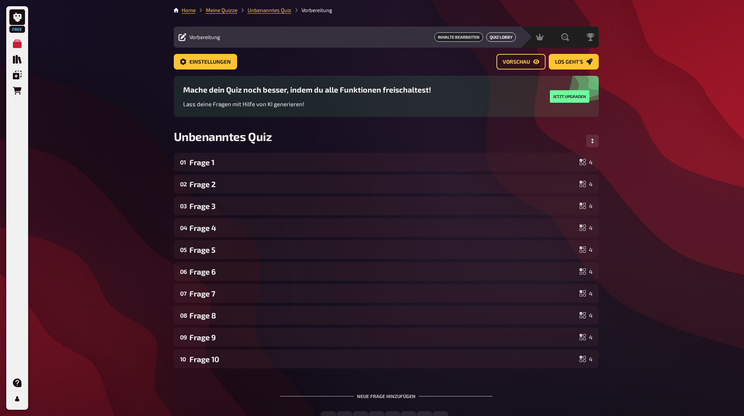
click at [507, 33] on button "Quiz Lobby" at bounding box center [501, 36] width 30 height 9
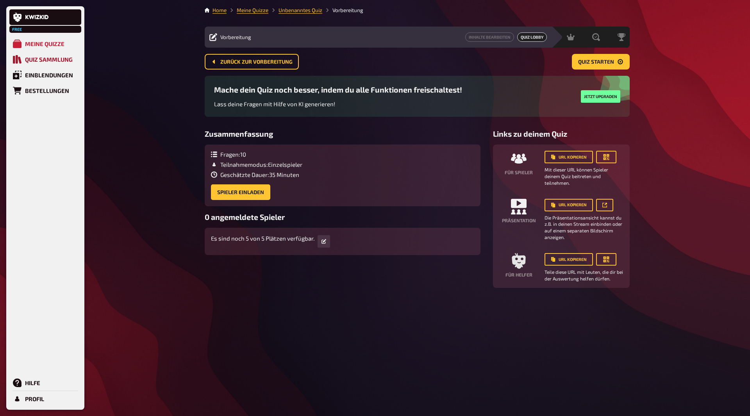
click at [30, 60] on div "Quiz Sammlung" at bounding box center [49, 59] width 48 height 7
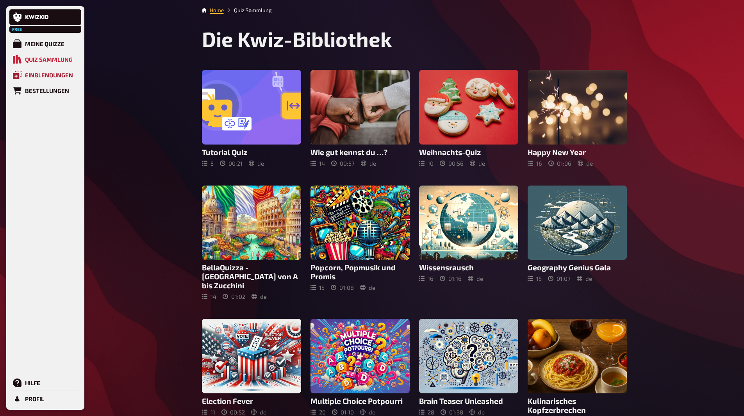
click at [37, 78] on div "Einblendungen" at bounding box center [49, 74] width 48 height 7
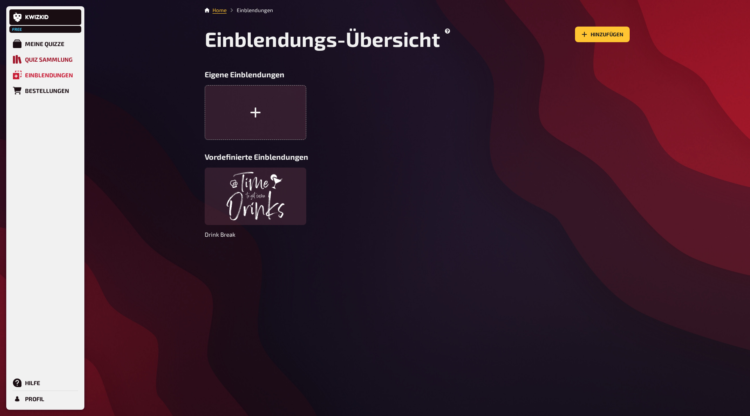
click at [40, 64] on link "Quiz Sammlung" at bounding box center [45, 60] width 72 height 16
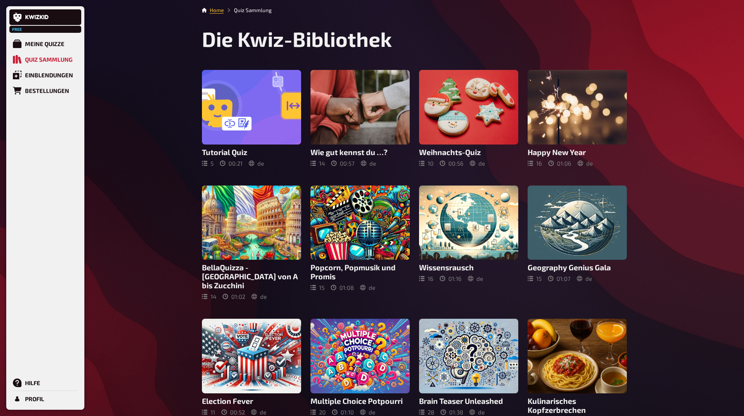
click at [8, 43] on div "Free Meine Quizze Quiz Sammlung Einblendungen Bestellungen Hilfe Profil" at bounding box center [45, 208] width 78 height 404
click at [20, 43] on icon at bounding box center [17, 43] width 9 height 9
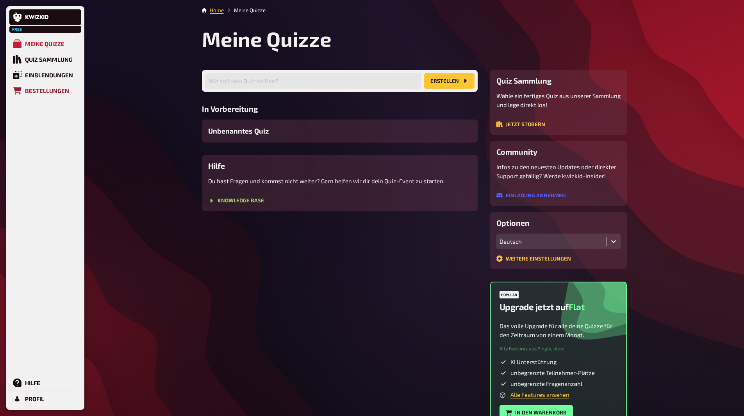
click at [38, 87] on link "Bestellungen" at bounding box center [45, 91] width 72 height 16
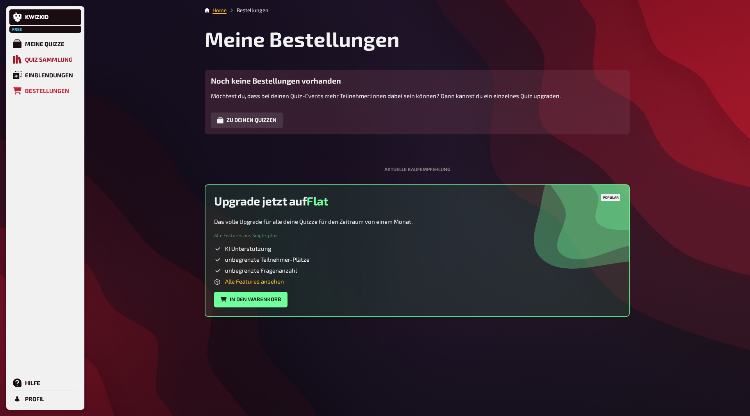
click at [40, 59] on div "Quiz Sammlung" at bounding box center [49, 59] width 48 height 7
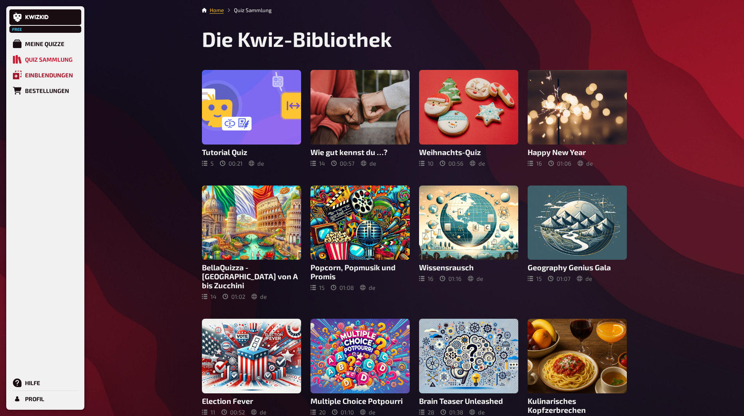
click at [38, 82] on link "Einblendungen" at bounding box center [45, 75] width 72 height 16
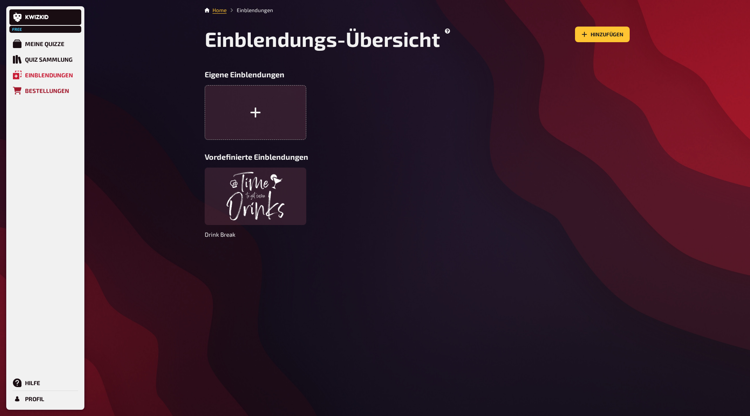
click at [39, 86] on link "Bestellungen" at bounding box center [45, 91] width 72 height 16
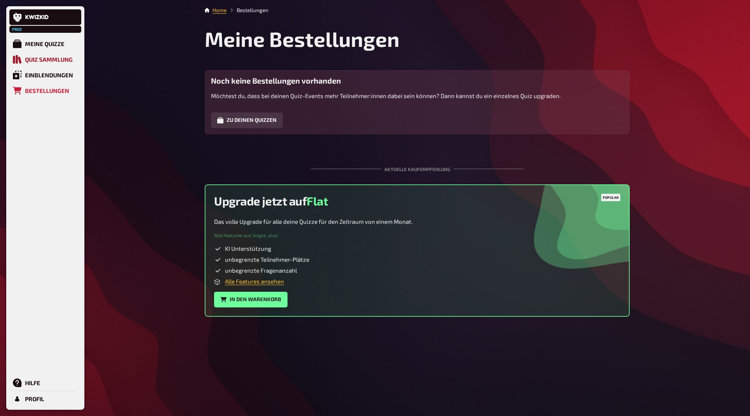
click at [35, 58] on div "Quiz Sammlung" at bounding box center [49, 59] width 48 height 7
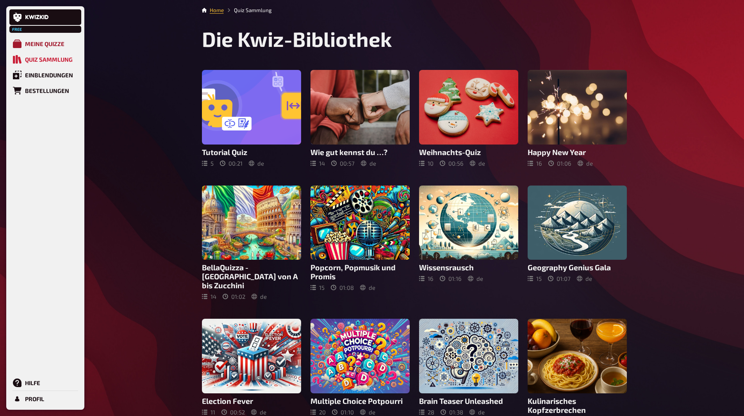
click at [35, 41] on div "Meine Quizze" at bounding box center [44, 43] width 39 height 7
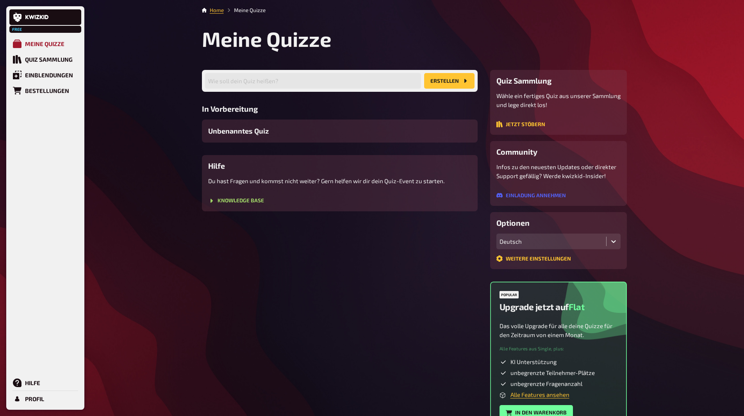
click at [35, 46] on div "Meine Quizze" at bounding box center [44, 43] width 39 height 7
click at [248, 139] on div "Unbenanntes Quiz" at bounding box center [340, 131] width 276 height 23
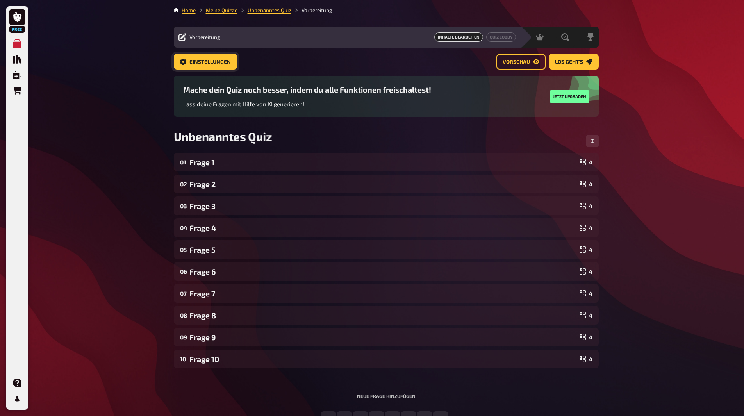
click at [176, 58] on button "Einstellungen" at bounding box center [205, 62] width 63 height 16
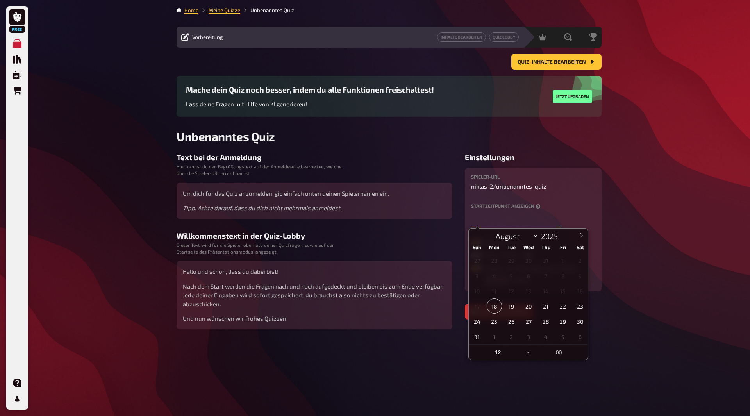
click at [502, 217] on input "text" at bounding box center [515, 220] width 89 height 16
click at [519, 213] on input "text" at bounding box center [515, 220] width 89 height 16
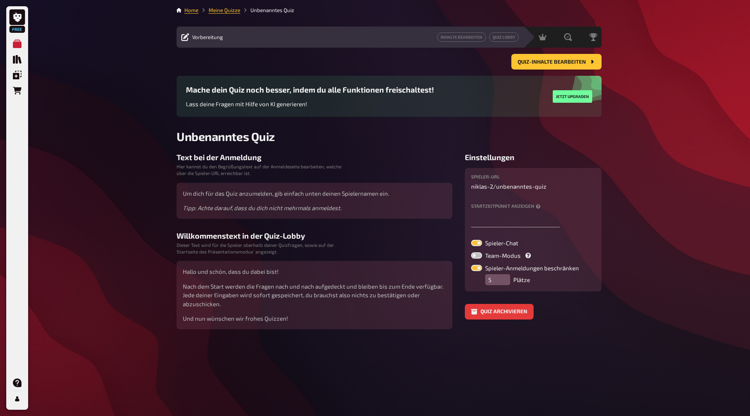
click at [514, 169] on div "Spieler-URL niklas-2 / unbenanntes-quiz Startzeitpunkt anzeigen Spieler-Chat Te…" at bounding box center [533, 229] width 137 height 123
click at [197, 10] on link "Home" at bounding box center [191, 10] width 14 height 6
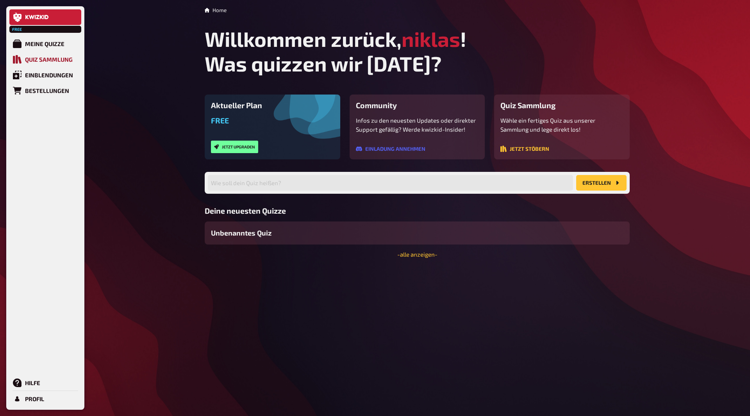
click at [33, 60] on div "Quiz Sammlung" at bounding box center [49, 59] width 48 height 7
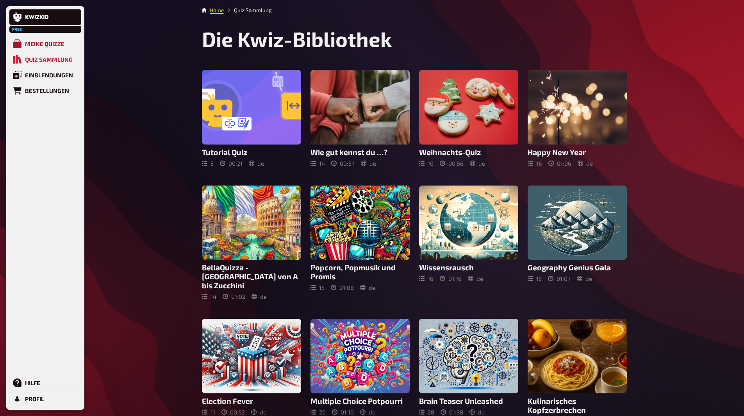
click at [24, 41] on link "Meine Quizze" at bounding box center [45, 44] width 72 height 16
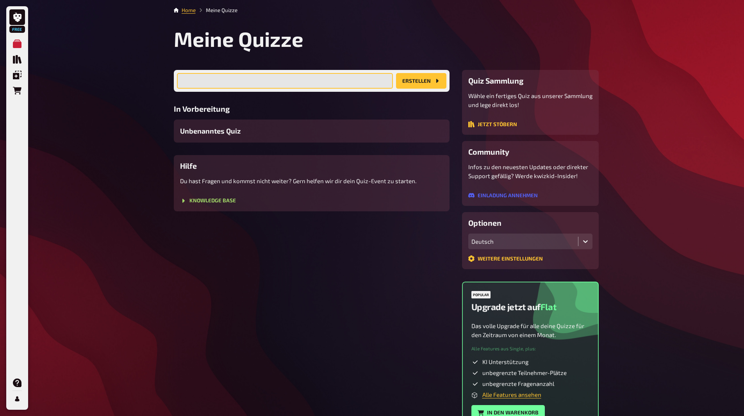
click at [216, 81] on input "text" at bounding box center [285, 81] width 216 height 16
click at [211, 247] on div "Wie soll dein Quiz heißen? Erstellen In Vorbereitung Unbenanntes Quiz Hilfe Du …" at bounding box center [312, 250] width 276 height 360
click at [499, 121] on div "Wähle ein fertiges Quiz aus unserer Sammlung und lege direkt los! Jetzt stöbern" at bounding box center [530, 109] width 124 height 37
click at [482, 124] on button "Jetzt stöbern" at bounding box center [492, 124] width 49 height 6
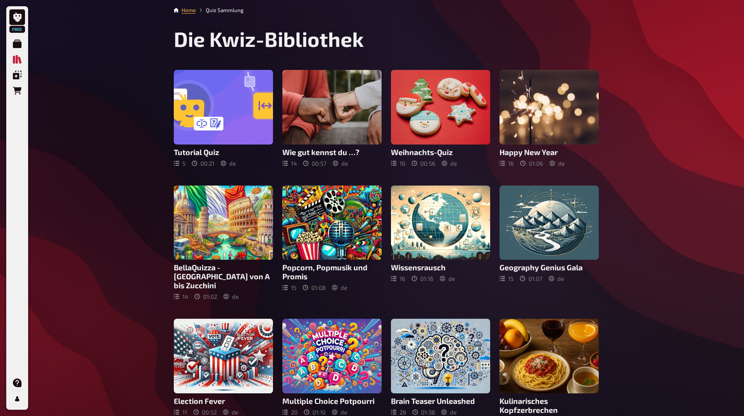
scroll to position [154, 0]
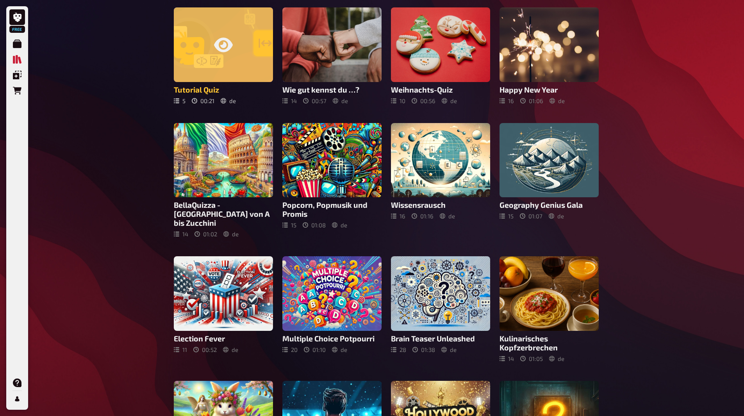
scroll to position [154, 0]
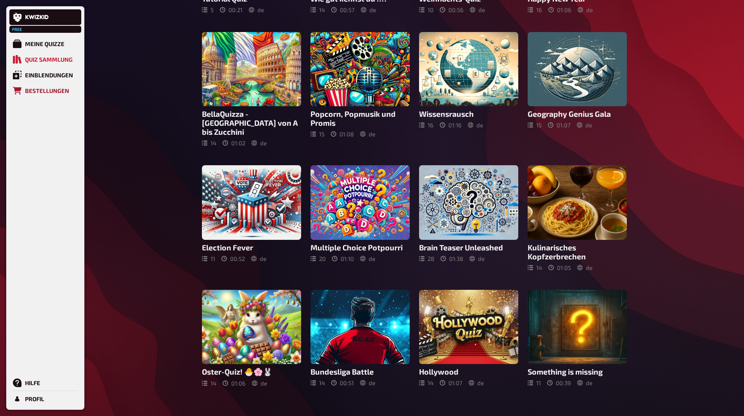
click at [34, 91] on div "Bestellungen" at bounding box center [47, 90] width 44 height 7
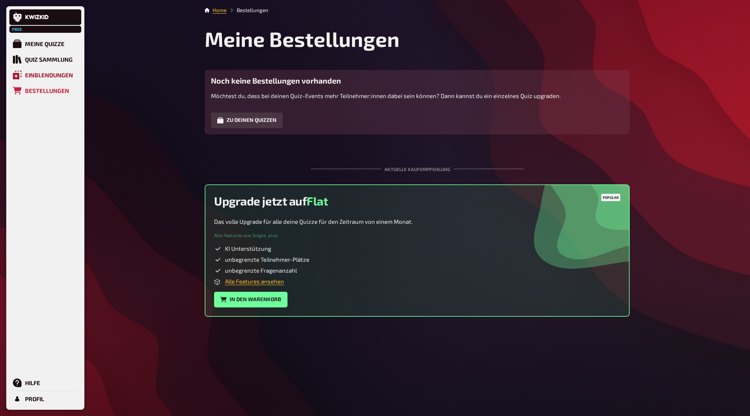
click at [32, 72] on div "Einblendungen" at bounding box center [49, 74] width 48 height 7
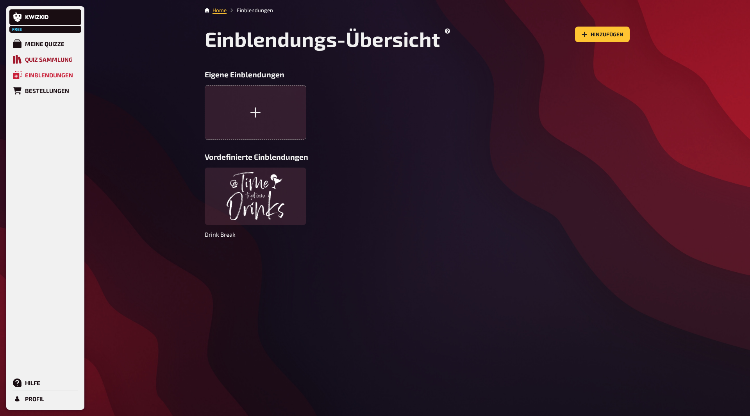
click at [32, 56] on div "Quiz Sammlung" at bounding box center [49, 59] width 48 height 7
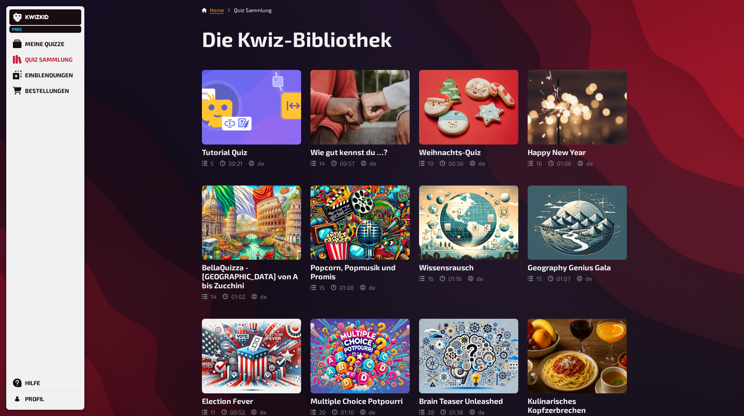
click at [220, 12] on link "Home" at bounding box center [217, 10] width 14 height 6
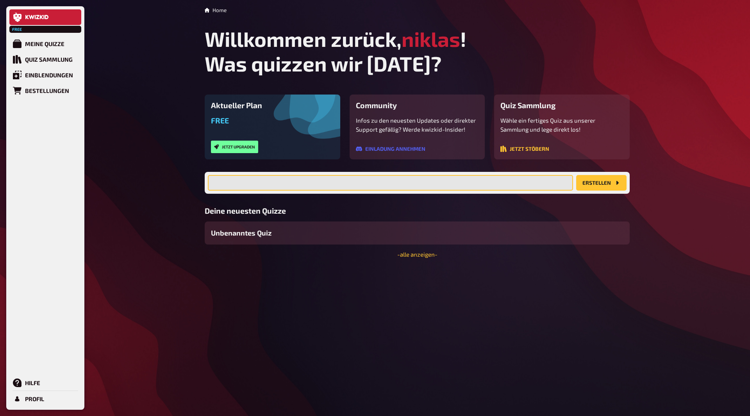
click at [260, 184] on input "text" at bounding box center [390, 183] width 365 height 16
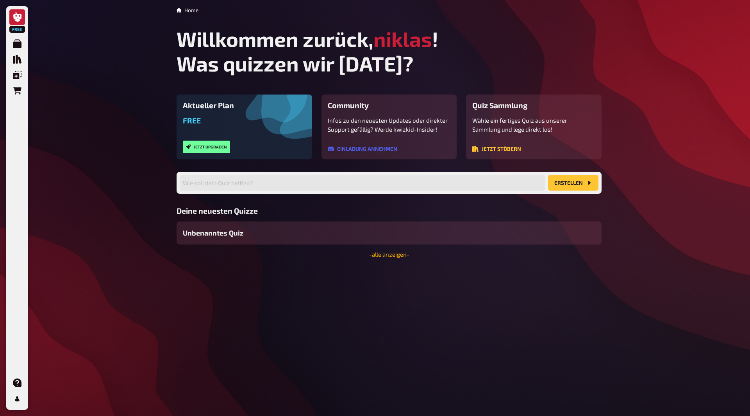
click at [382, 253] on link "- alle anzeigen -" at bounding box center [389, 254] width 40 height 7
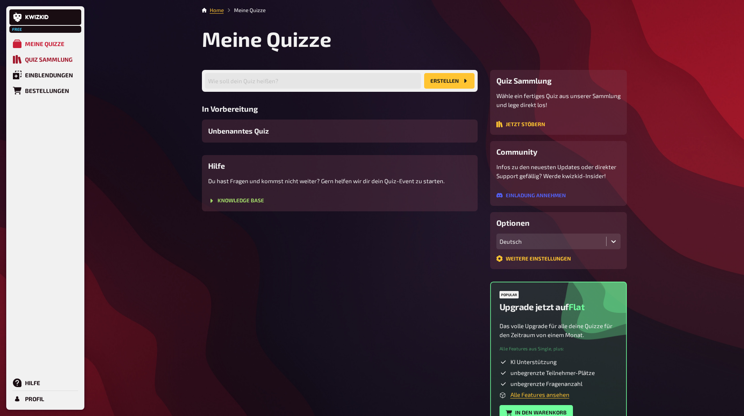
click at [21, 58] on icon at bounding box center [17, 59] width 9 height 9
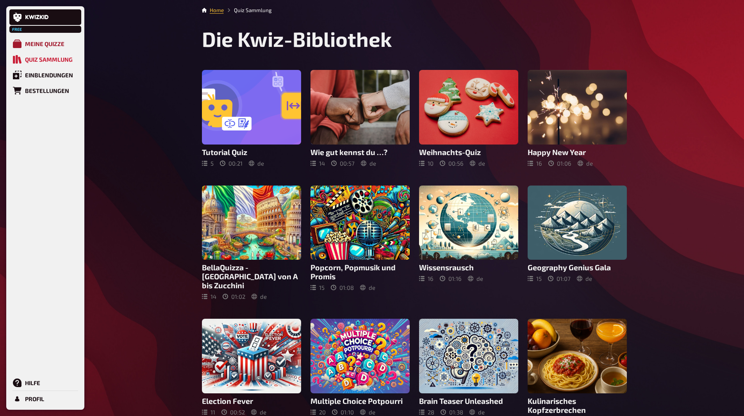
click at [49, 39] on link "Meine Quizze" at bounding box center [45, 44] width 72 height 16
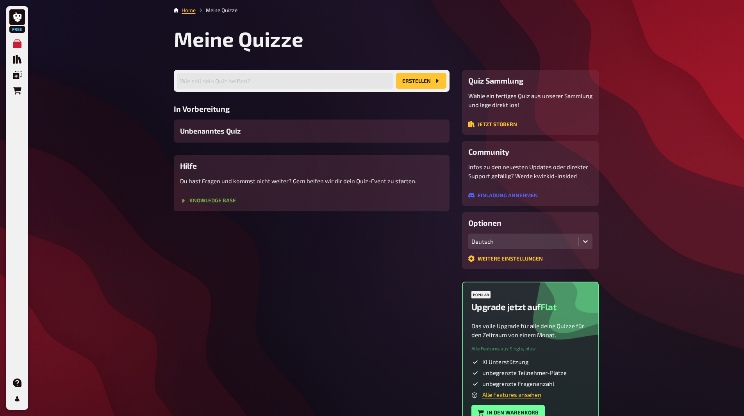
click at [190, 201] on button "Knowledge Base" at bounding box center [208, 201] width 56 height 6
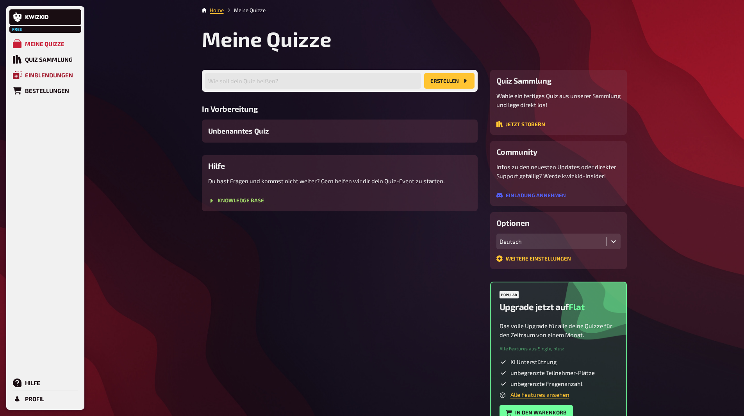
click at [20, 80] on link "Einblendungen" at bounding box center [45, 75] width 72 height 16
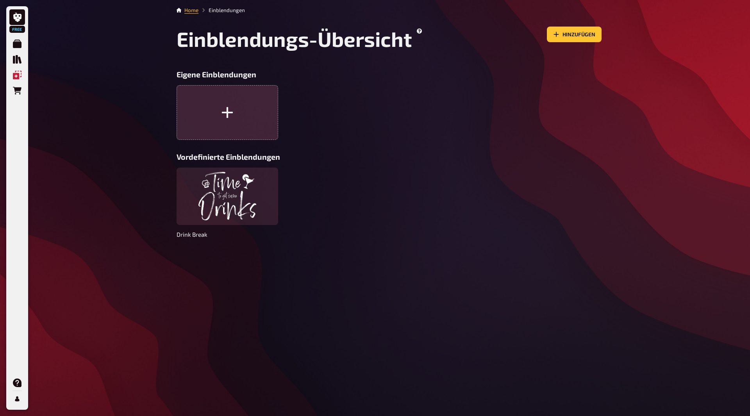
click at [243, 111] on button "button" at bounding box center [228, 112] width 102 height 55
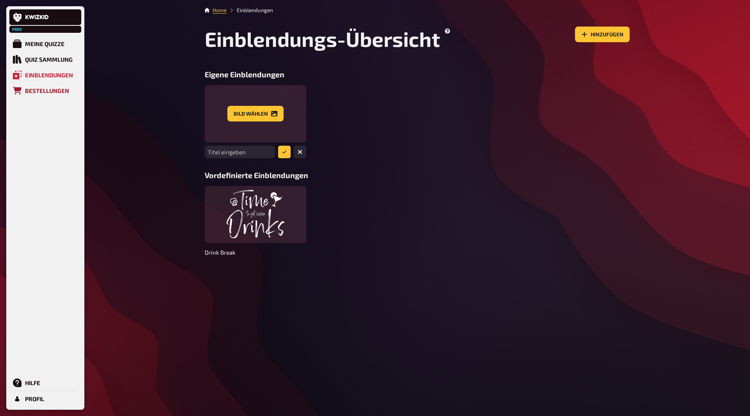
click at [17, 90] on icon at bounding box center [17, 91] width 9 height 8
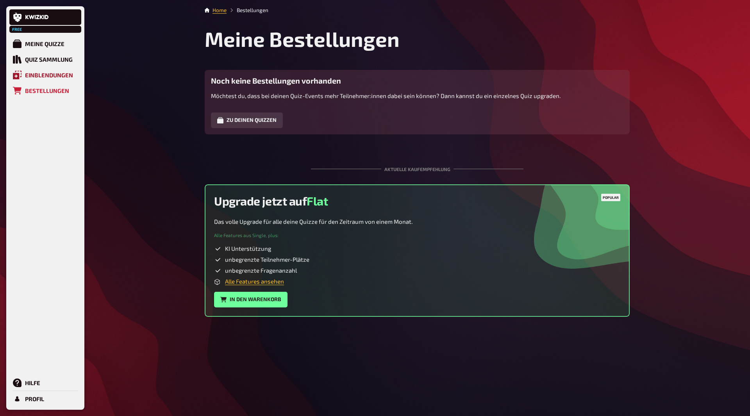
click at [18, 75] on icon at bounding box center [17, 75] width 9 height 9
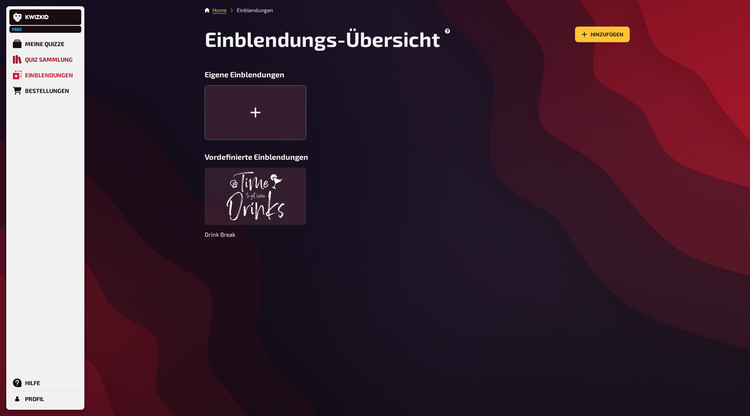
click at [25, 54] on link "Quiz Sammlung" at bounding box center [45, 60] width 72 height 16
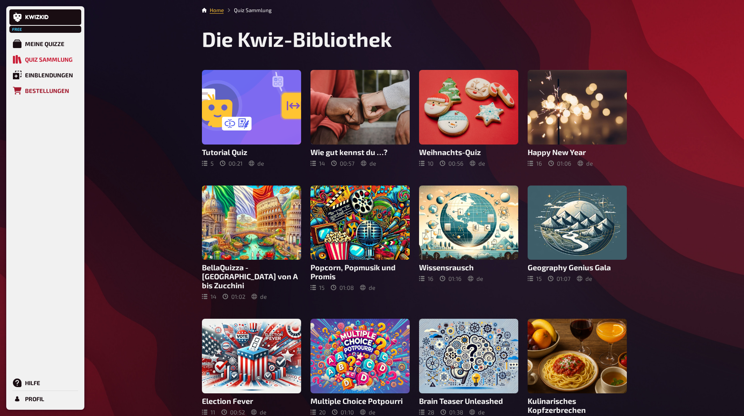
click at [27, 93] on div "Bestellungen" at bounding box center [47, 90] width 44 height 7
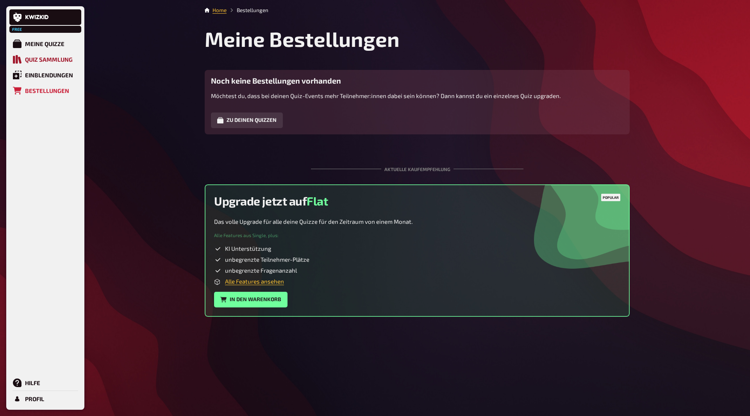
click at [45, 60] on div "Quiz Sammlung" at bounding box center [49, 59] width 48 height 7
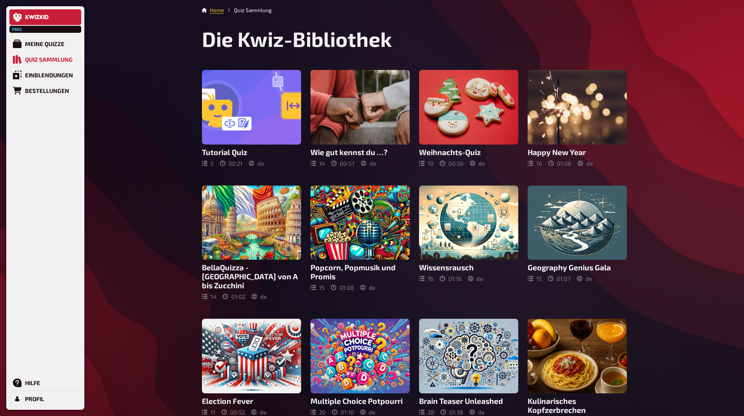
click at [37, 13] on link at bounding box center [45, 17] width 72 height 16
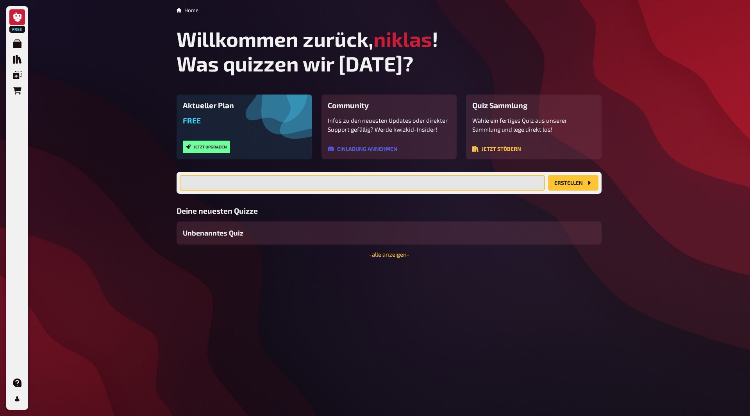
click at [236, 186] on input "text" at bounding box center [362, 183] width 365 height 16
type input "S"
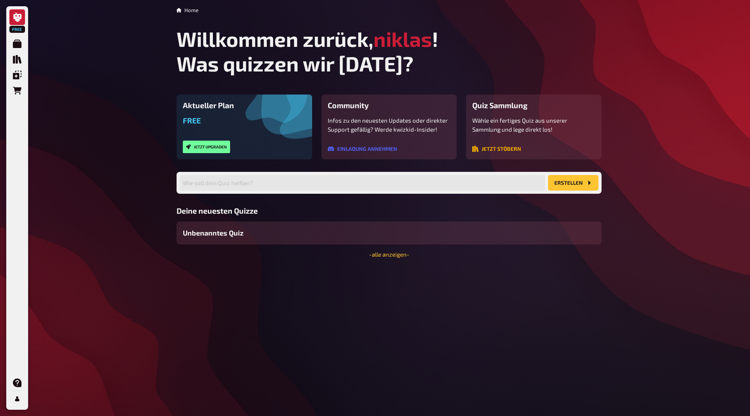
click at [509, 148] on button "Jetzt stöbern" at bounding box center [496, 149] width 49 height 6
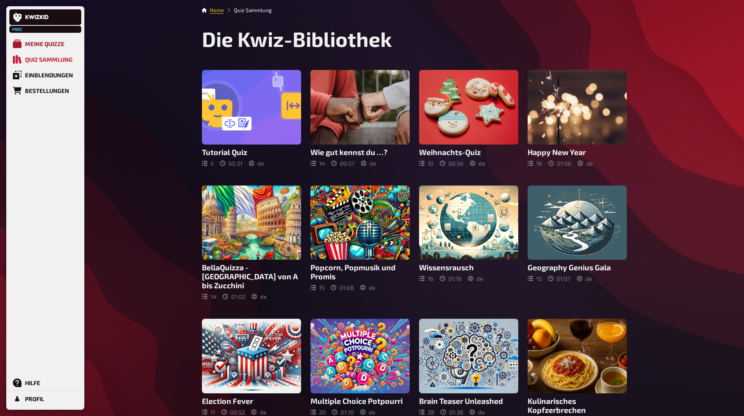
click at [10, 41] on link "Meine Quizze" at bounding box center [45, 44] width 72 height 16
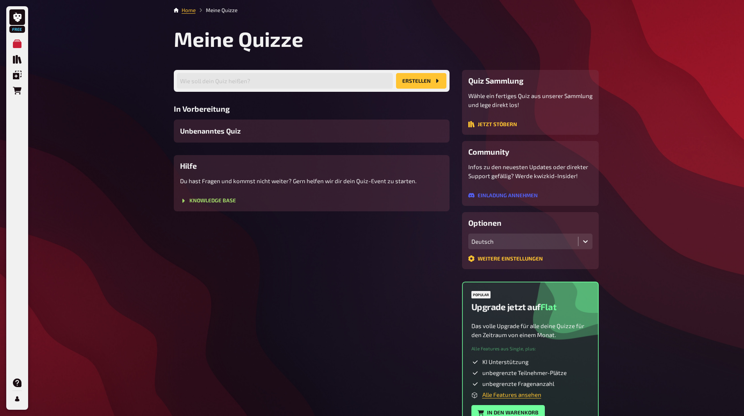
click at [221, 147] on div "Wie soll dein Quiz heißen? Erstellen In Vorbereitung Unbenanntes Quiz Hilfe Du …" at bounding box center [312, 140] width 276 height 141
click at [220, 132] on span "Unbenanntes Quiz" at bounding box center [210, 131] width 61 height 11
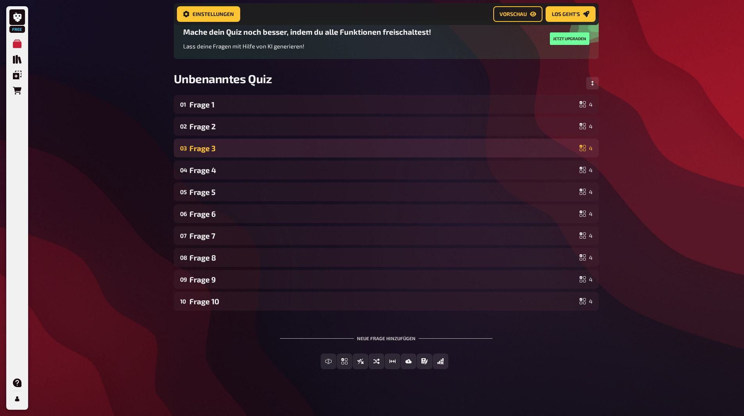
scroll to position [67, 0]
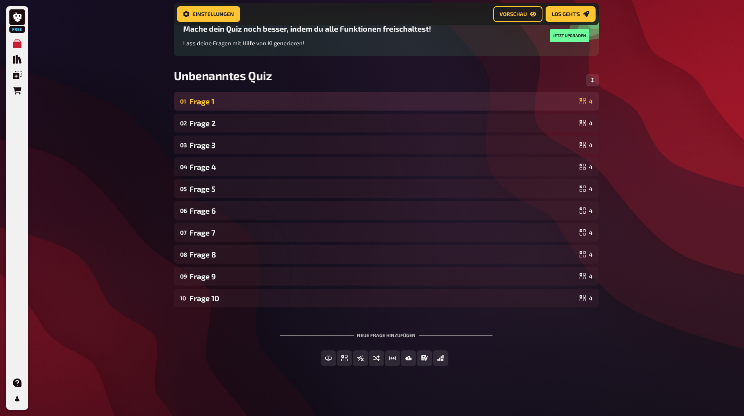
click at [220, 105] on div "Frage 1" at bounding box center [382, 101] width 387 height 9
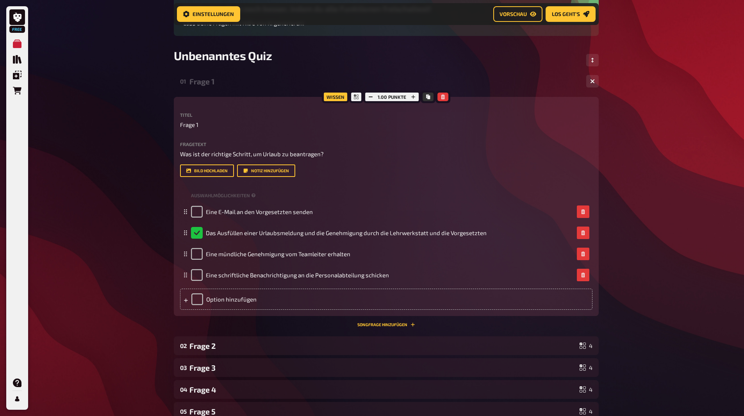
scroll to position [106, 0]
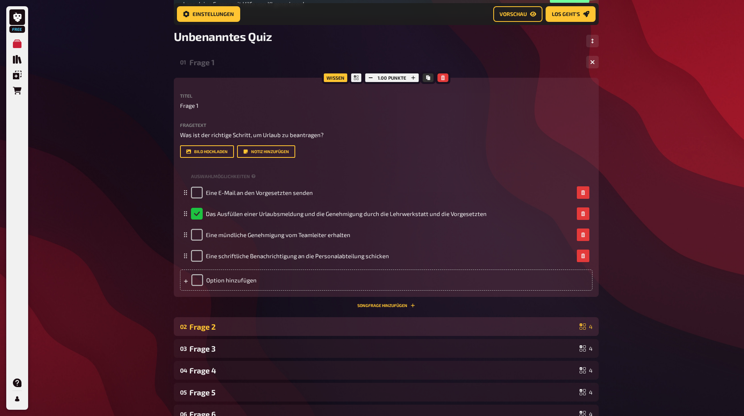
click at [250, 322] on div "Frage 2" at bounding box center [382, 326] width 387 height 9
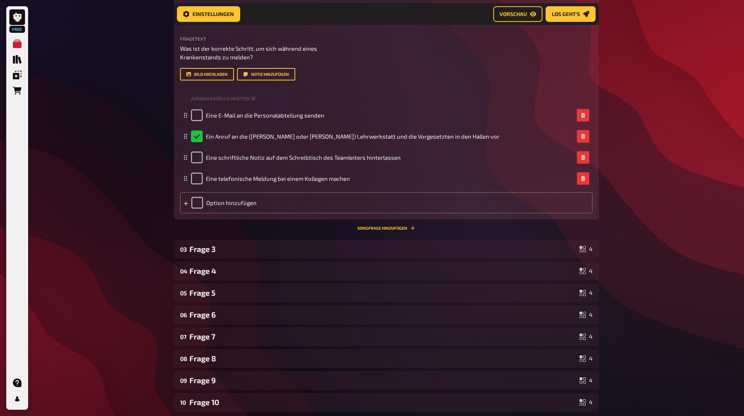
scroll to position [458, 0]
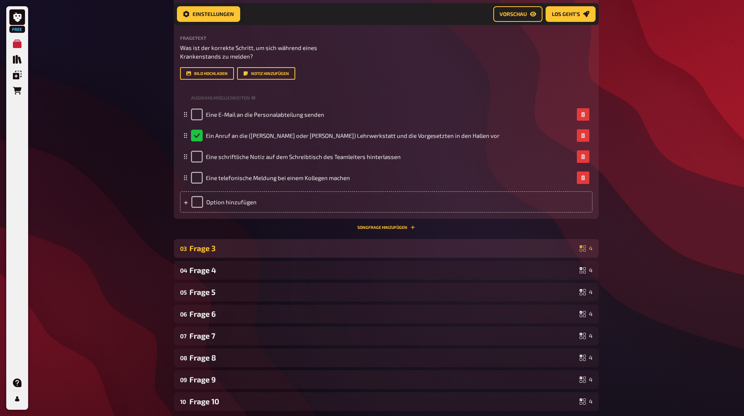
click at [290, 253] on div "03 Frage 3 4" at bounding box center [386, 248] width 425 height 19
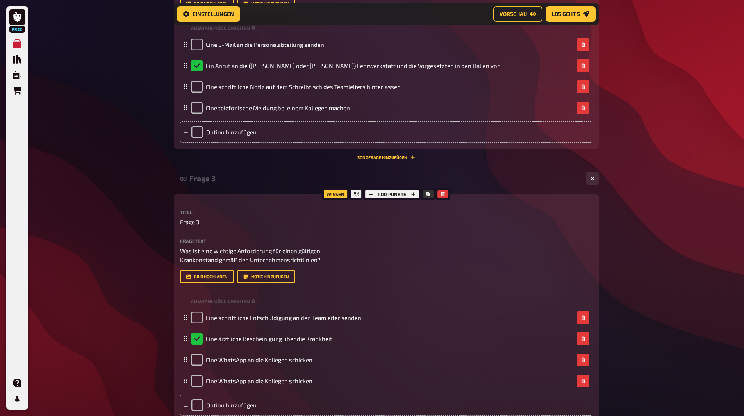
scroll to position [653, 0]
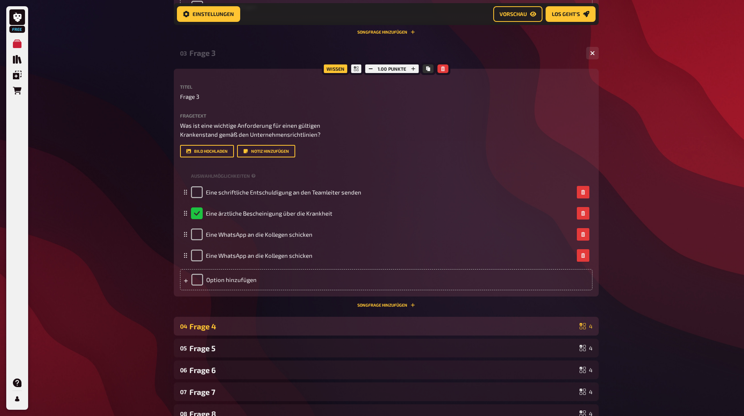
click at [261, 336] on div "04 Frage 4 4" at bounding box center [386, 326] width 425 height 19
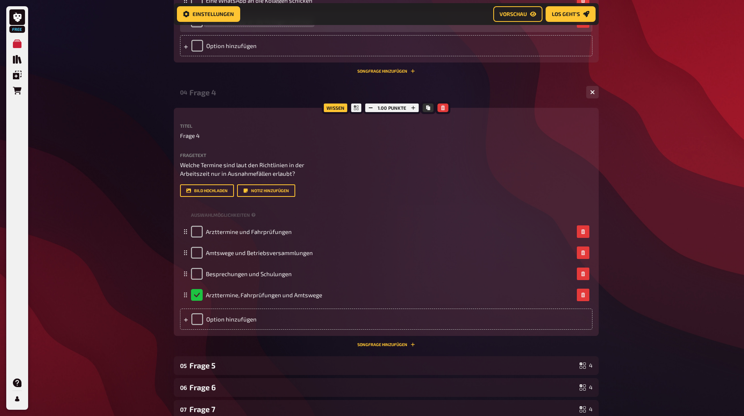
scroll to position [888, 0]
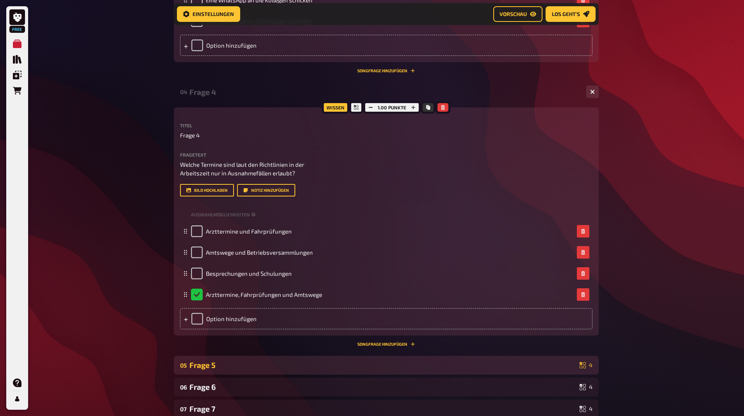
click at [250, 357] on div "05 Frage 5 4" at bounding box center [386, 365] width 425 height 19
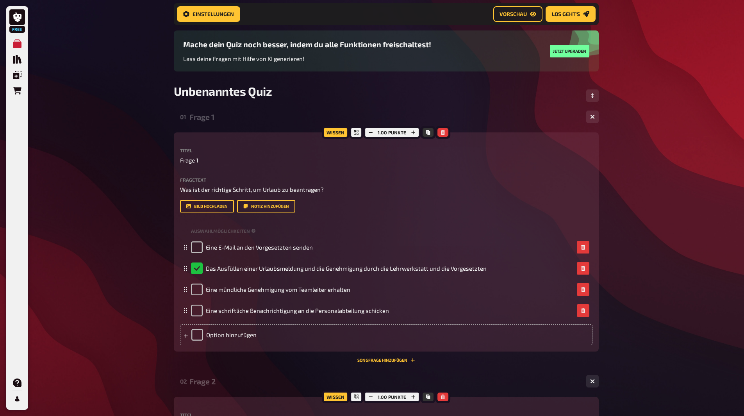
scroll to position [0, 0]
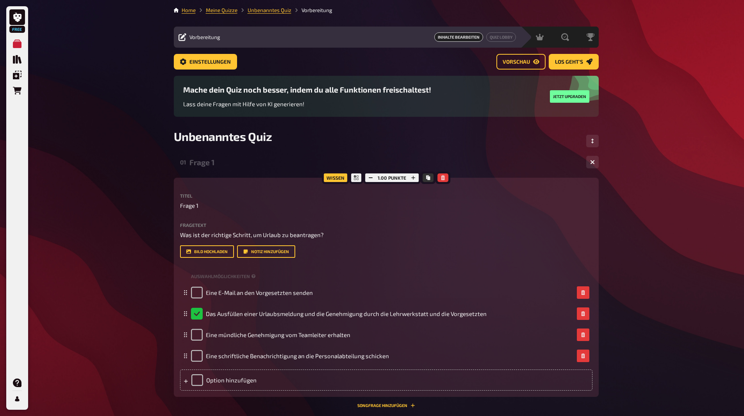
click at [593, 164] on icon "button" at bounding box center [592, 162] width 5 height 5
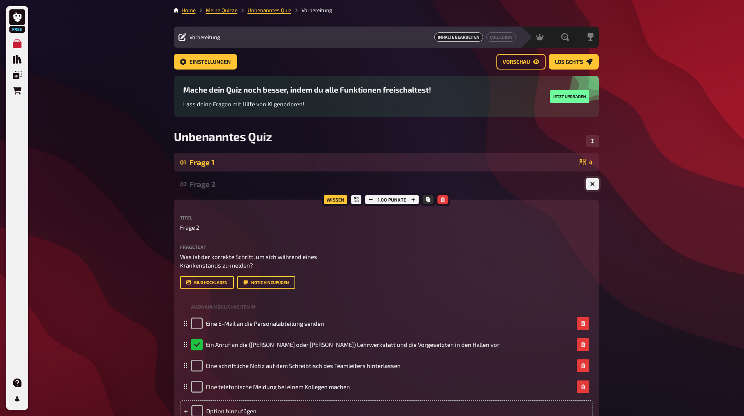
click at [591, 186] on icon "button" at bounding box center [592, 184] width 5 height 5
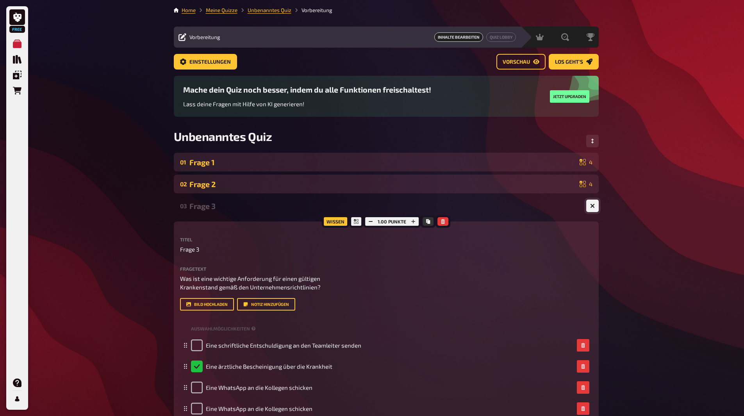
click at [594, 202] on button "button" at bounding box center [592, 206] width 13 height 13
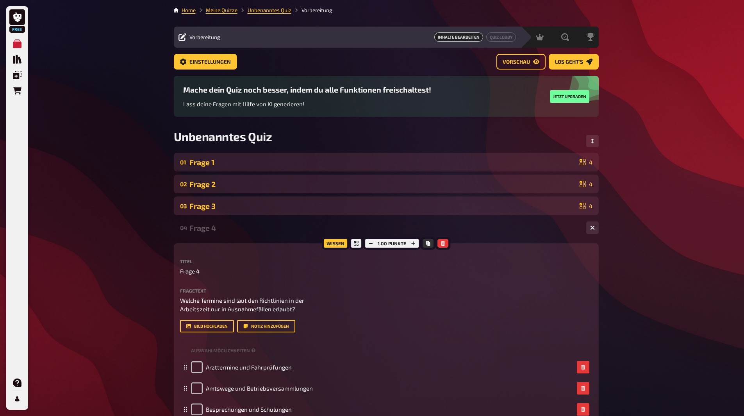
click at [592, 220] on div "04 Frage 4 4" at bounding box center [386, 227] width 425 height 19
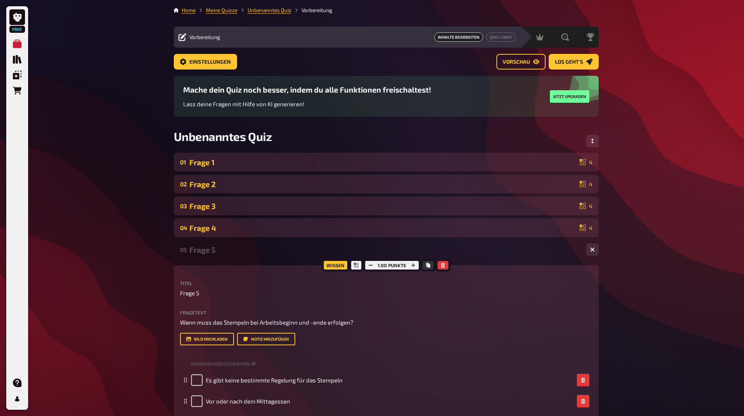
click at [592, 223] on div "04 Frage 4 4" at bounding box center [386, 227] width 413 height 9
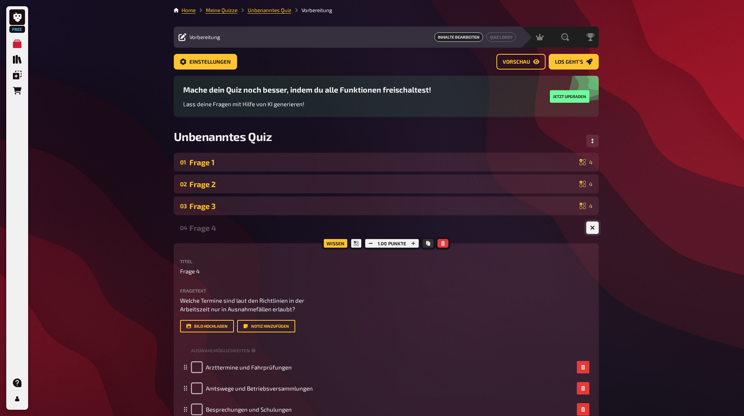
click at [586, 233] on button "button" at bounding box center [592, 228] width 13 height 13
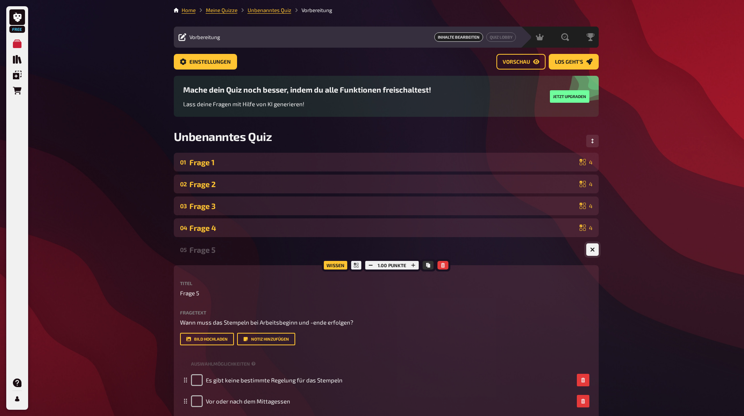
click at [591, 254] on button "button" at bounding box center [592, 249] width 13 height 13
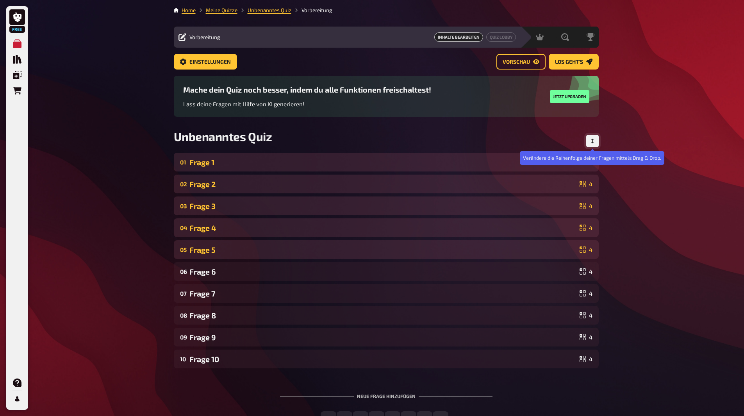
click at [595, 139] on icon "Reihenfolge anpassen" at bounding box center [592, 141] width 5 height 5
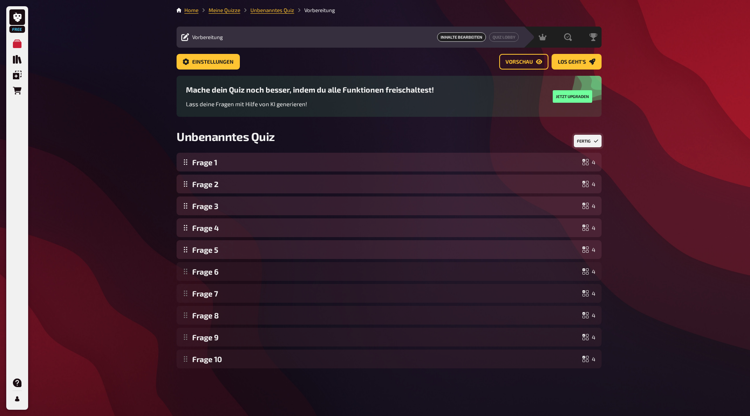
click at [617, 141] on div "Free Meine Quizze Quiz Sammlung Einblendungen Bestellungen Hilfe Profil Home Me…" at bounding box center [375, 208] width 750 height 416
click at [599, 140] on button "Fertig" at bounding box center [588, 141] width 28 height 13
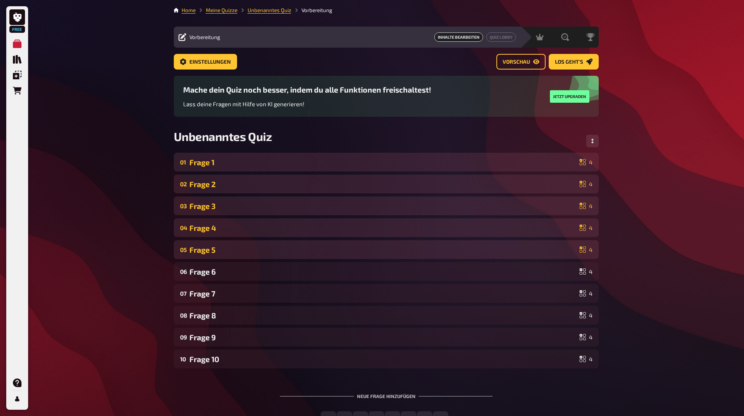
click at [632, 191] on div "Free Meine Quizze Quiz Sammlung Einblendungen Bestellungen Hilfe Profil Home Me…" at bounding box center [372, 238] width 744 height 477
